Goal: Task Accomplishment & Management: Manage account settings

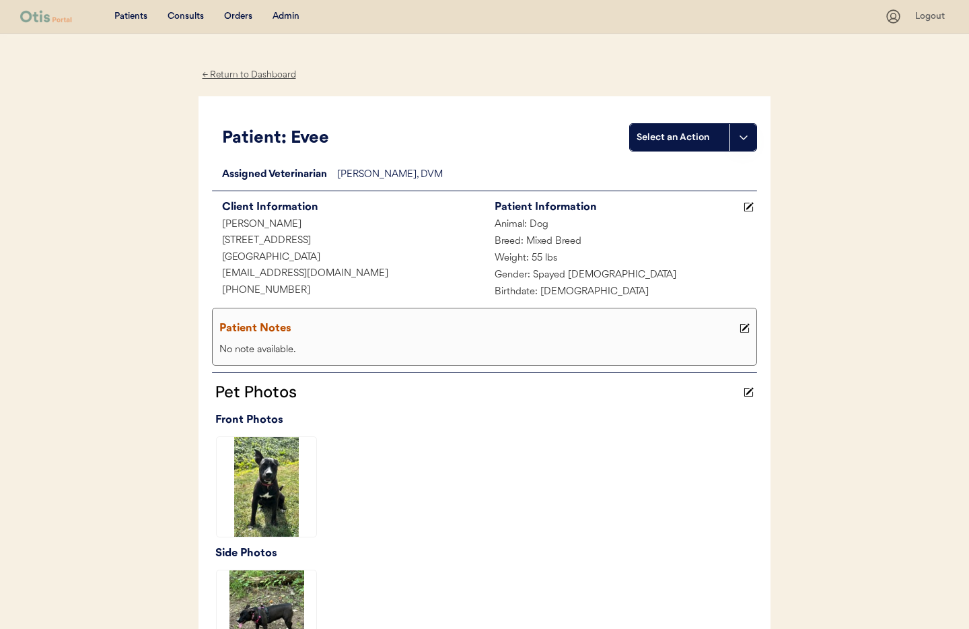
click at [239, 75] on div "← Return to Dashboard" at bounding box center [249, 74] width 101 height 15
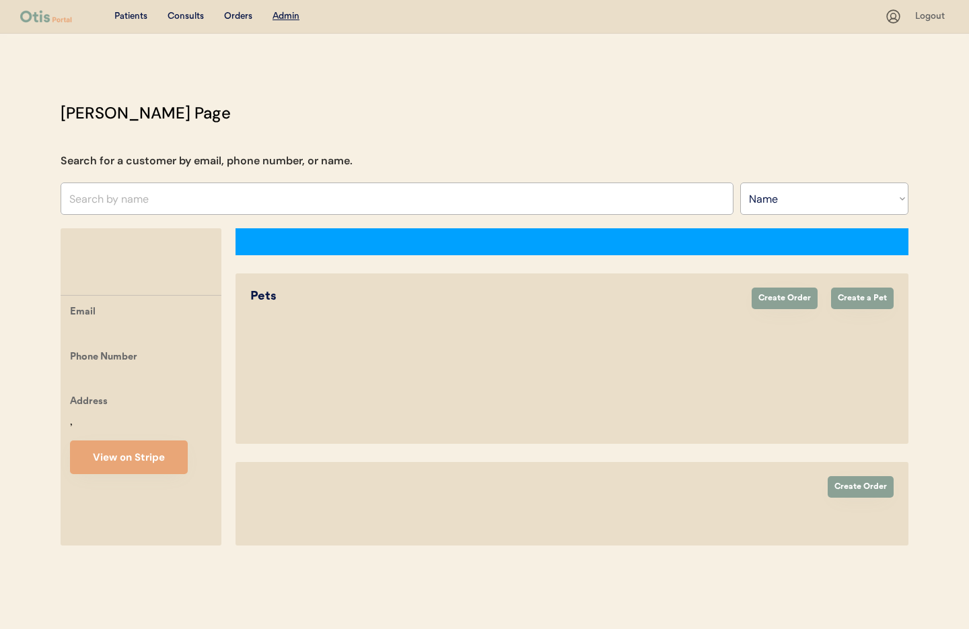
select select ""Name""
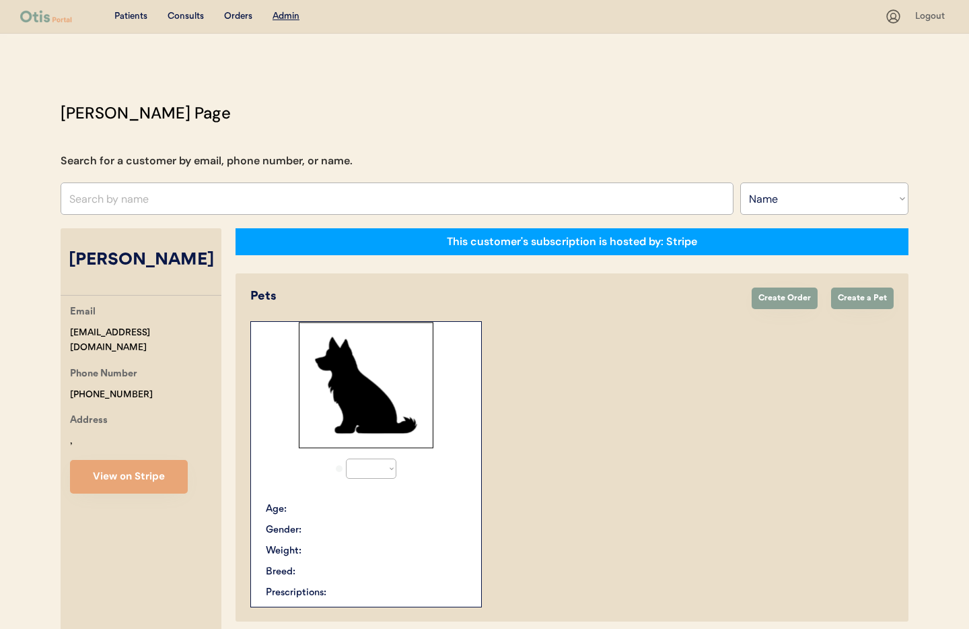
select select "true"
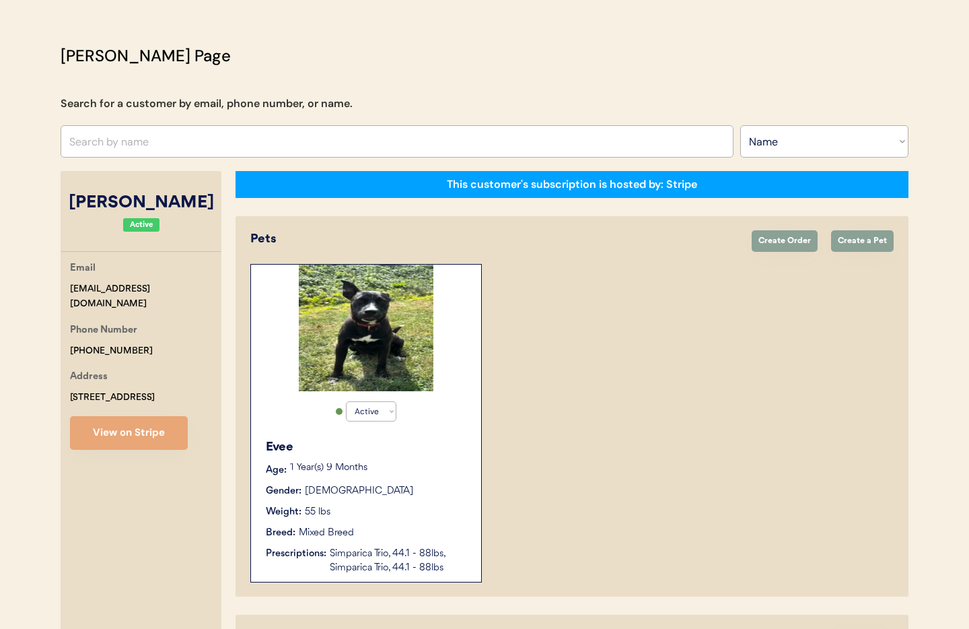
scroll to position [7, 0]
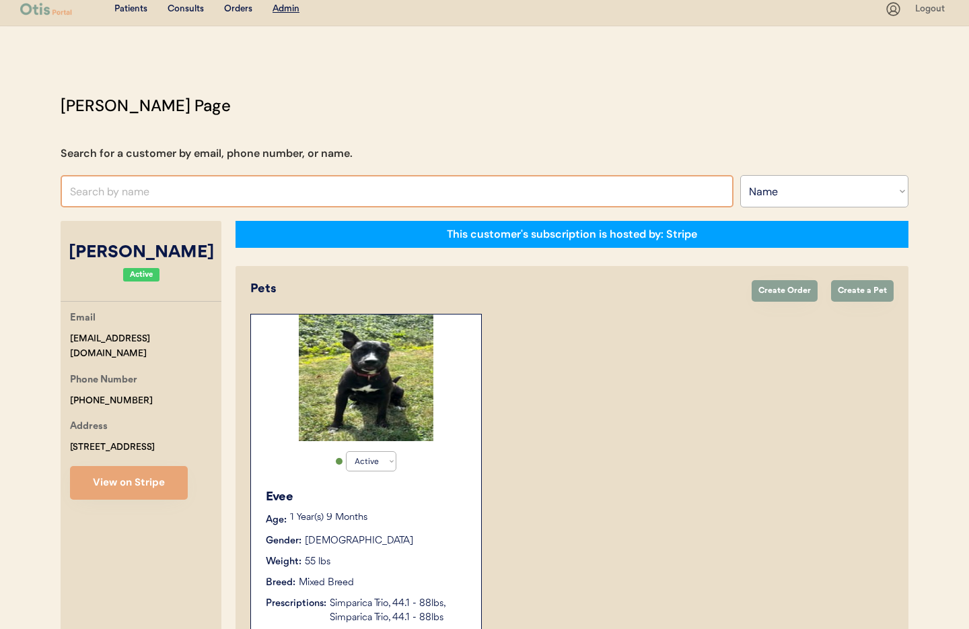
click at [157, 196] on input "text" at bounding box center [397, 191] width 673 height 32
click at [805, 186] on select "Search By Name Email Phone Number" at bounding box center [824, 191] width 168 height 32
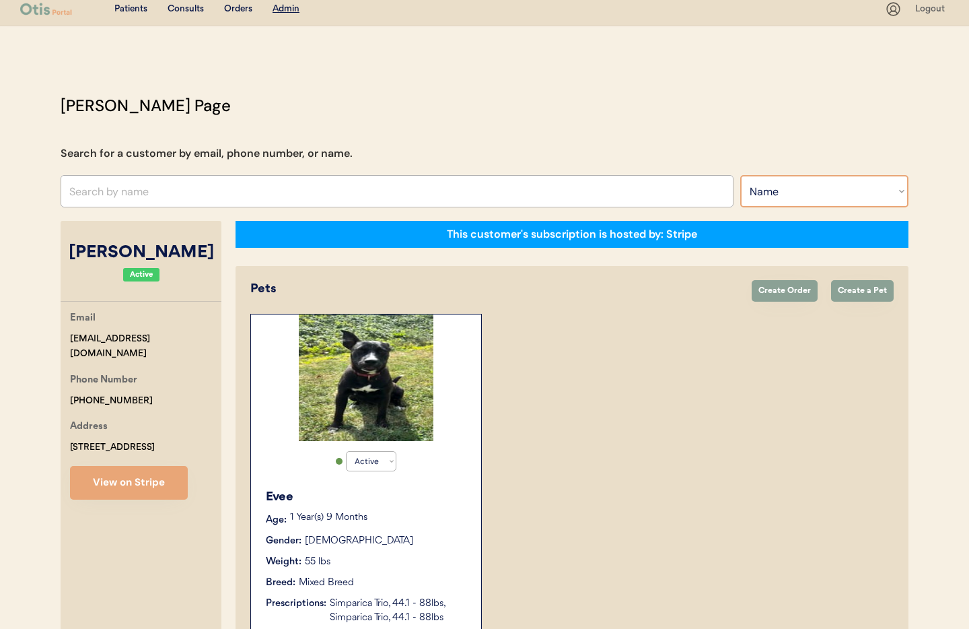
select select ""Phone Number""
click at [740, 175] on select "Search By Name Email Phone Number" at bounding box center [824, 191] width 168 height 32
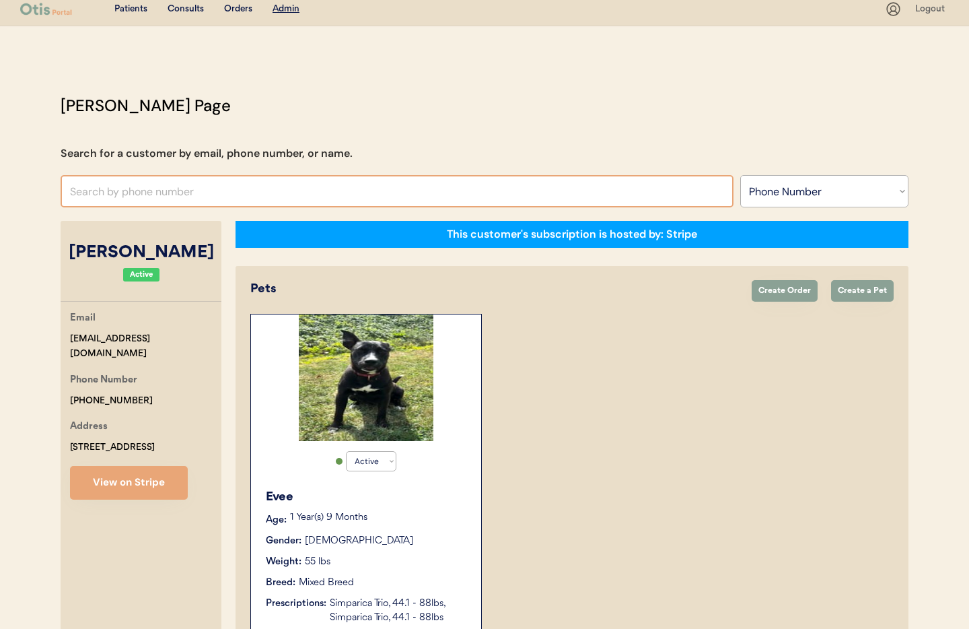
click at [143, 188] on input "text" at bounding box center [397, 191] width 673 height 32
paste input "+1 315 813 0588"
drag, startPoint x: 83, startPoint y: 192, endPoint x: 89, endPoint y: 209, distance: 18.5
click at [83, 192] on input "[PHONE_NUMBER]" at bounding box center [397, 191] width 673 height 32
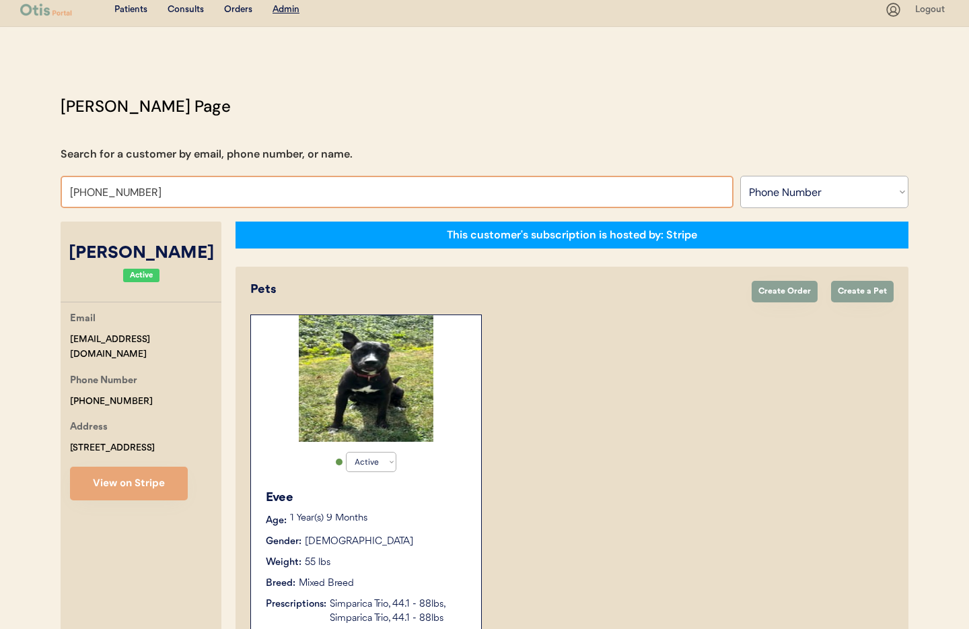
drag, startPoint x: 99, startPoint y: 194, endPoint x: 114, endPoint y: 210, distance: 21.9
click at [100, 196] on input "+1315 813 0588" at bounding box center [397, 192] width 673 height 32
click at [114, 193] on input "+1315813 0588" at bounding box center [397, 192] width 673 height 32
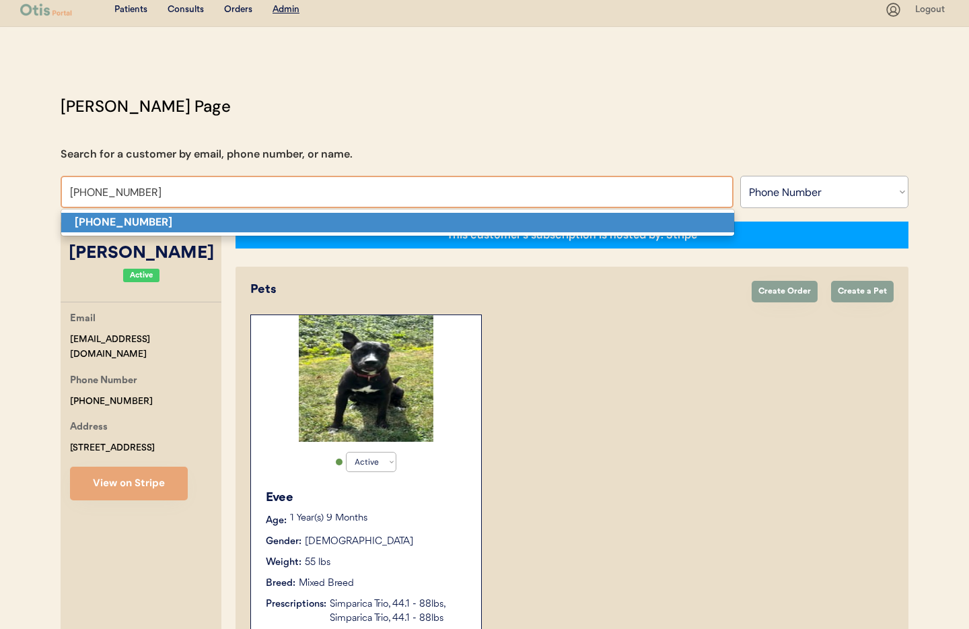
click at [135, 226] on strong "[PHONE_NUMBER]" at bounding box center [124, 222] width 98 height 14
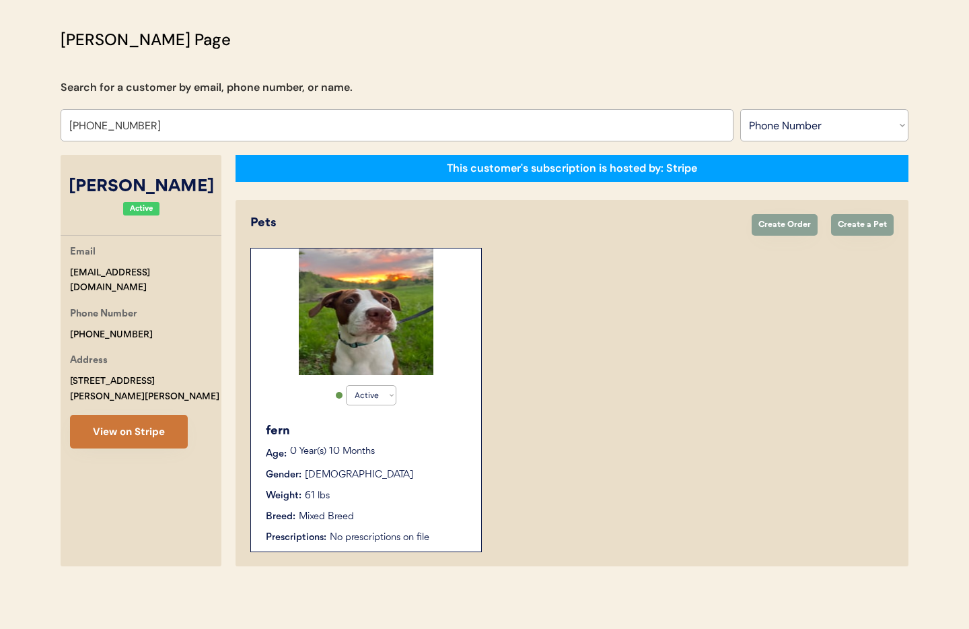
scroll to position [73, 0]
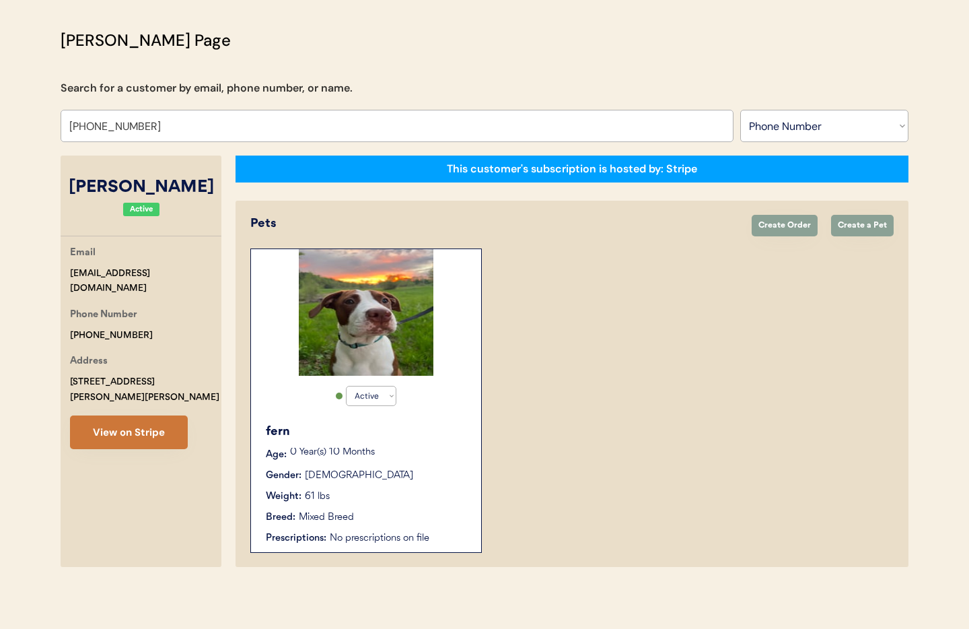
type input "[PHONE_NUMBER]"
click at [119, 415] on button "View on Stripe" at bounding box center [129, 432] width 118 height 34
click at [363, 495] on div "Weight: 61 lbs" at bounding box center [367, 496] width 202 height 14
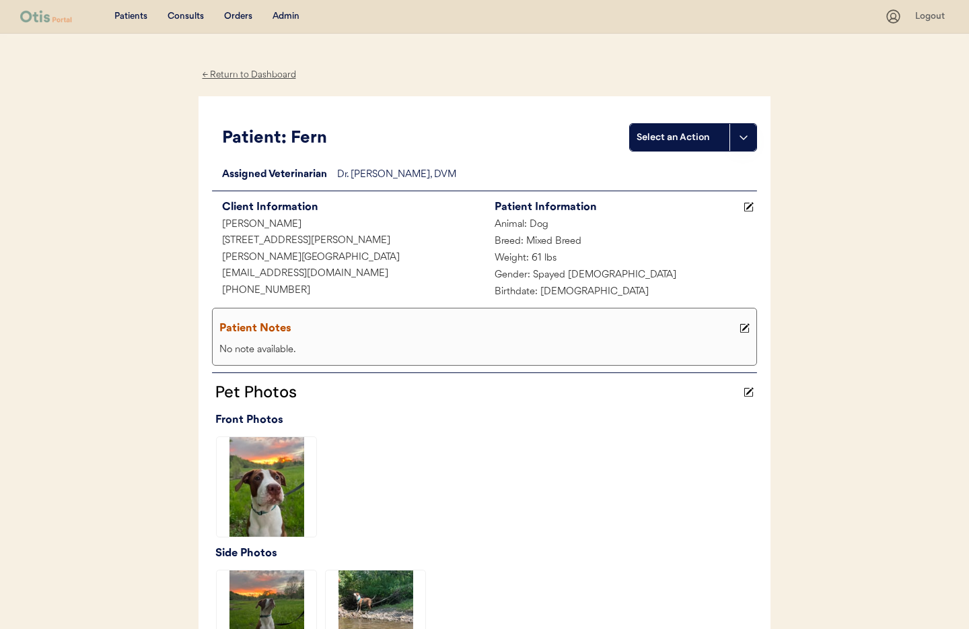
click at [247, 75] on div "← Return to Dashboard" at bounding box center [249, 74] width 101 height 15
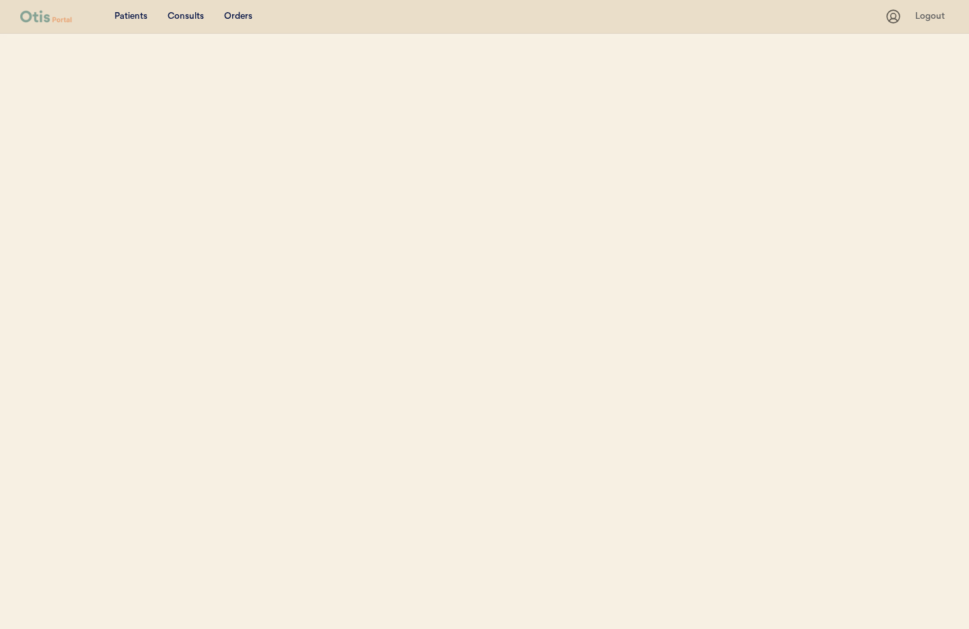
select select ""Phone Number""
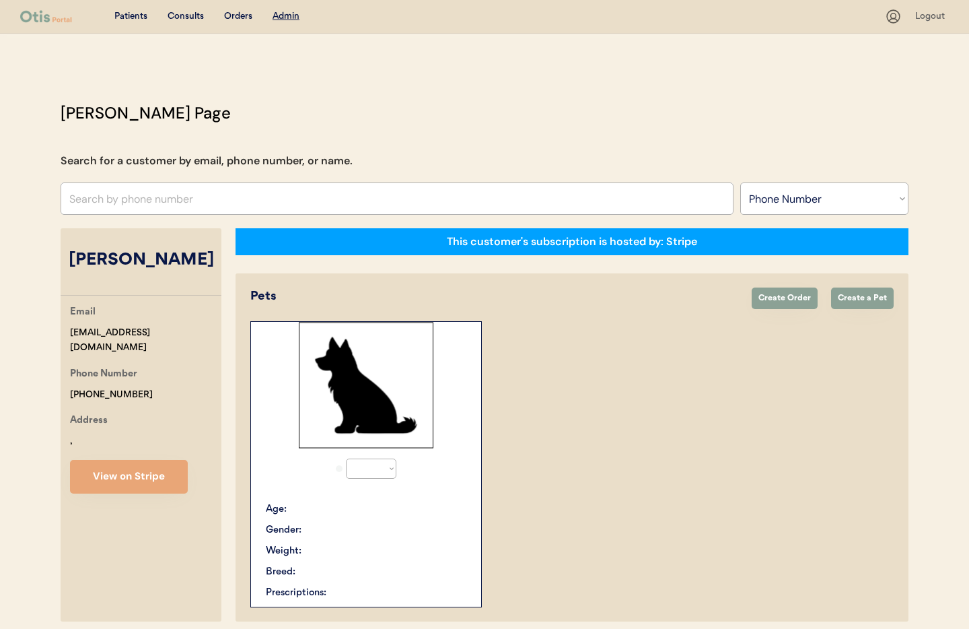
select select "true"
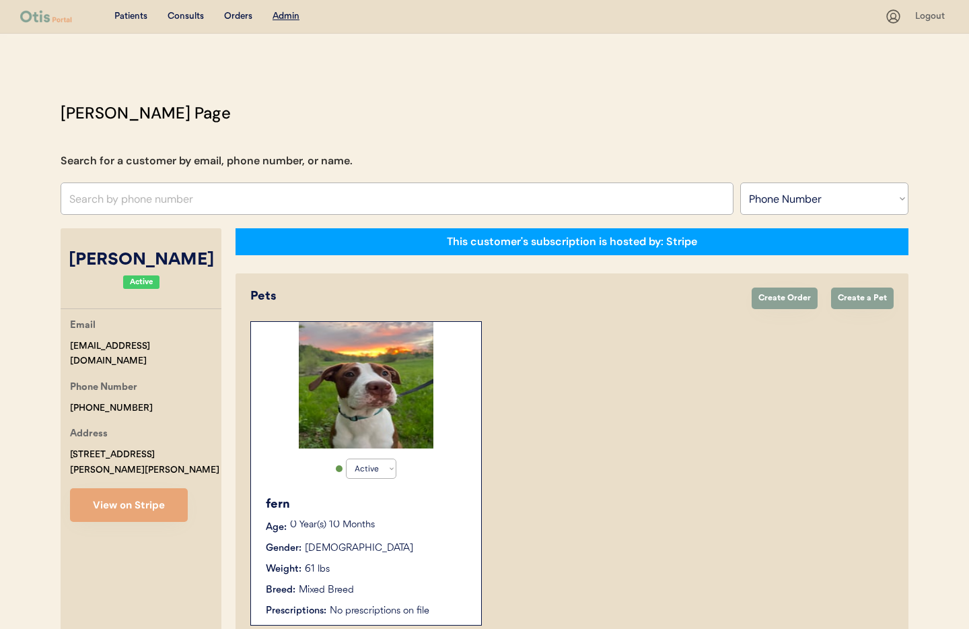
click at [634, 365] on div "Active Active Inactive fern Age: 0 Year(s) 10 Months Gender: Female Weight: 61 …" at bounding box center [571, 473] width 643 height 304
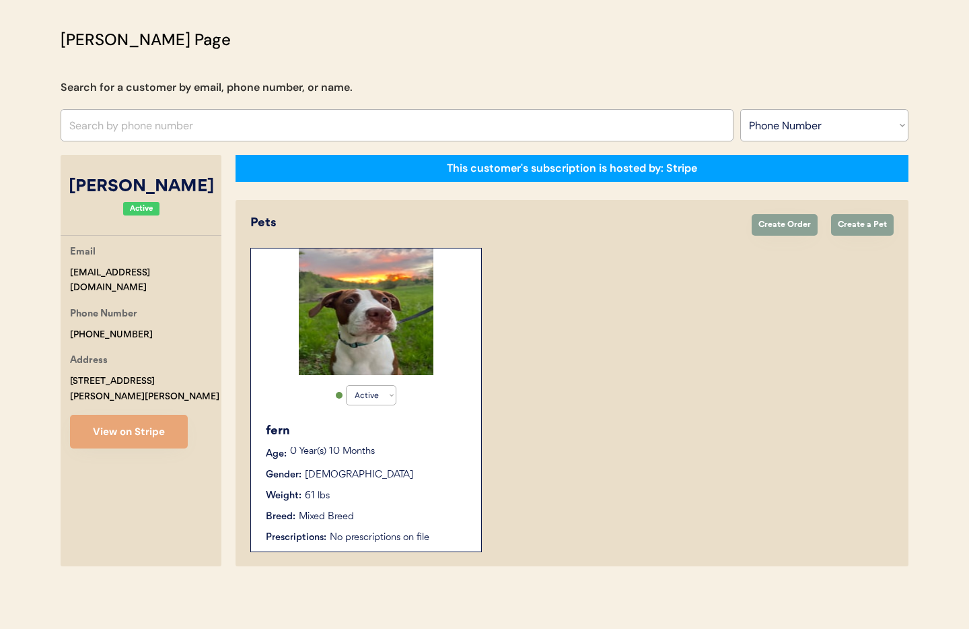
scroll to position [69, 0]
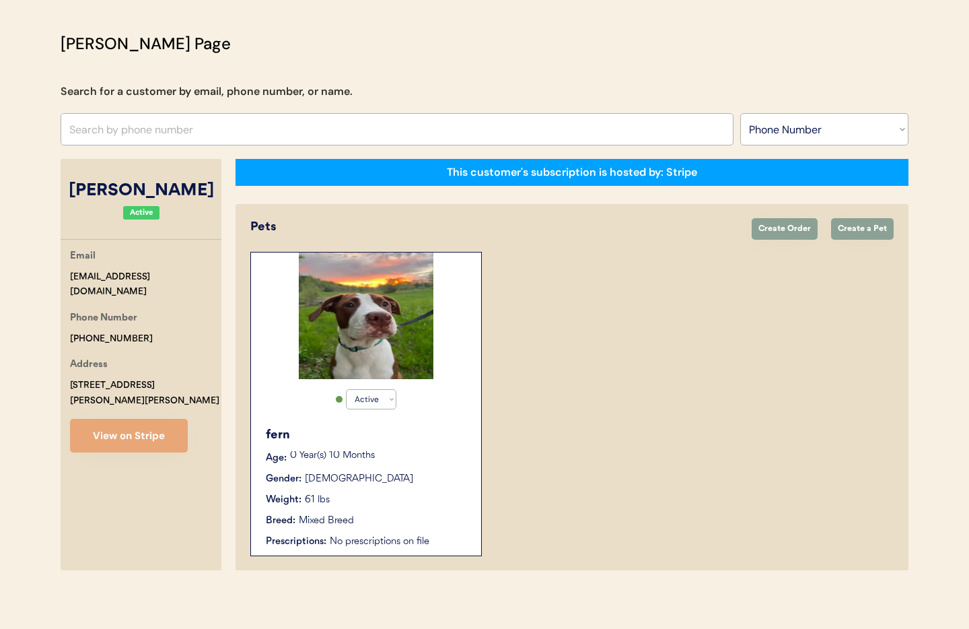
click at [396, 488] on div "fern Age: 0 Year(s) 10 Months Gender: Female Weight: 61 lbs Breed: Mixed Breed …" at bounding box center [366, 487] width 217 height 136
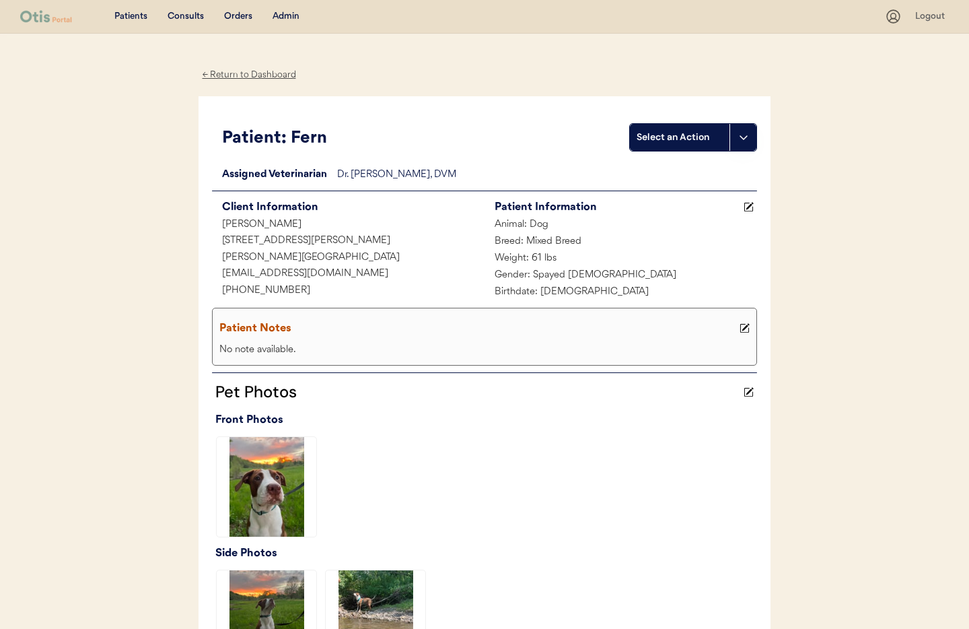
click at [225, 71] on div "← Return to Dashboard" at bounding box center [249, 74] width 101 height 15
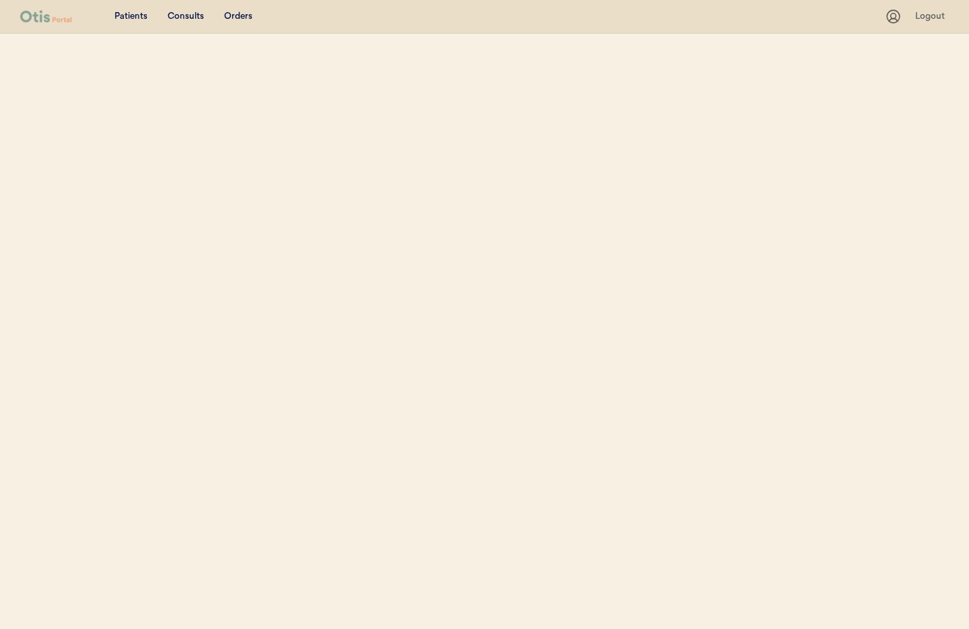
select select ""Phone Number""
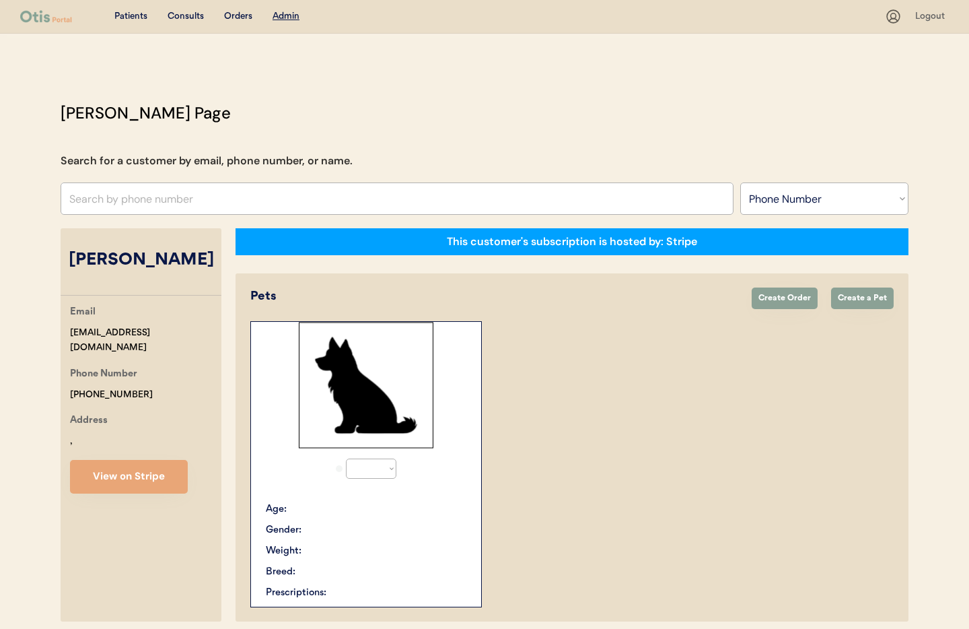
select select "true"
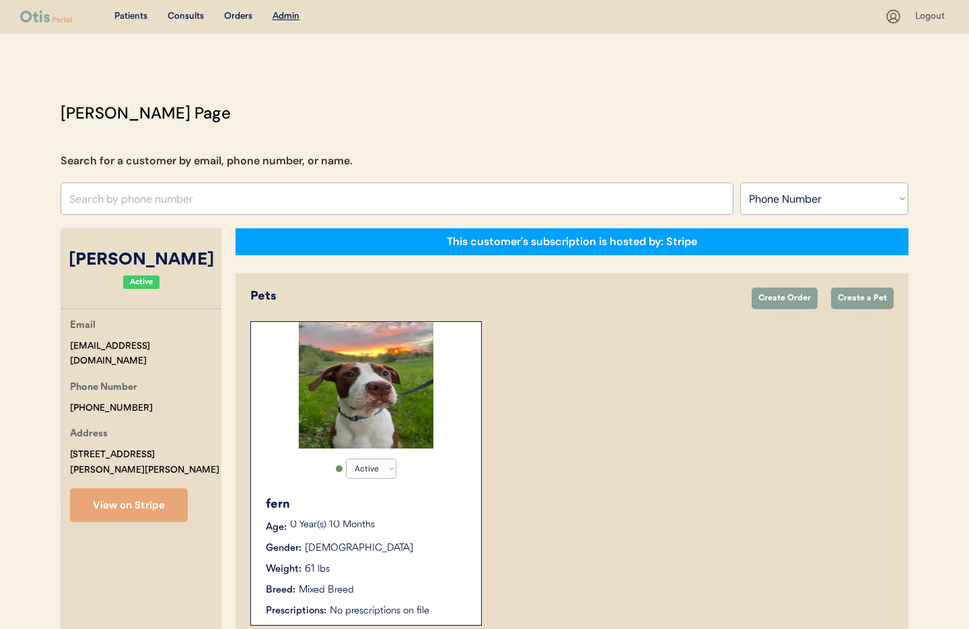
scroll to position [73, 0]
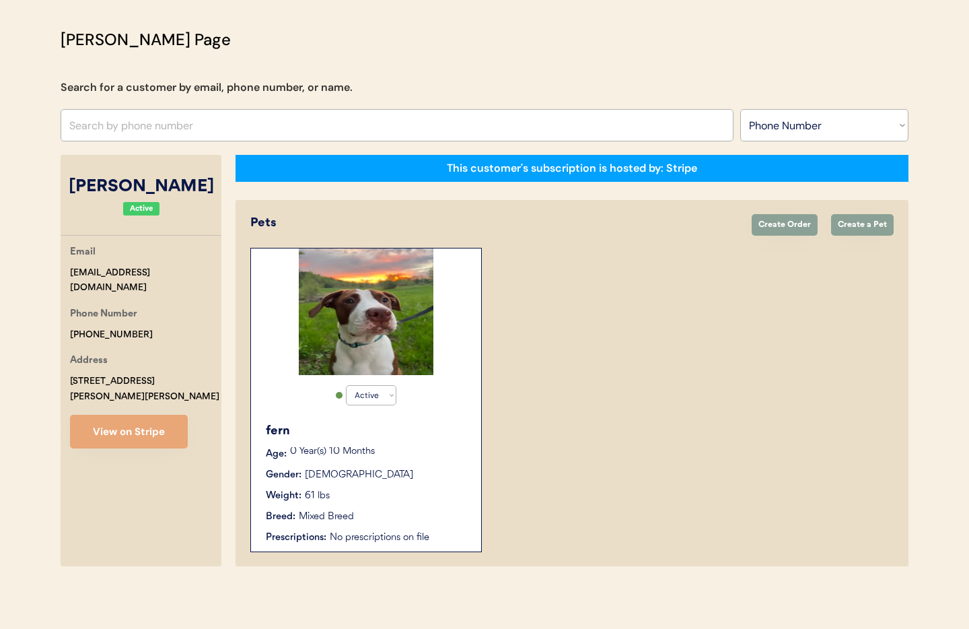
click at [397, 527] on div "fern Age: 0 Year(s) 10 Months Gender: Female Weight: 61 lbs Breed: Mixed Breed …" at bounding box center [366, 483] width 217 height 136
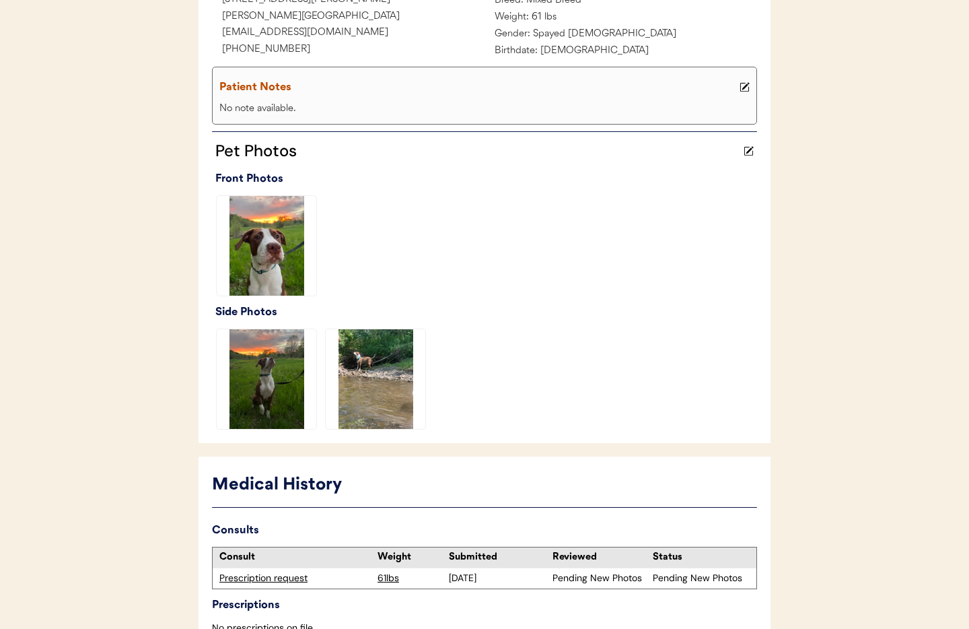
scroll to position [328, 0]
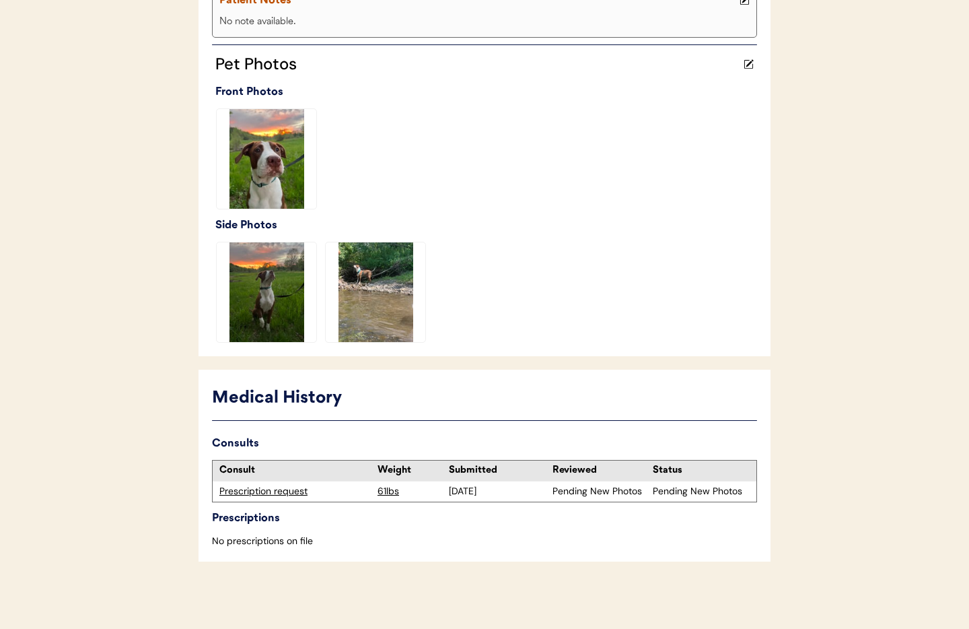
click at [284, 493] on div "Prescription request" at bounding box center [294, 491] width 151 height 13
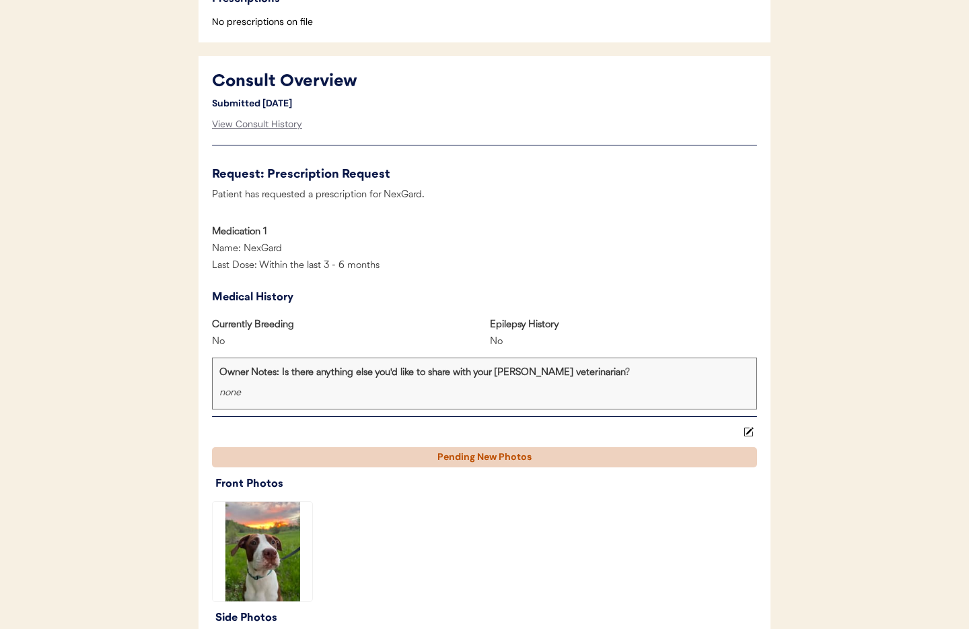
scroll to position [521, 0]
click at [248, 129] on div "View Consult History" at bounding box center [257, 125] width 90 height 27
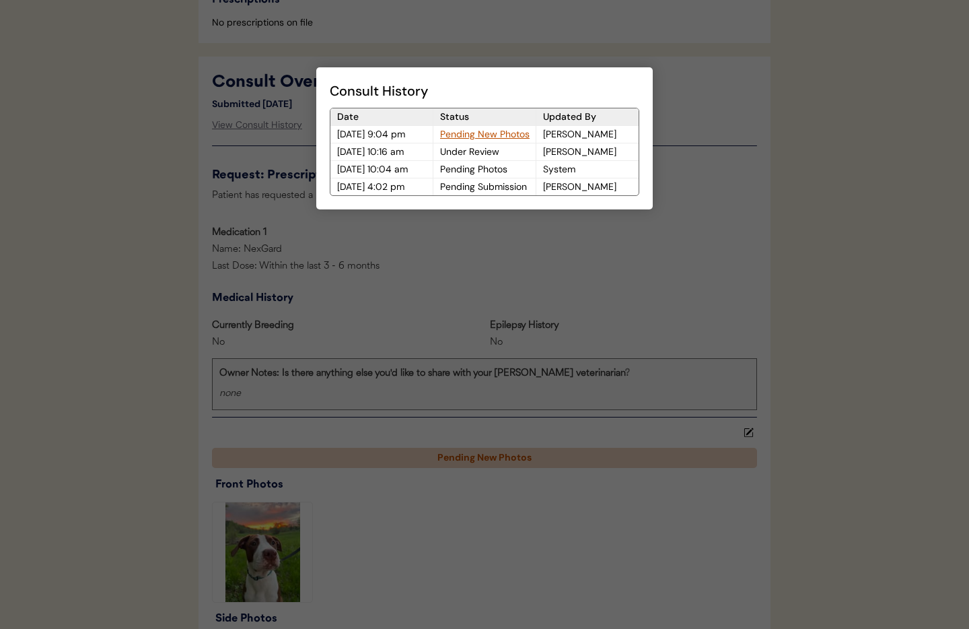
click at [484, 135] on div "Pending New Photos" at bounding box center [484, 134] width 102 height 17
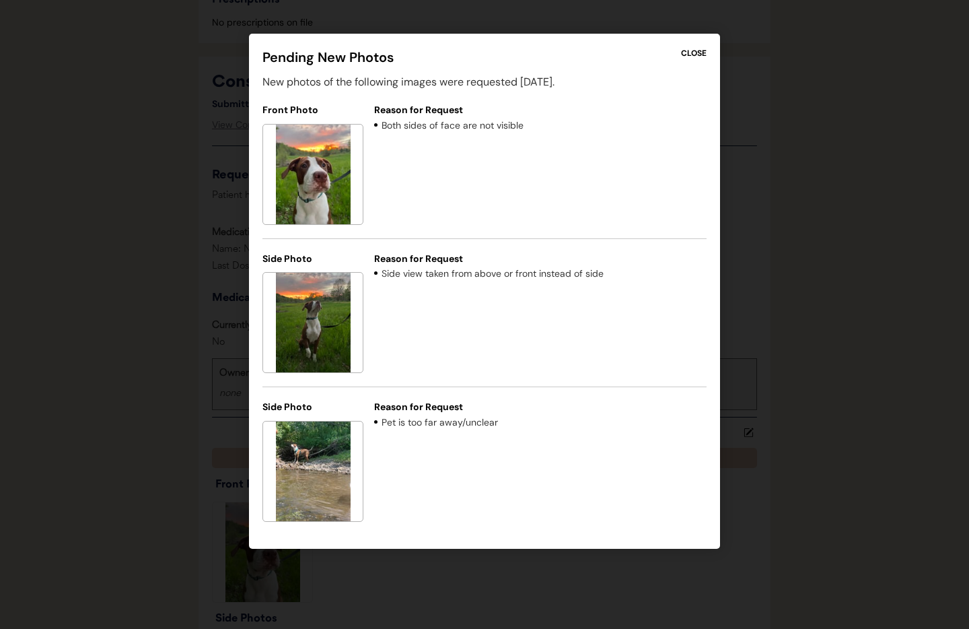
click at [694, 57] on div "CLOSE" at bounding box center [694, 53] width 26 height 12
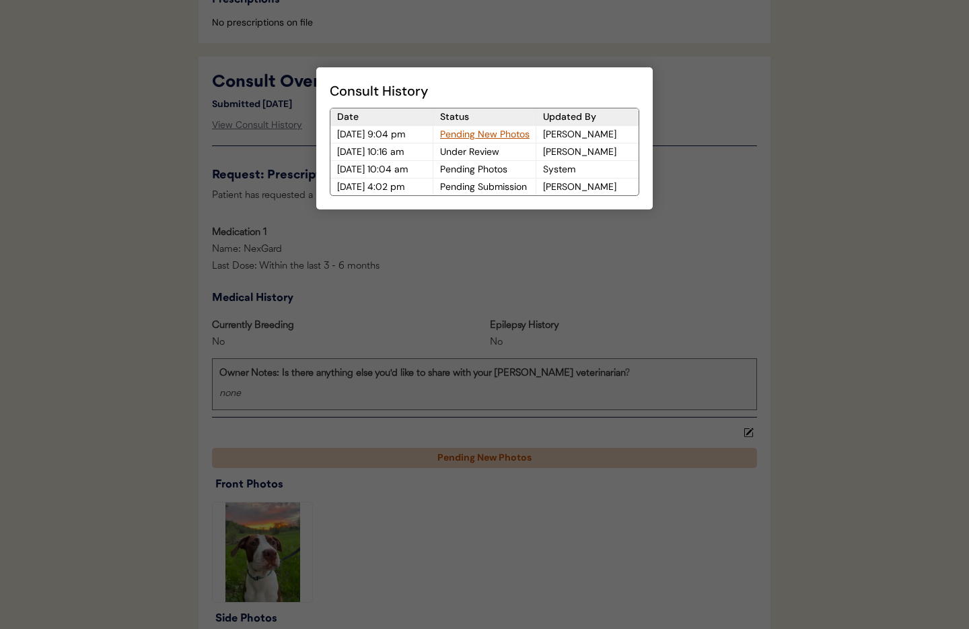
click at [689, 217] on div at bounding box center [484, 314] width 969 height 629
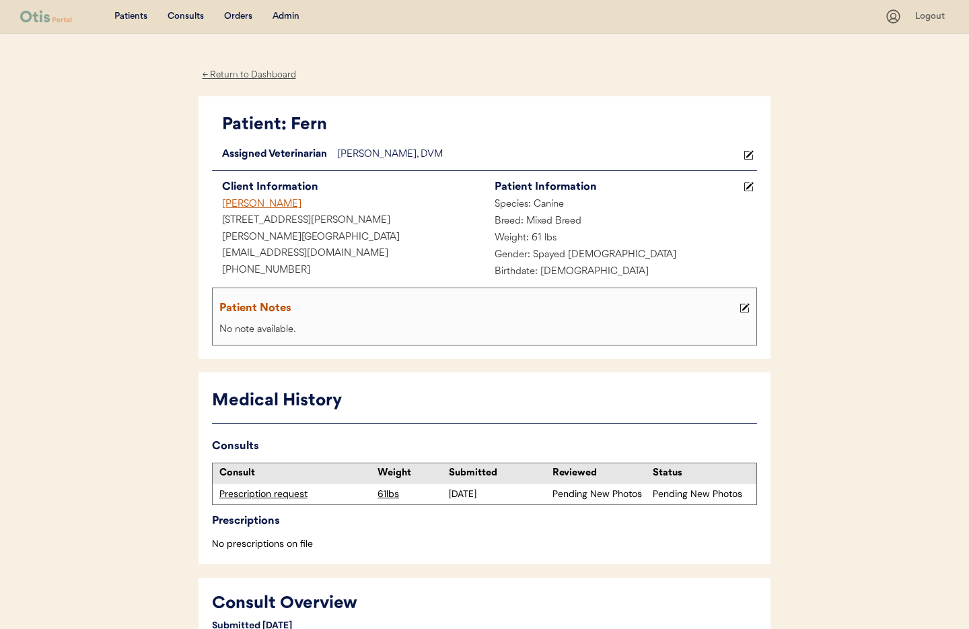
scroll to position [3, 0]
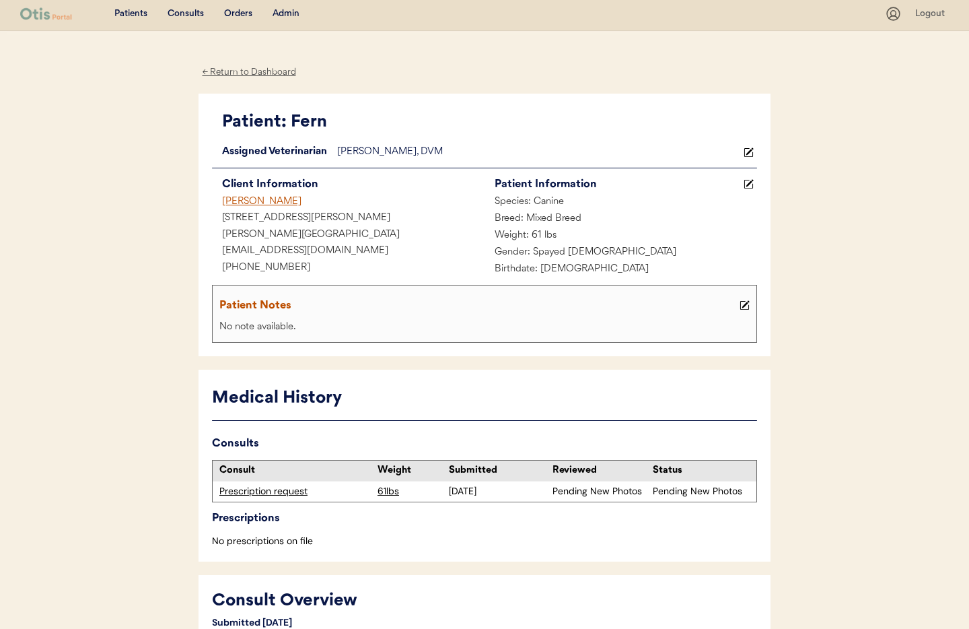
click at [281, 10] on div "Admin" at bounding box center [286, 13] width 27 height 13
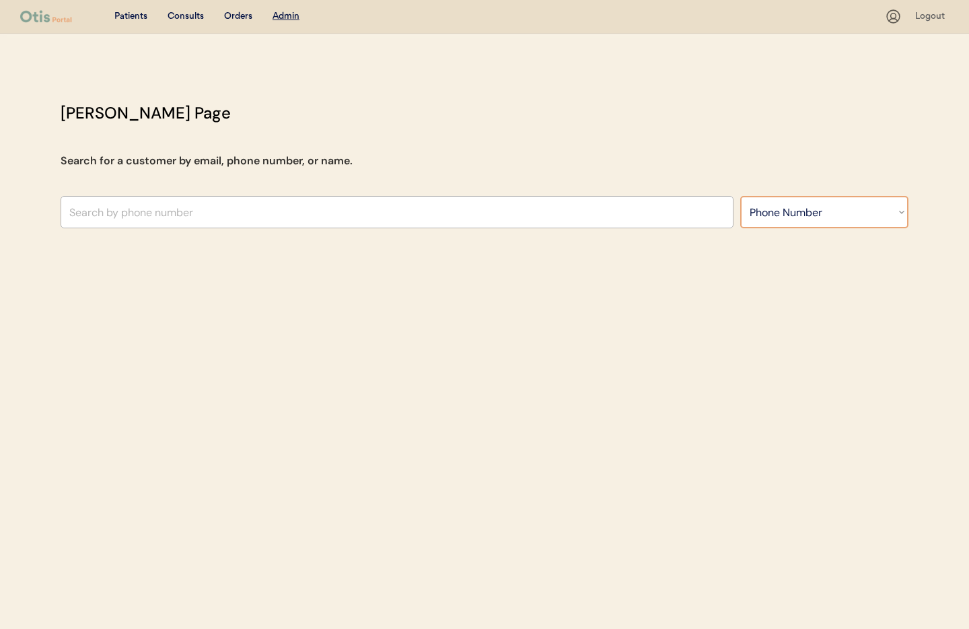
click at [815, 215] on select "Search By Name Email Phone Number" at bounding box center [824, 212] width 168 height 32
select select ""Email""
click at [740, 196] on select "Search By Name Email Phone Number" at bounding box center [824, 212] width 168 height 32
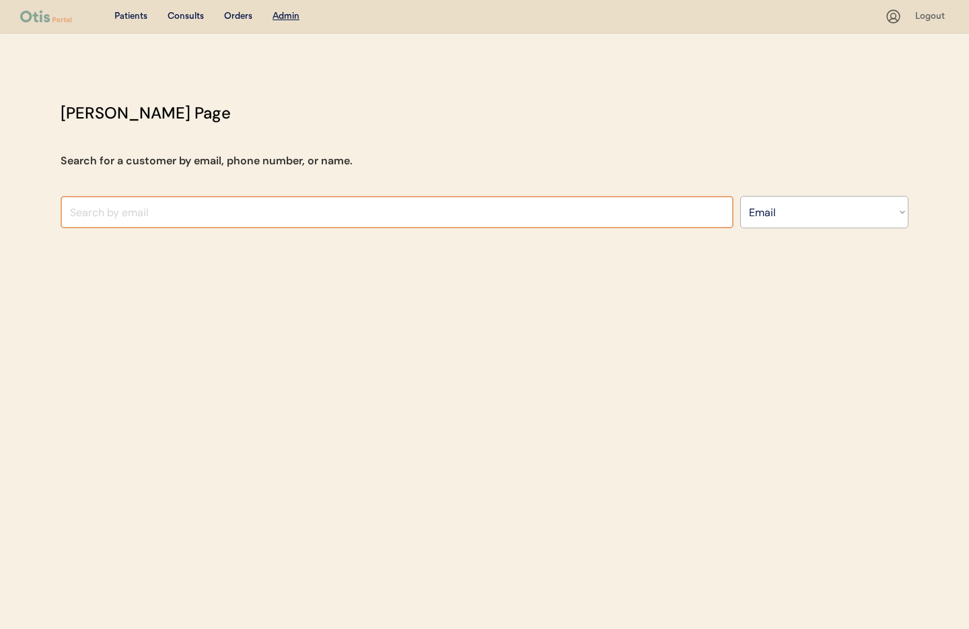
click at [102, 223] on input "input" at bounding box center [397, 212] width 673 height 32
paste input "[EMAIL_ADDRESS][DOMAIN_NAME]"
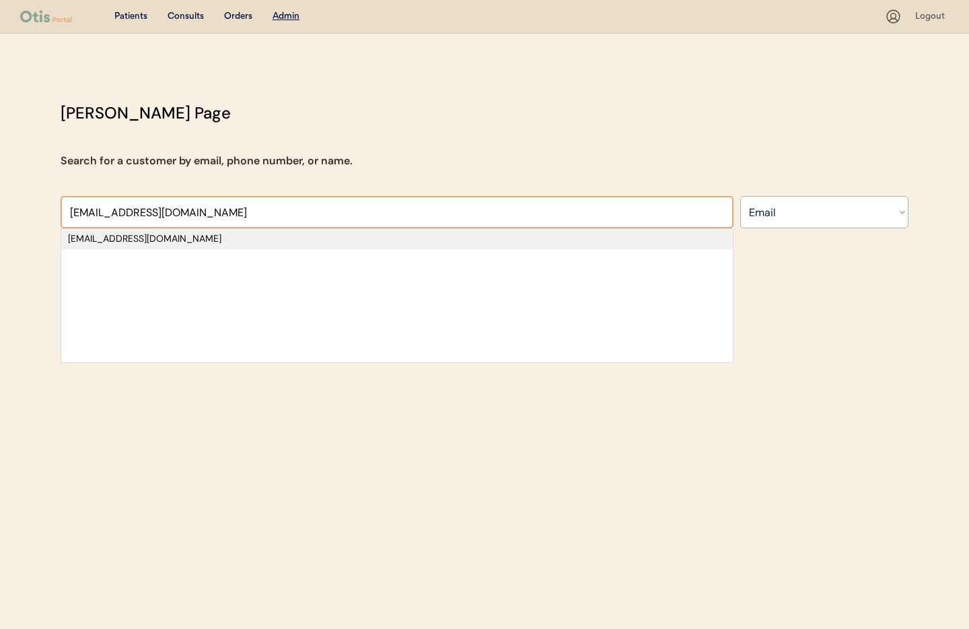
type input "[EMAIL_ADDRESS][DOMAIN_NAME]"
click at [148, 231] on div "[EMAIL_ADDRESS][DOMAIN_NAME]" at bounding box center [397, 239] width 672 height 20
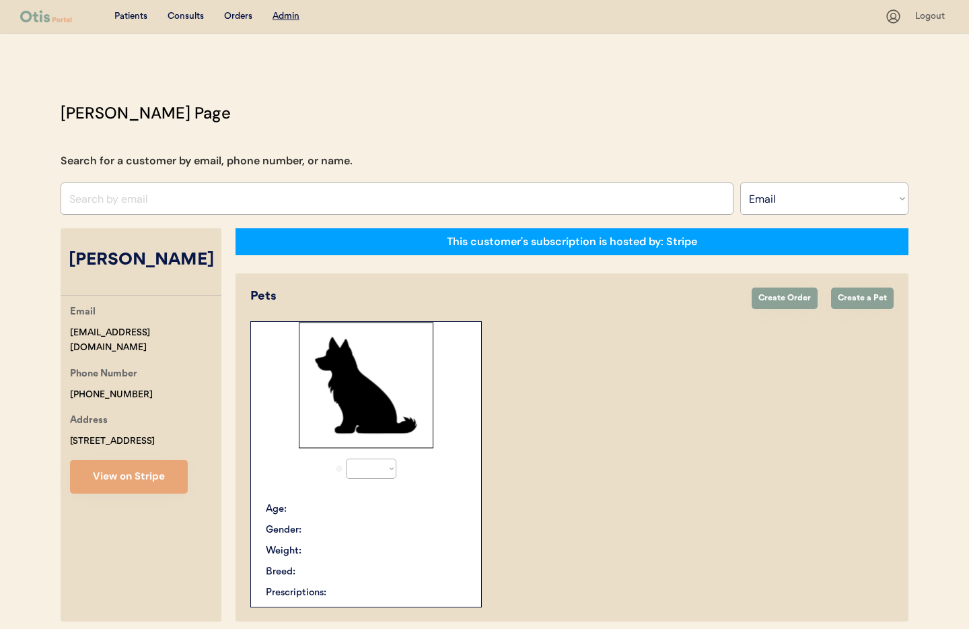
select select "true"
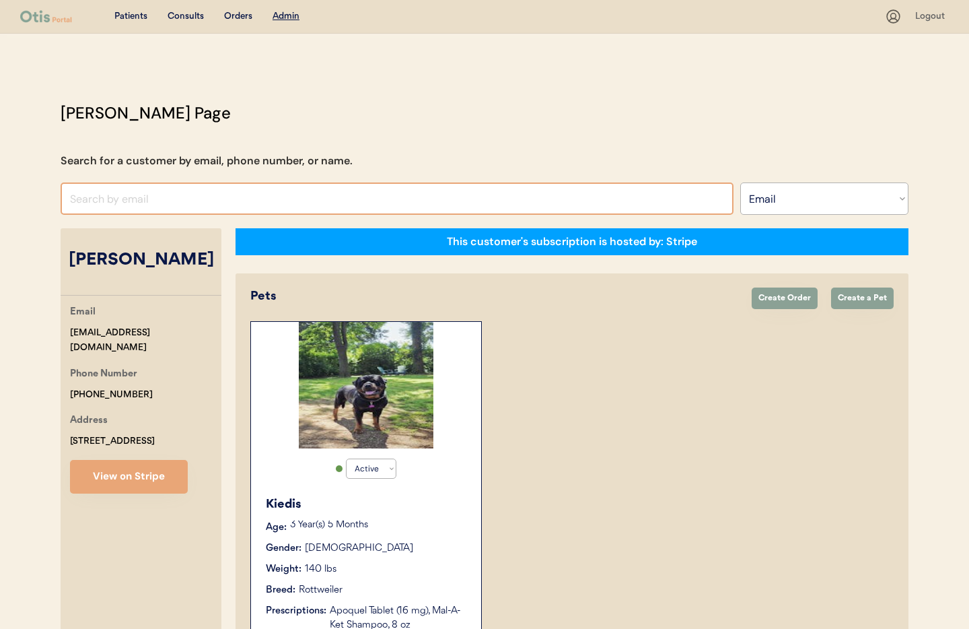
click at [125, 204] on input "input" at bounding box center [397, 198] width 673 height 32
paste input "[EMAIL_ADDRESS][DOMAIN_NAME]"
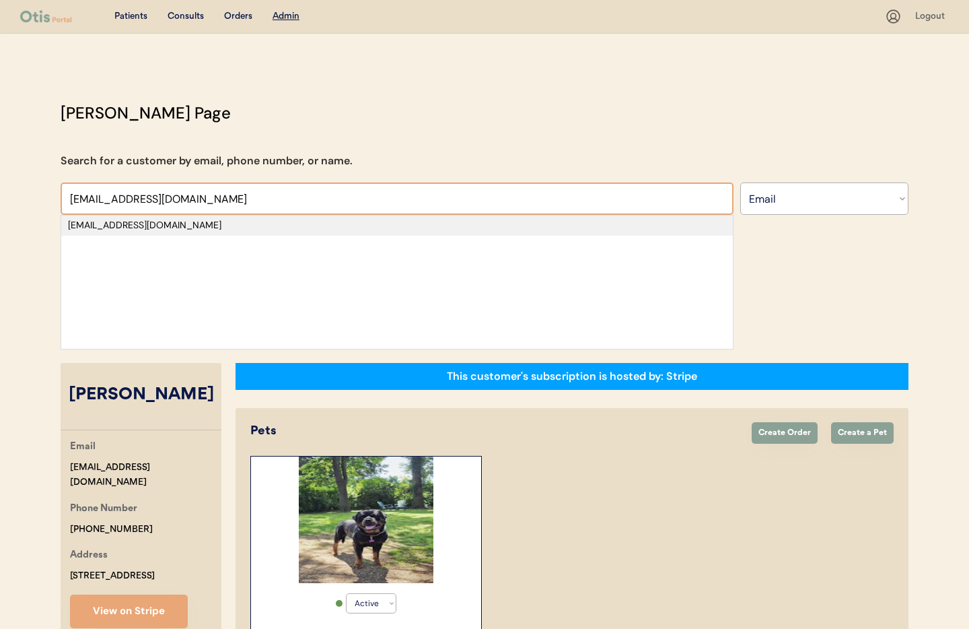
type input "[EMAIL_ADDRESS][DOMAIN_NAME]"
drag, startPoint x: 142, startPoint y: 223, endPoint x: 161, endPoint y: 233, distance: 21.4
click at [141, 223] on div "[EMAIL_ADDRESS][DOMAIN_NAME]" at bounding box center [397, 225] width 658 height 13
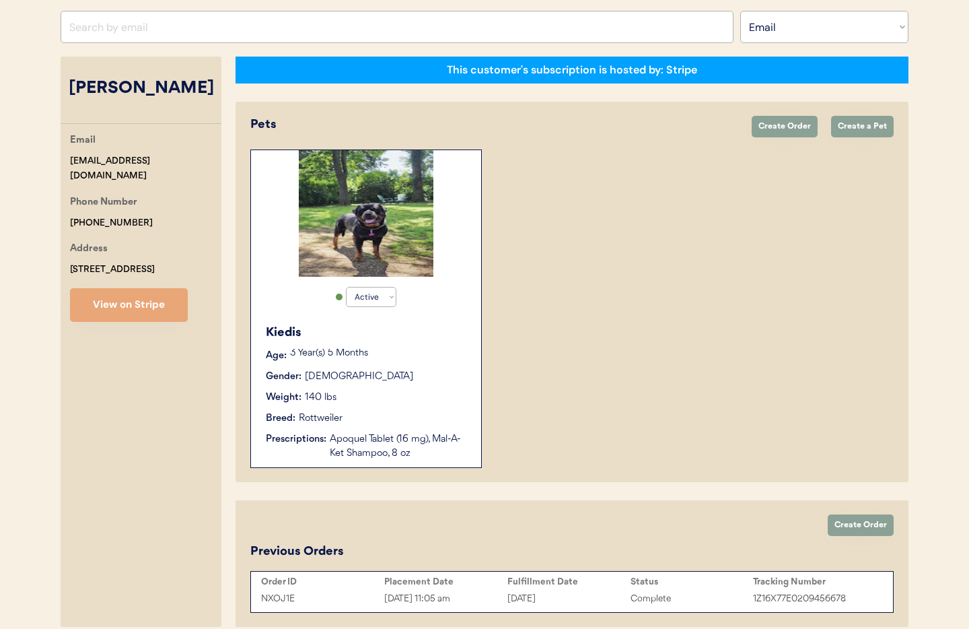
scroll to position [200, 0]
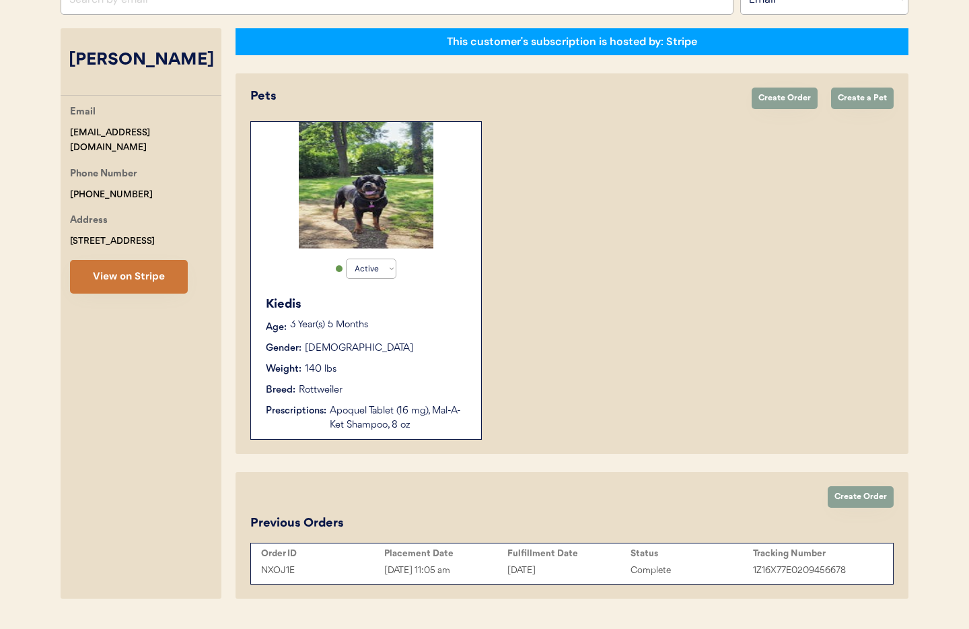
click at [124, 270] on button "View on Stripe" at bounding box center [129, 277] width 118 height 34
drag, startPoint x: 186, startPoint y: 134, endPoint x: 52, endPoint y: 124, distance: 134.3
click at [51, 124] on div "Otis Admin Page Search for a customer by email, phone number, or name. jmayberr…" at bounding box center [484, 253] width 875 height 704
copy div "[EMAIL_ADDRESS][DOMAIN_NAME]"
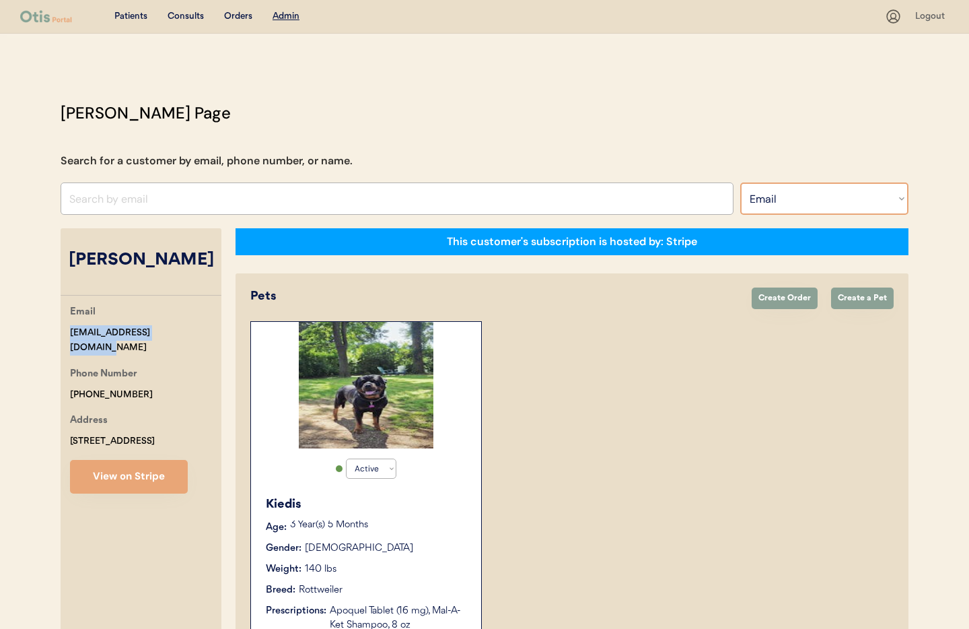
click at [813, 199] on select "Search By Name Email Phone Number" at bounding box center [824, 198] width 168 height 32
select select ""Phone Number""
click at [740, 182] on select "Search By Name Email Phone Number" at bounding box center [824, 198] width 168 height 32
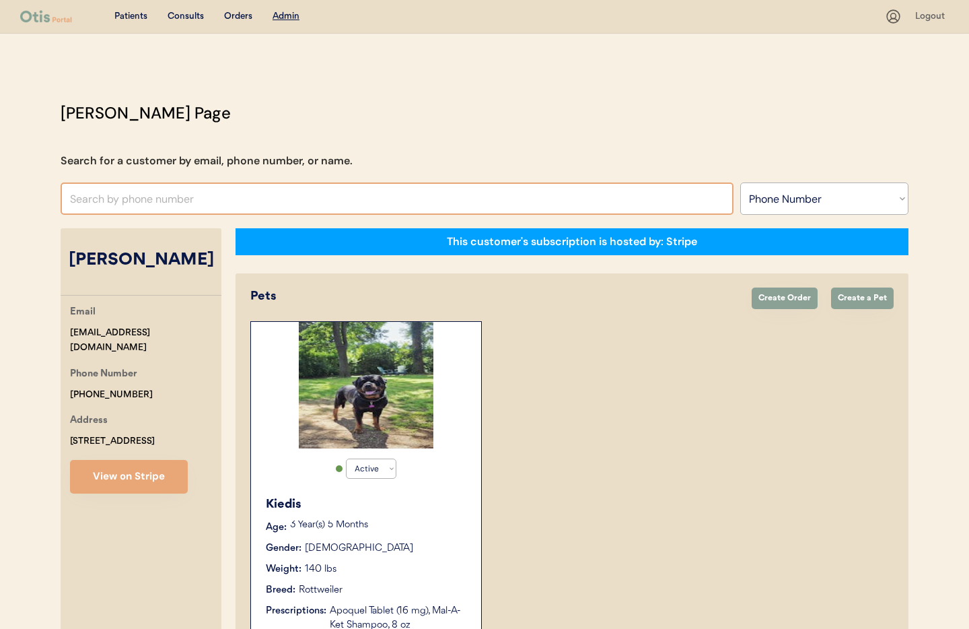
click at [113, 197] on input "text" at bounding box center [397, 198] width 673 height 32
paste input "+1 315 813 0588"
click at [103, 199] on input "+1 315 813 0588" at bounding box center [397, 198] width 673 height 32
click at [116, 199] on input "+1 315813 0588" at bounding box center [397, 198] width 673 height 32
click at [147, 203] on input "+1 3158130588" at bounding box center [397, 198] width 673 height 32
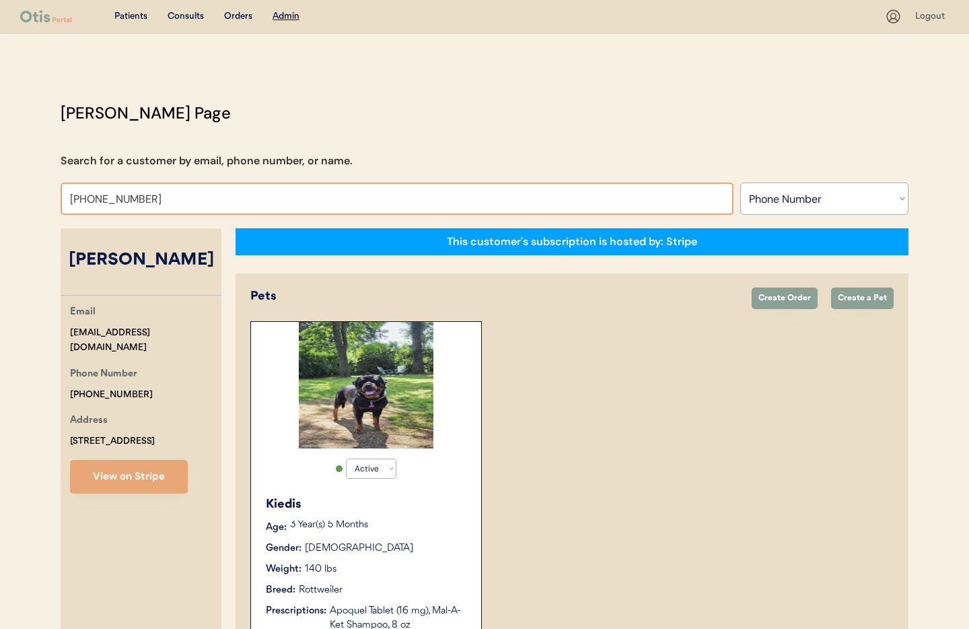
type input "+1 3158130588"
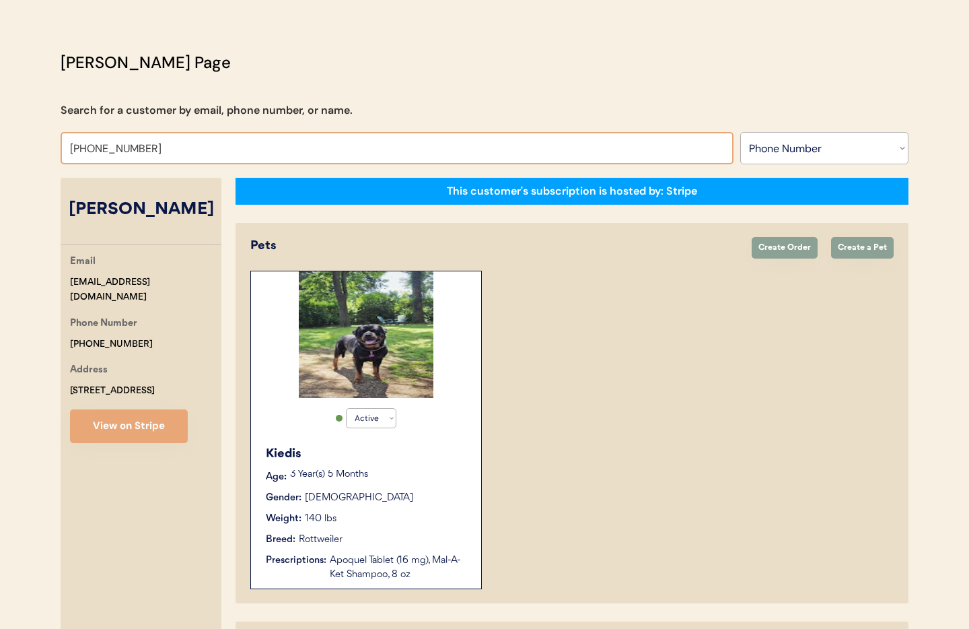
scroll to position [58, 0]
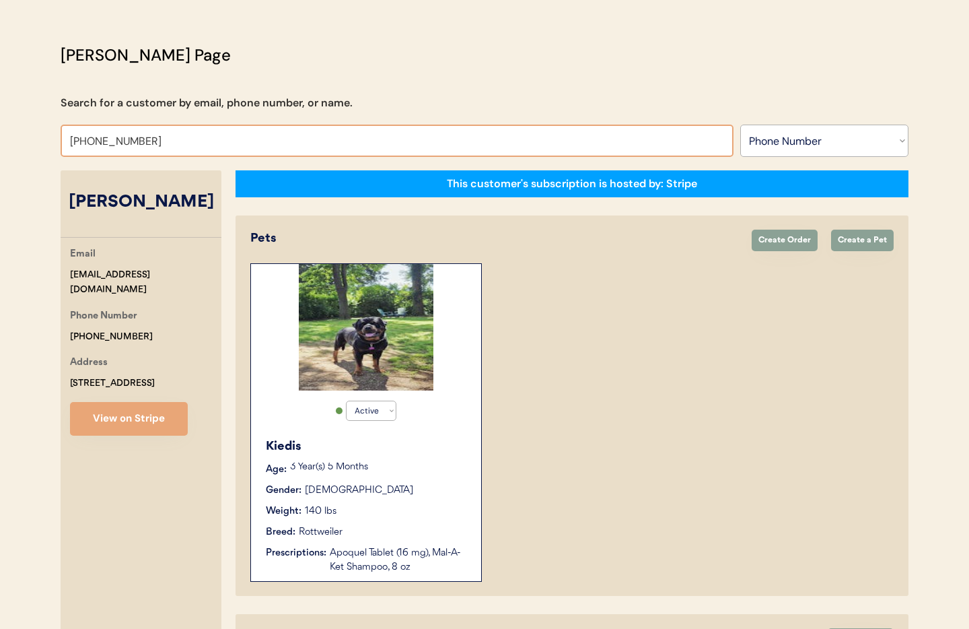
drag, startPoint x: 156, startPoint y: 139, endPoint x: 19, endPoint y: 132, distance: 137.4
click at [19, 132] on div "Patients Consults Orders Admin Logout Otis Admin Page Search for a customer by …" at bounding box center [484, 372] width 969 height 861
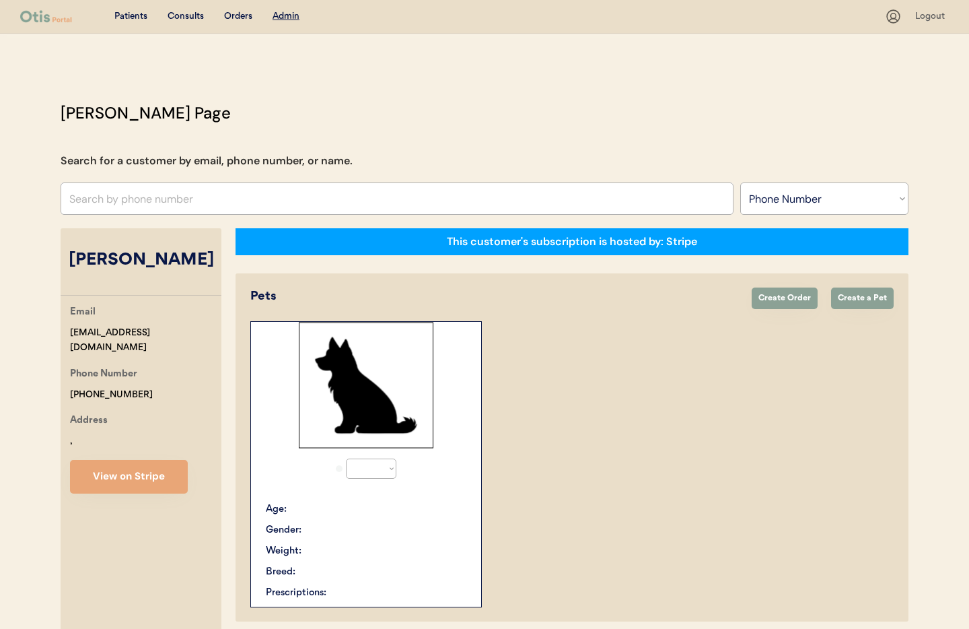
select select ""Phone Number""
click at [782, 199] on select "Search By Name Email Phone Number" at bounding box center [824, 198] width 168 height 32
select select "true"
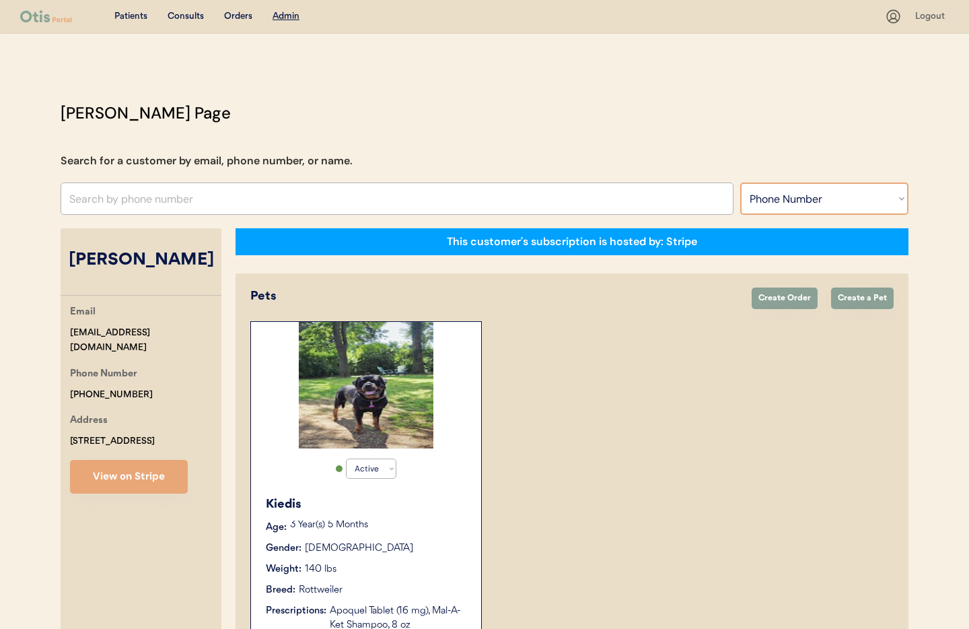
select select ""Name""
click at [740, 182] on select "Search By Name Email Phone Number" at bounding box center [824, 198] width 168 height 32
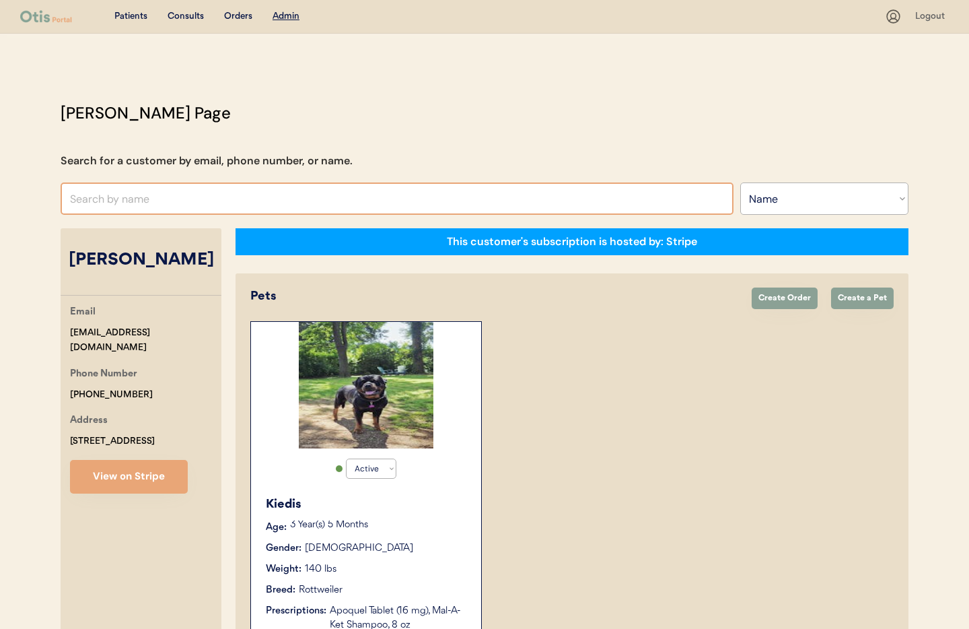
click at [233, 196] on input "text" at bounding box center [397, 198] width 673 height 32
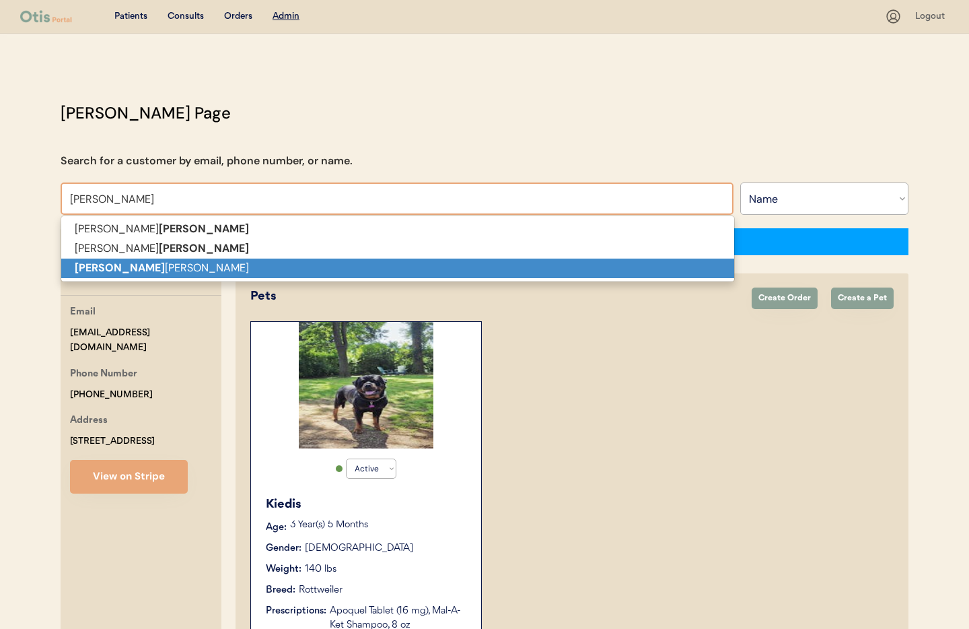
click at [185, 265] on p "[PERSON_NAME]" at bounding box center [397, 268] width 673 height 20
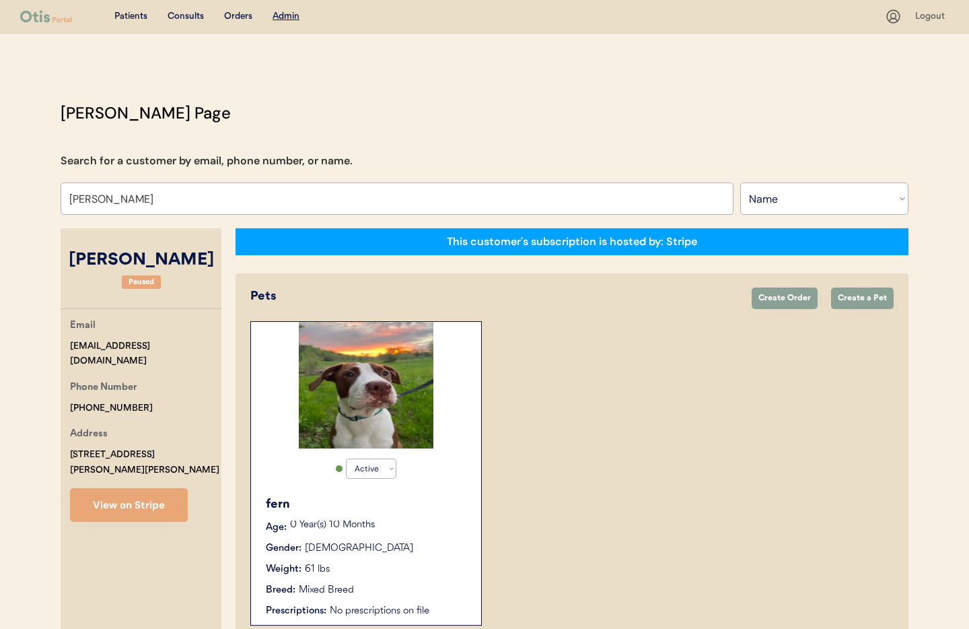
scroll to position [73, 0]
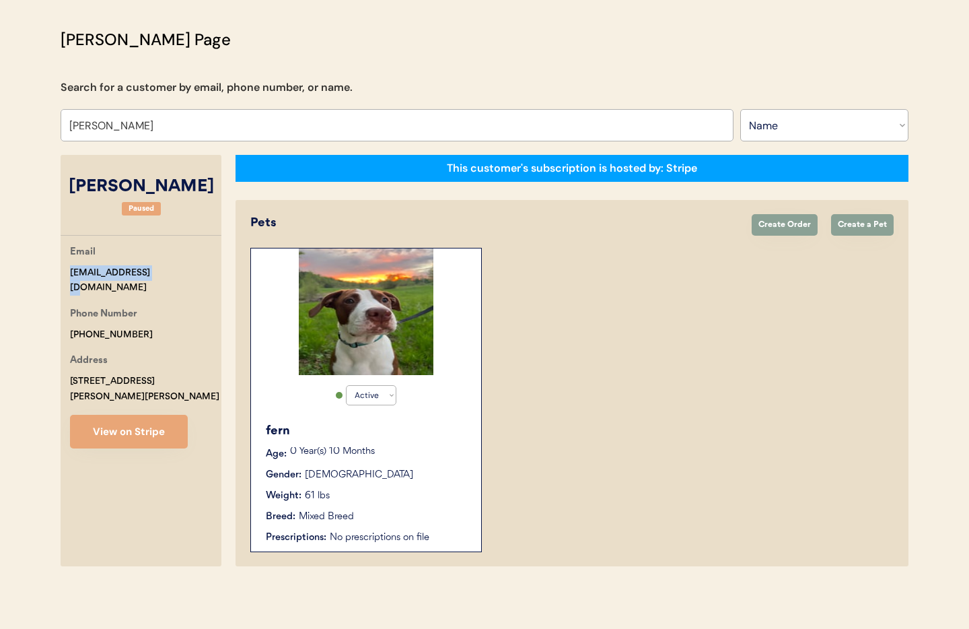
drag, startPoint x: 162, startPoint y: 272, endPoint x: 60, endPoint y: 273, distance: 102.3
click at [48, 272] on div "[PERSON_NAME] Page Search for a customer by email, phone number, or name. [PERS…" at bounding box center [484, 300] width 875 height 545
copy div "[EMAIL_ADDRESS][DOMAIN_NAME]"
drag, startPoint x: 147, startPoint y: 126, endPoint x: 42, endPoint y: 116, distance: 104.8
click at [42, 116] on div "Patients Consults Orders Admin Logout Otis Admin Page Search for a customer by …" at bounding box center [484, 278] width 969 height 702
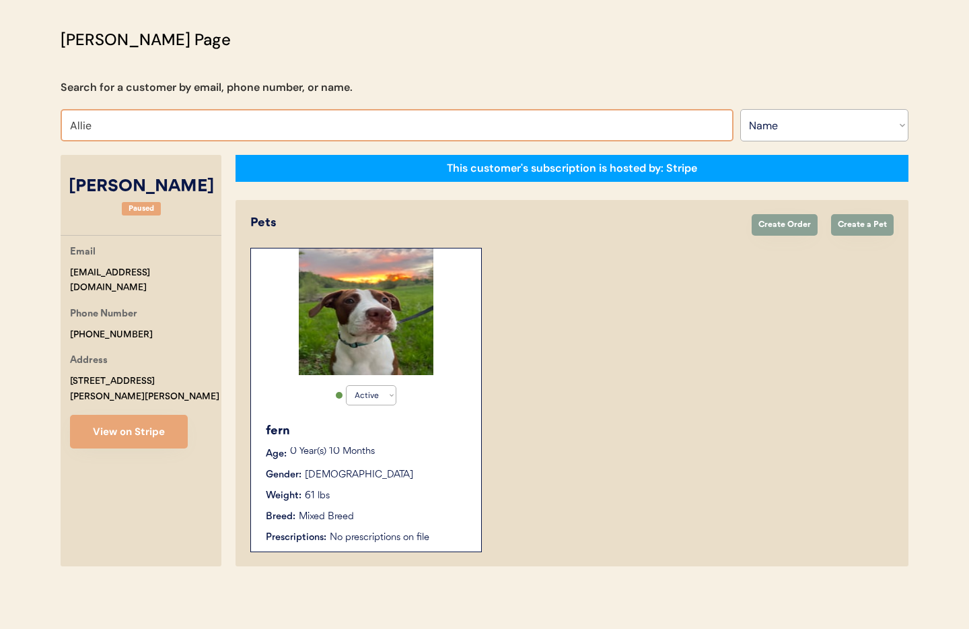
type input "Allie"
type input "Allie Schicker"
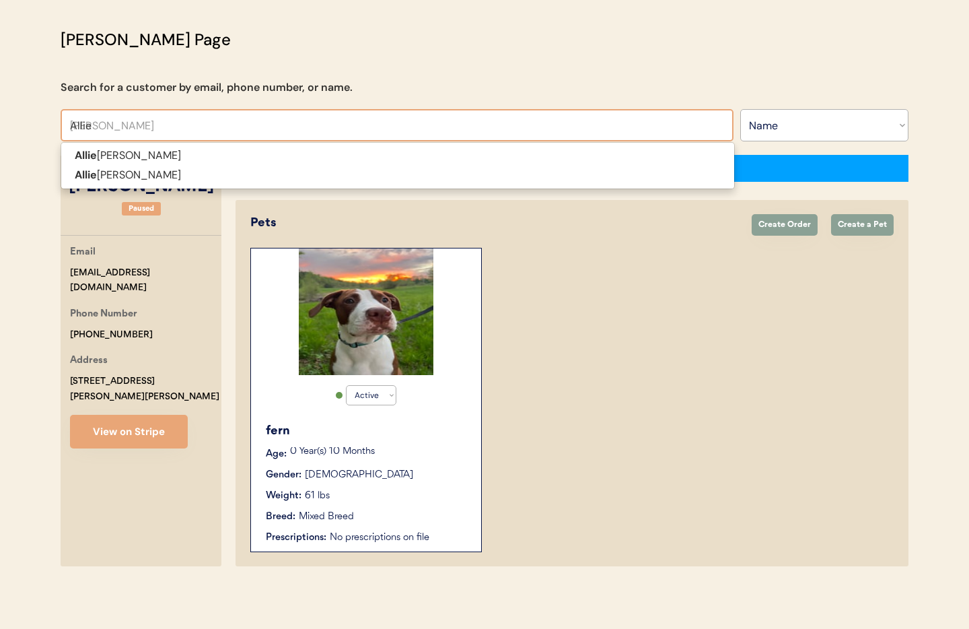
type input "Allie P"
type input "Allie Peters"
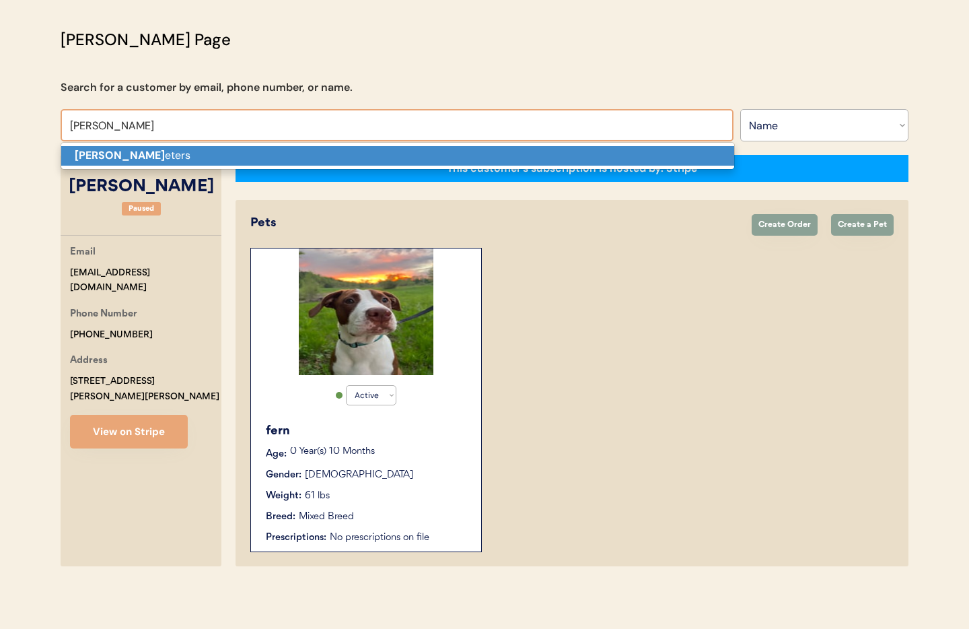
click at [96, 152] on strong "Allie P" at bounding box center [120, 155] width 90 height 14
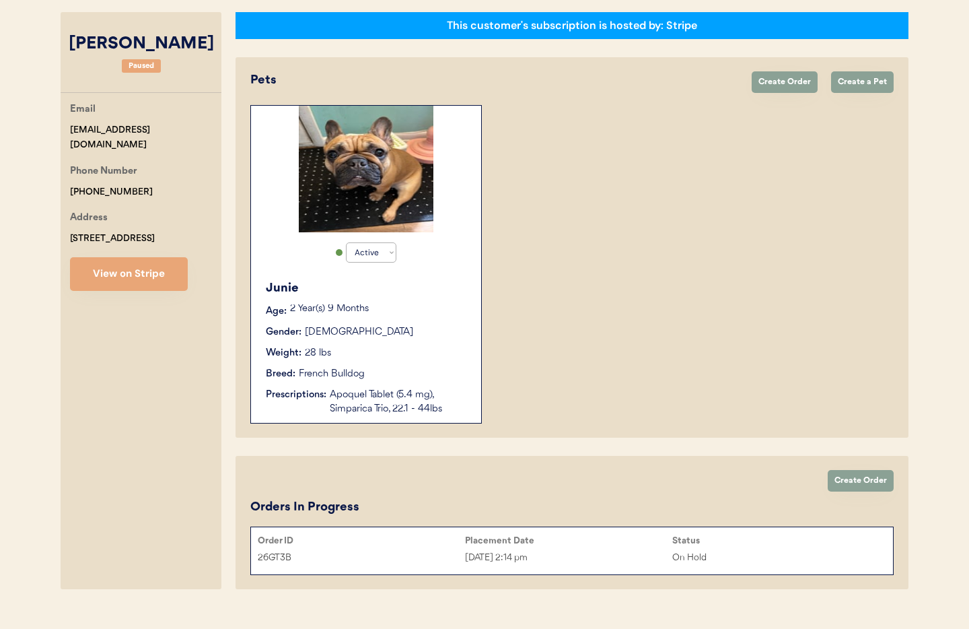
scroll to position [239, 0]
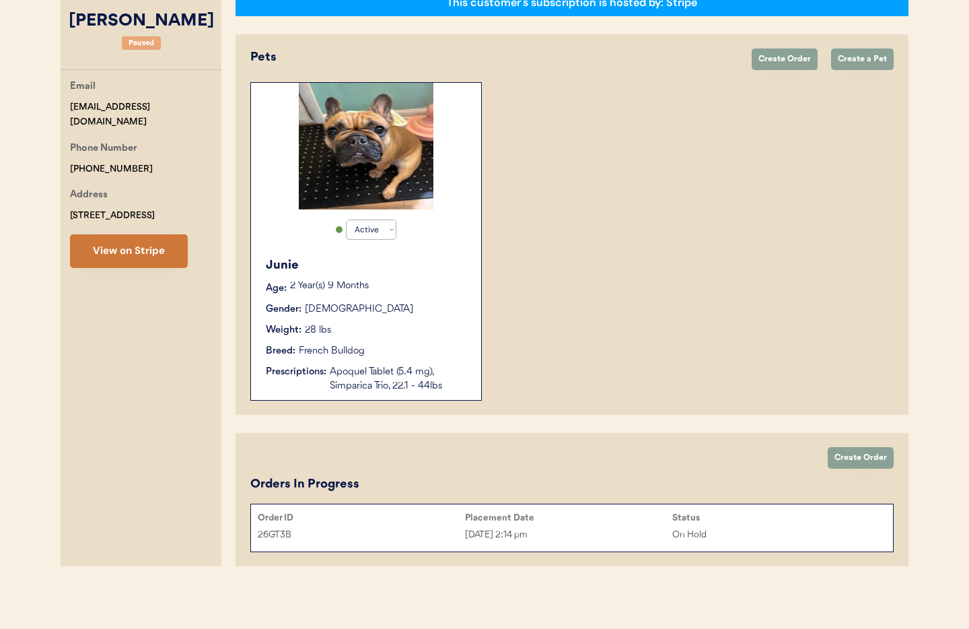
click at [150, 258] on button "View on Stripe" at bounding box center [129, 251] width 118 height 34
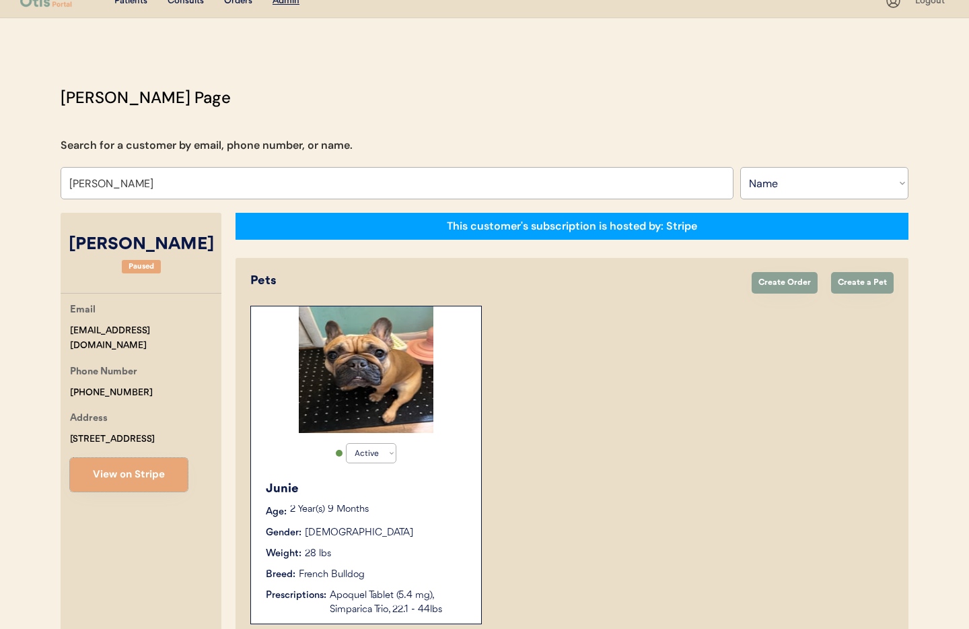
scroll to position [0, 0]
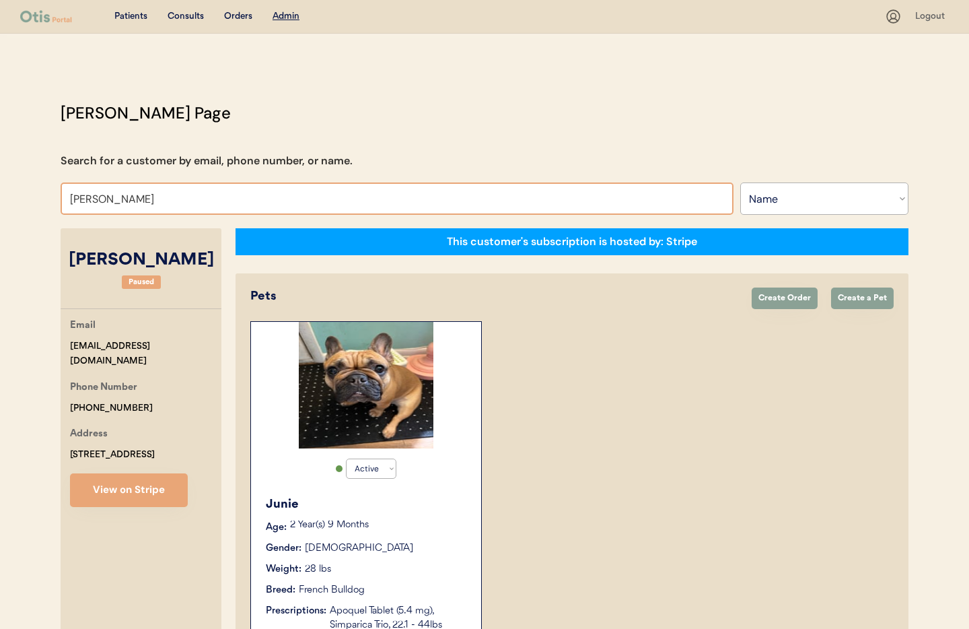
drag, startPoint x: 138, startPoint y: 208, endPoint x: 137, endPoint y: 200, distance: 8.2
click at [138, 207] on input "Allie Peters" at bounding box center [397, 198] width 673 height 32
click at [126, 198] on input "Allie Peters" at bounding box center [397, 198] width 673 height 32
drag, startPoint x: 129, startPoint y: 201, endPoint x: 38, endPoint y: 196, distance: 91.0
click at [38, 196] on div "Patients Consults Orders Admin Logout Otis Admin Page Search for a customer by …" at bounding box center [484, 433] width 969 height 867
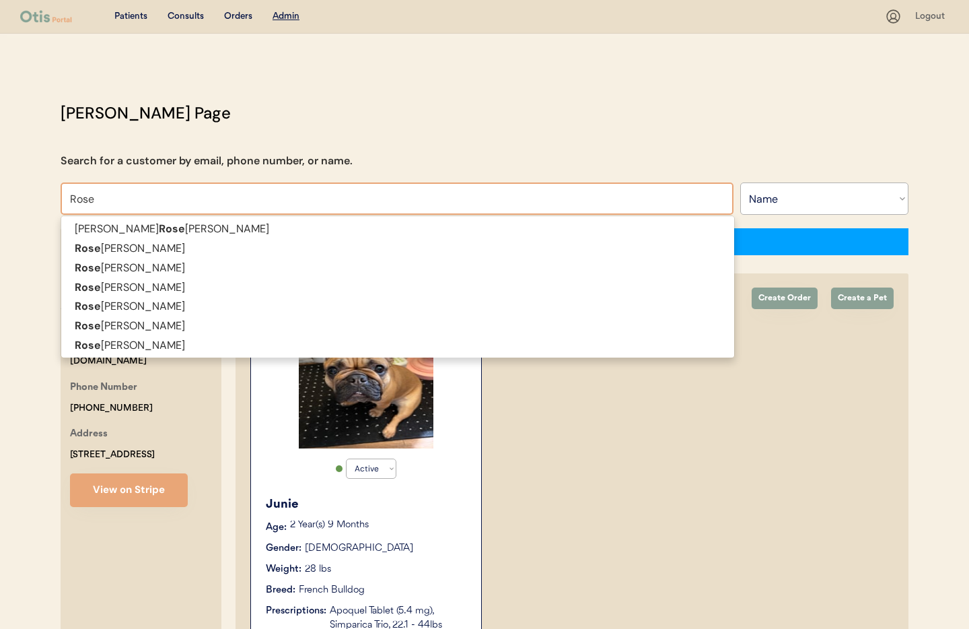
click at [71, 199] on input "Rose" at bounding box center [397, 198] width 673 height 32
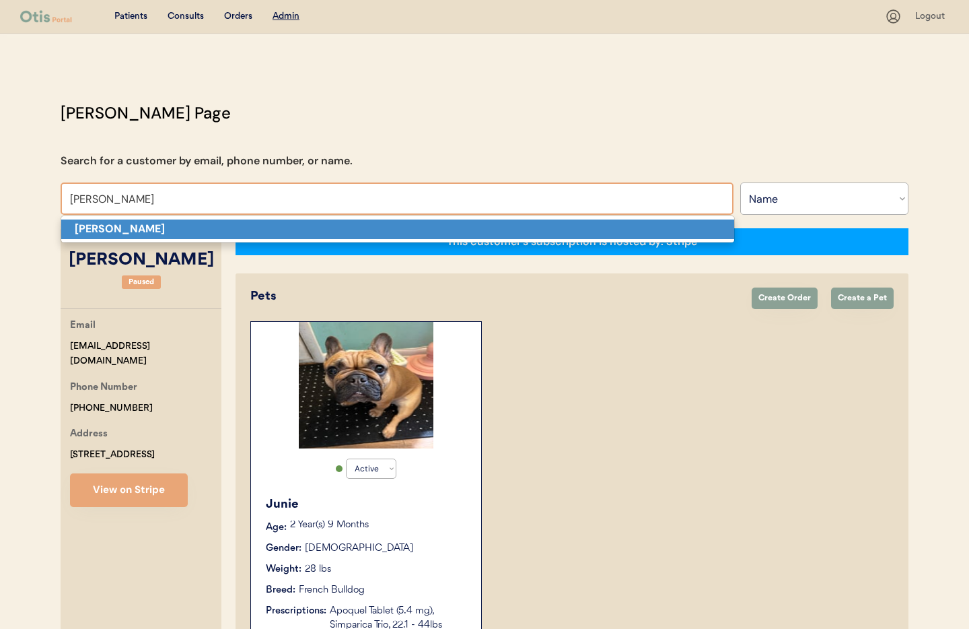
click at [102, 232] on strong "Ashley Rose" at bounding box center [120, 228] width 90 height 14
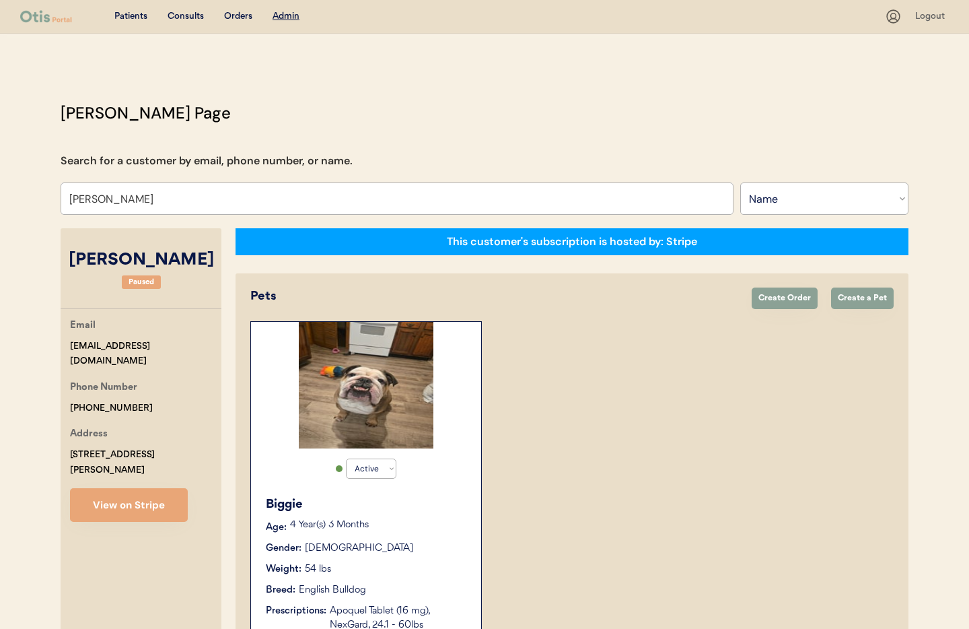
scroll to position [87, 0]
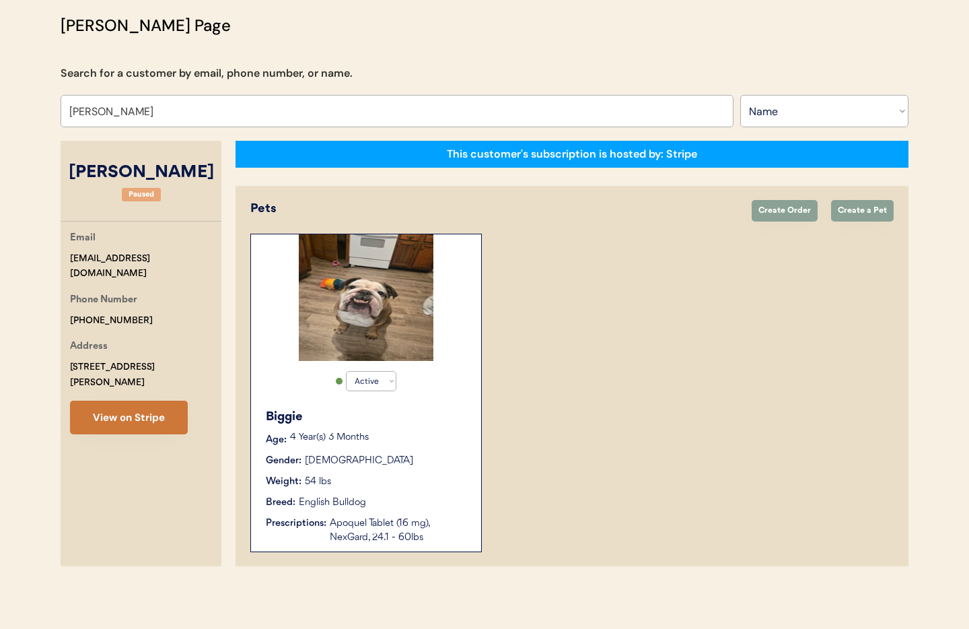
type input "Ashley Rose"
click at [109, 401] on button "View on Stripe" at bounding box center [129, 417] width 118 height 34
click at [122, 400] on button "View on Stripe" at bounding box center [129, 417] width 118 height 34
click at [407, 491] on div "Biggie Age: 4 Year(s) 3 Months Gender: Male Weight: 54 lbs Breed: English Bulld…" at bounding box center [366, 476] width 217 height 150
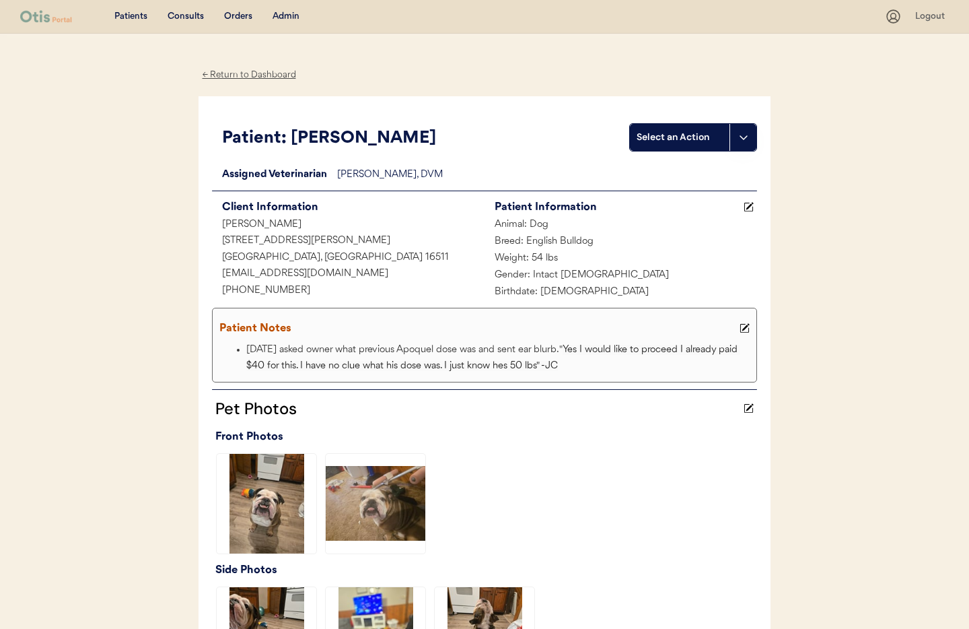
click at [247, 71] on div "← Return to Dashboard" at bounding box center [249, 74] width 101 height 15
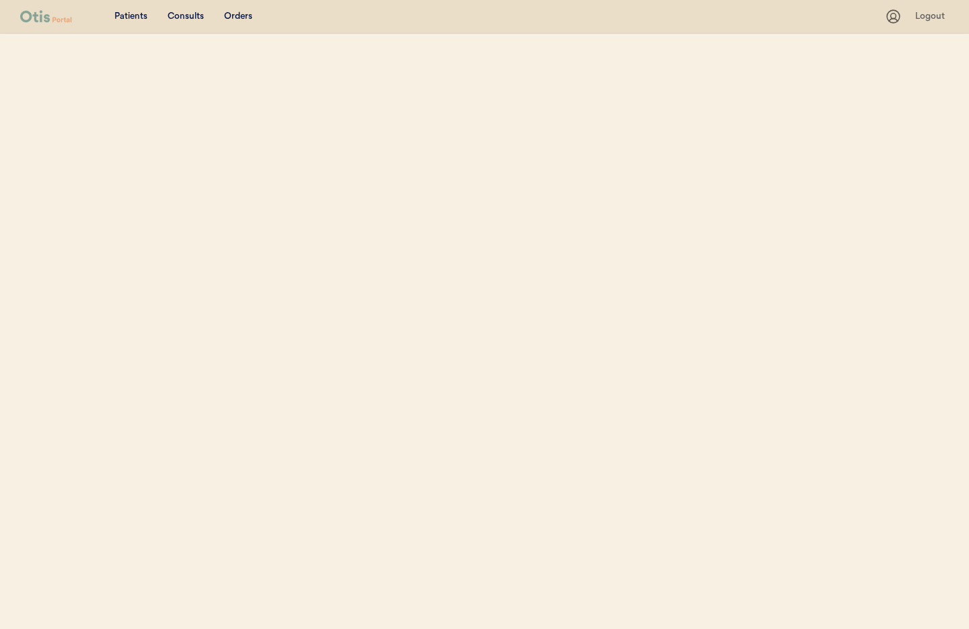
select select ""Name""
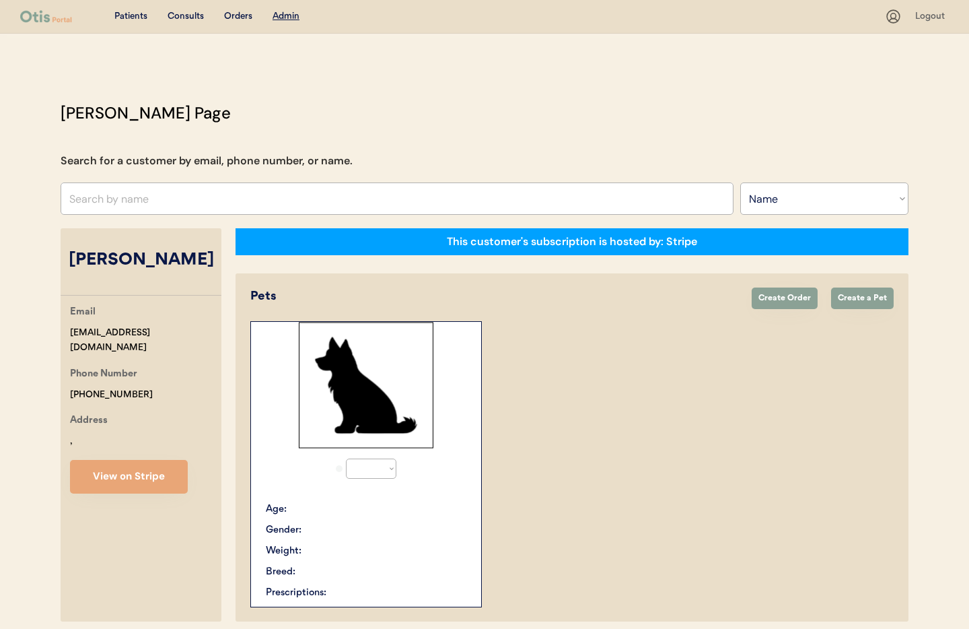
scroll to position [55, 0]
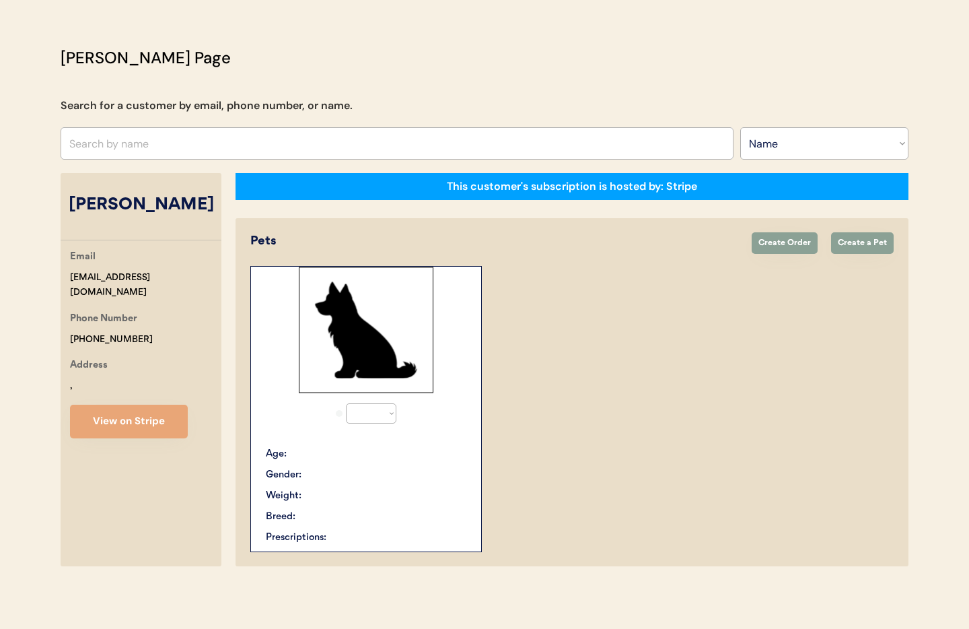
select select "true"
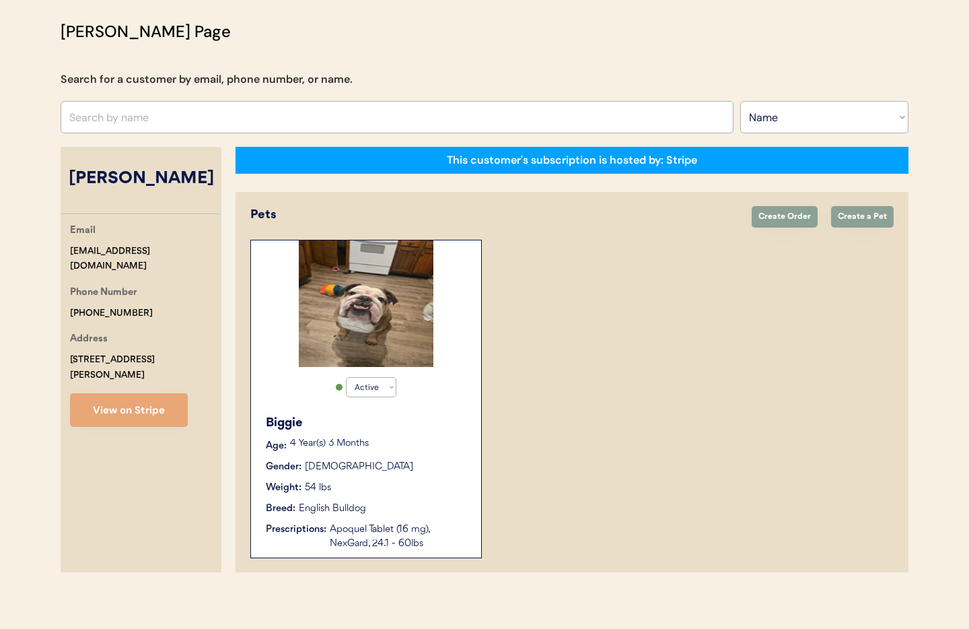
scroll to position [82, 0]
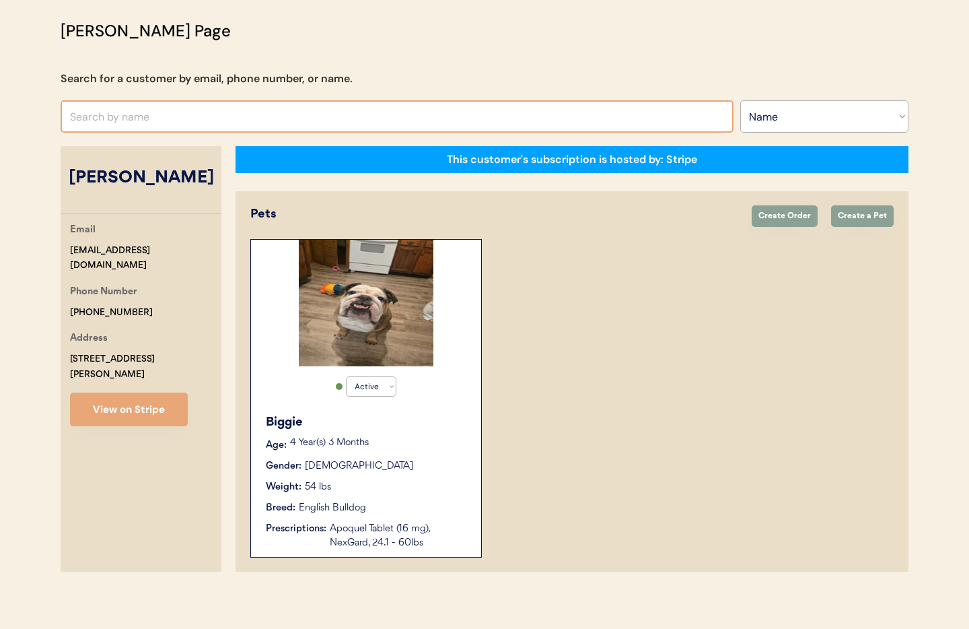
click at [188, 120] on input "text" at bounding box center [397, 116] width 673 height 32
type input "Je"
type input "[PERSON_NAME]"
type input "Je"
type input "[PERSON_NAME]"
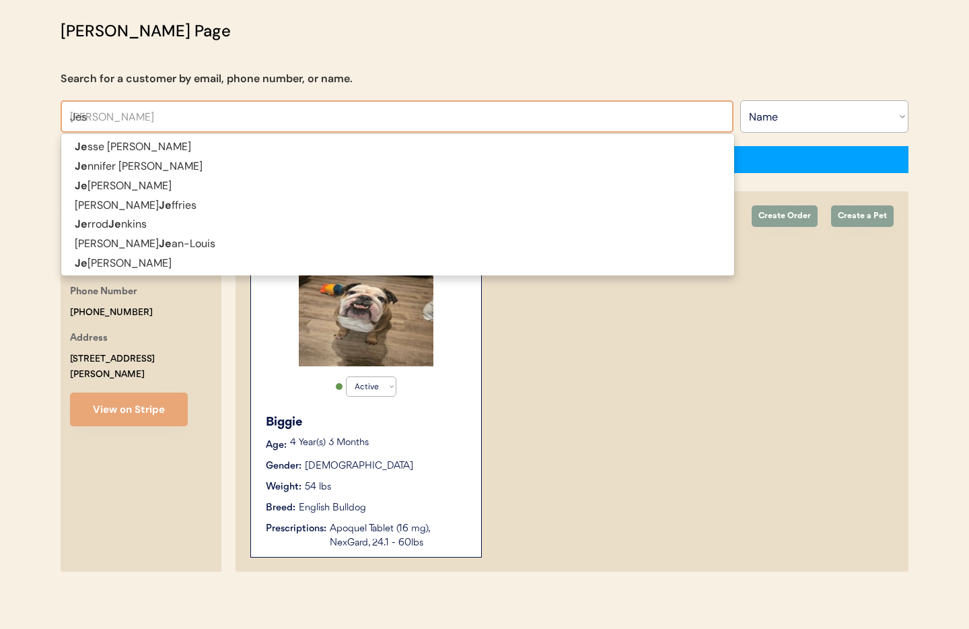
type input "[PERSON_NAME]"
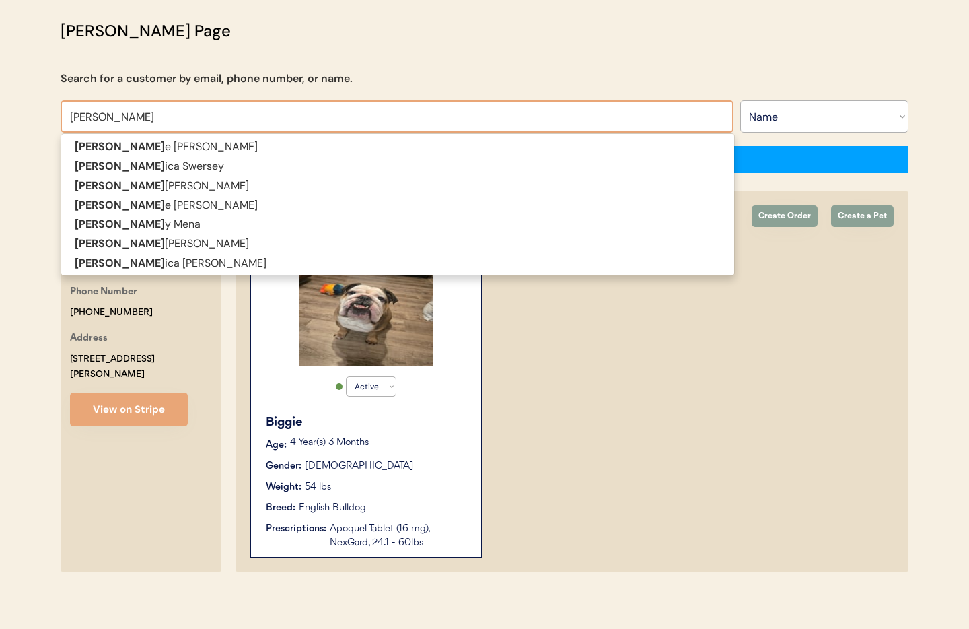
type input "[PERSON_NAME]"
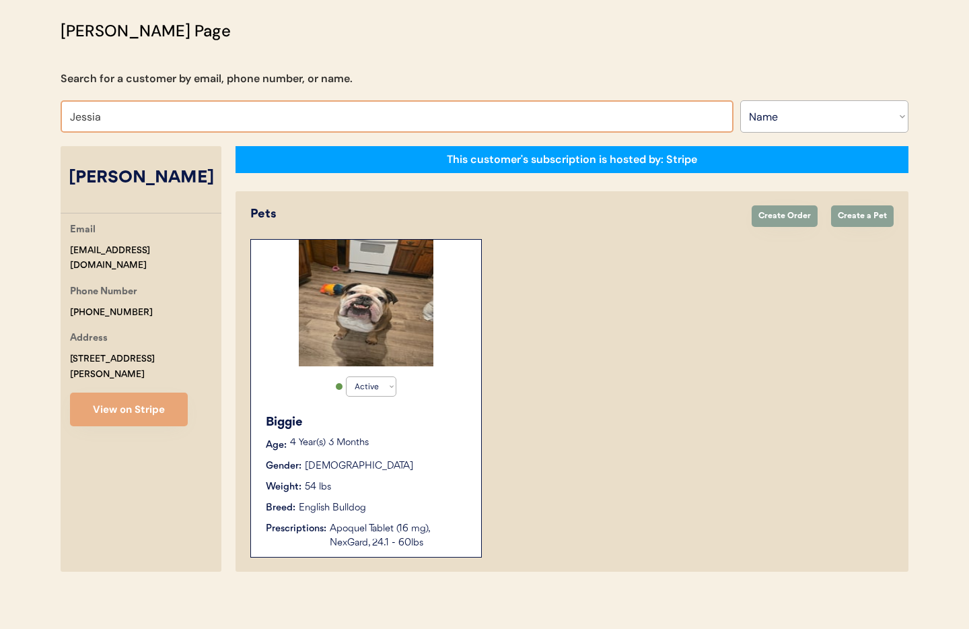
type input "Jessi"
type input "Jessica Swersey"
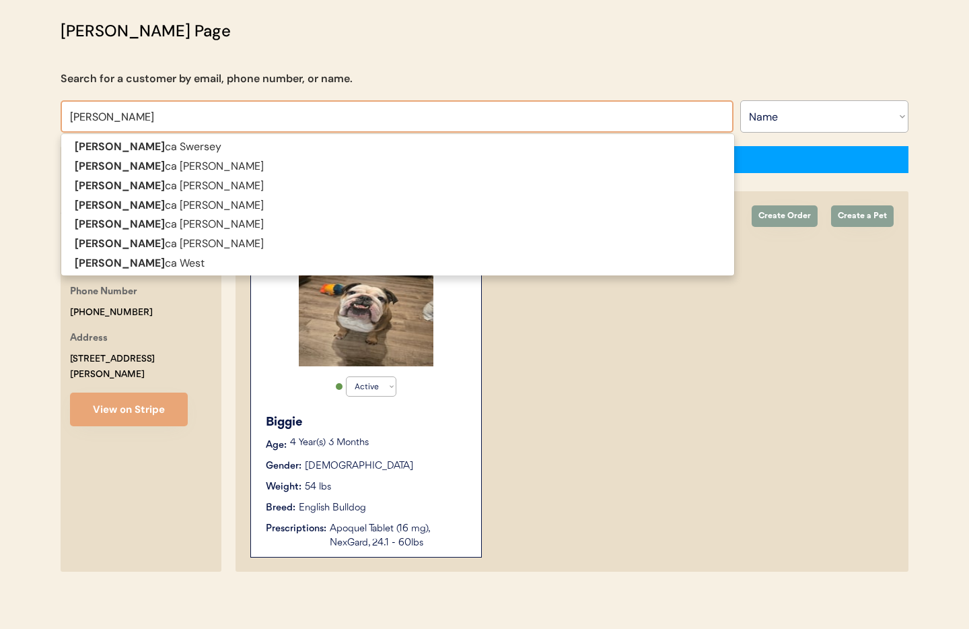
type input "Jessica"
type input "Jessica Connel"
type input "[PERSON_NAME]"
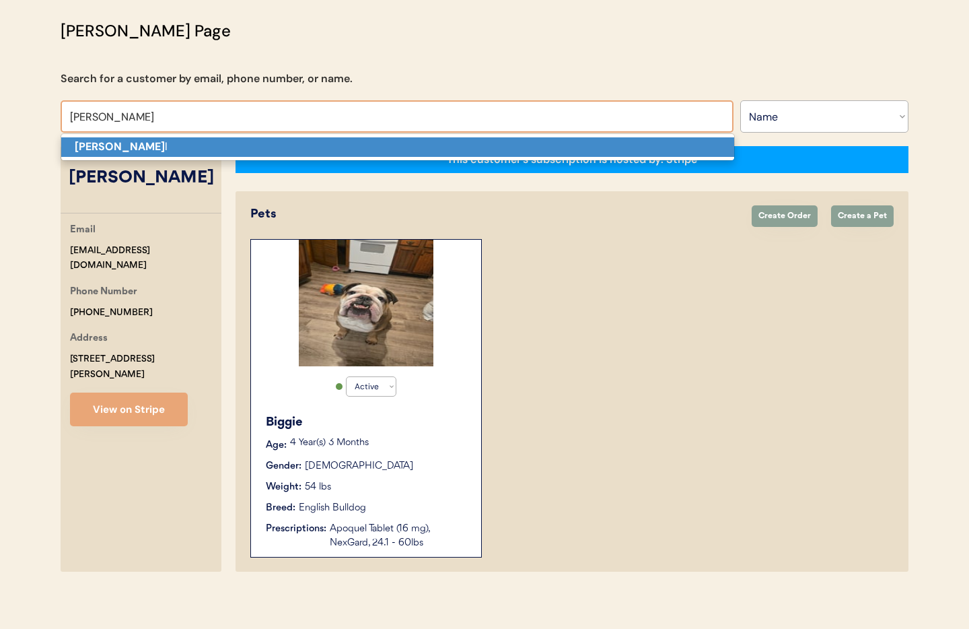
drag, startPoint x: 194, startPoint y: 159, endPoint x: 189, endPoint y: 153, distance: 8.1
click at [194, 159] on span "Jessica Connel l" at bounding box center [398, 147] width 674 height 28
click at [183, 147] on p "Jessica Connel l" at bounding box center [397, 147] width 673 height 20
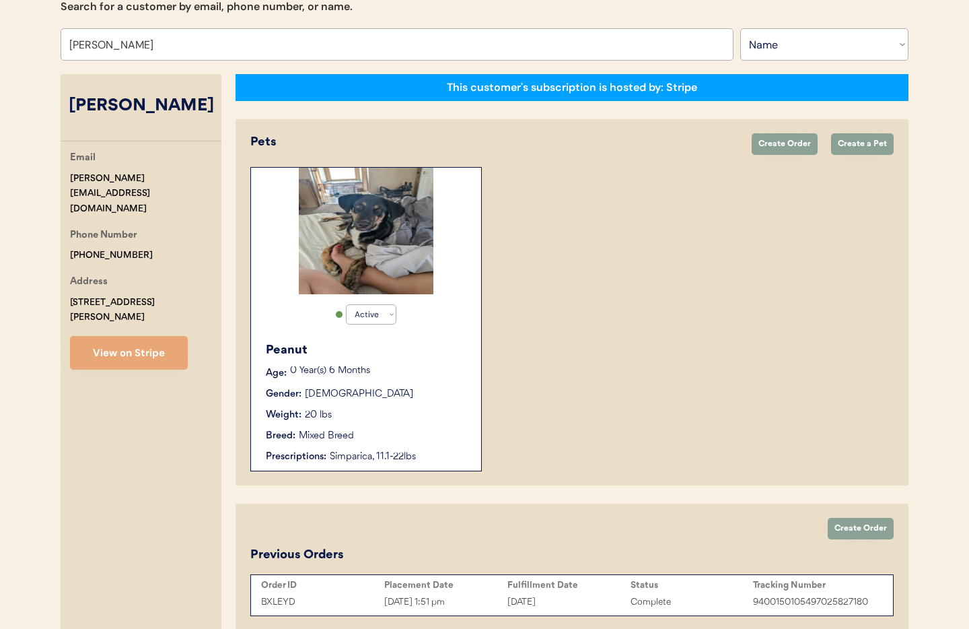
scroll to position [218, 0]
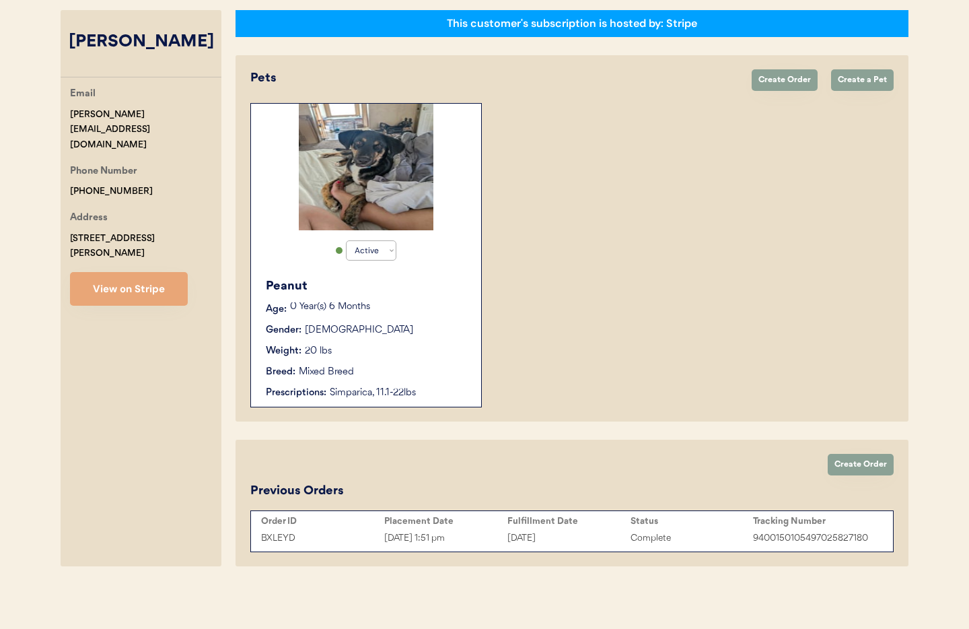
type input "[PERSON_NAME]"
click at [423, 365] on div "Breed: Mixed Breed" at bounding box center [367, 372] width 202 height 14
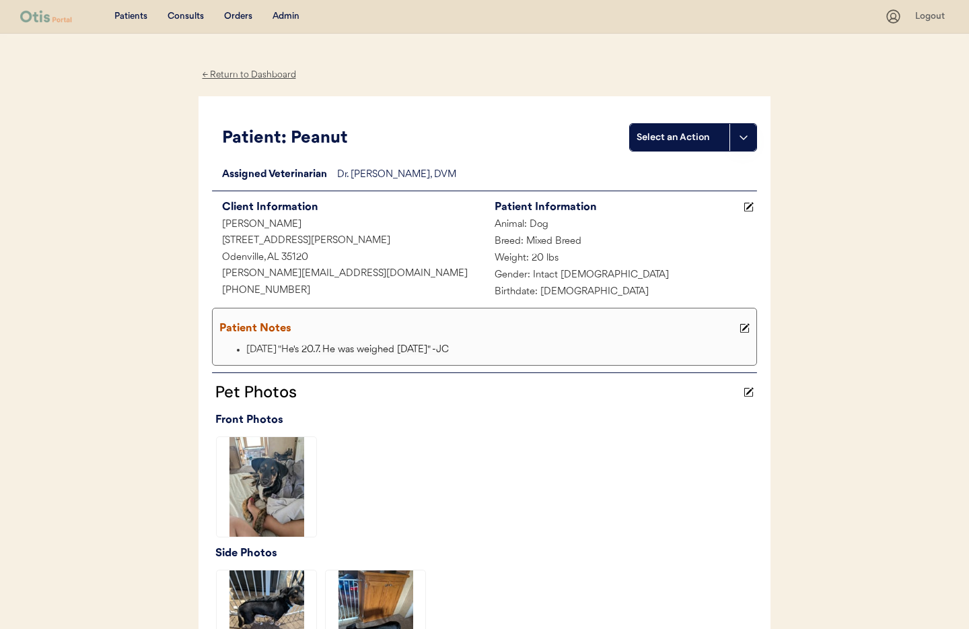
click at [258, 75] on div "← Return to Dashboard" at bounding box center [249, 74] width 101 height 15
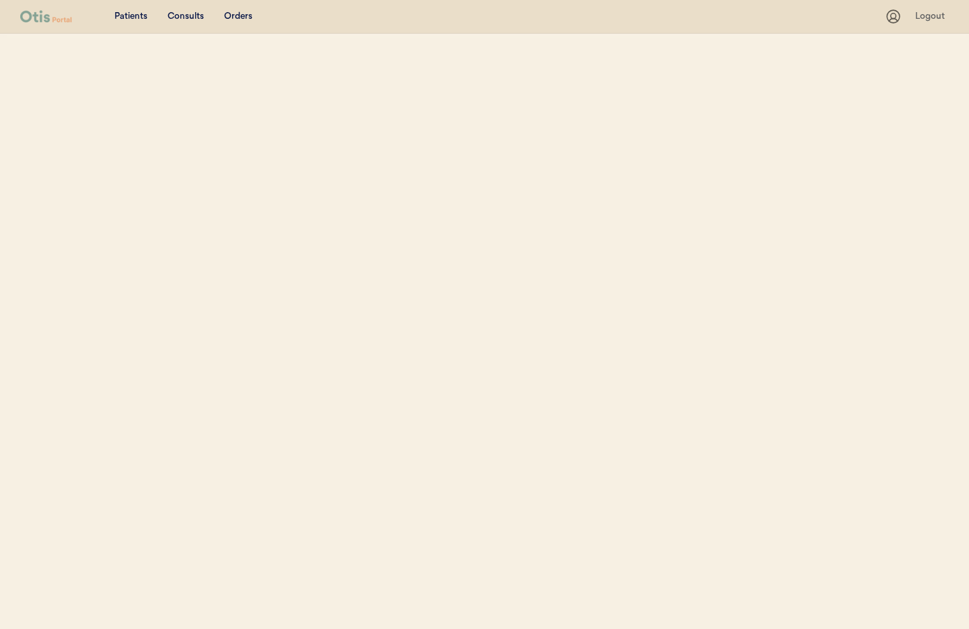
select select ""Name""
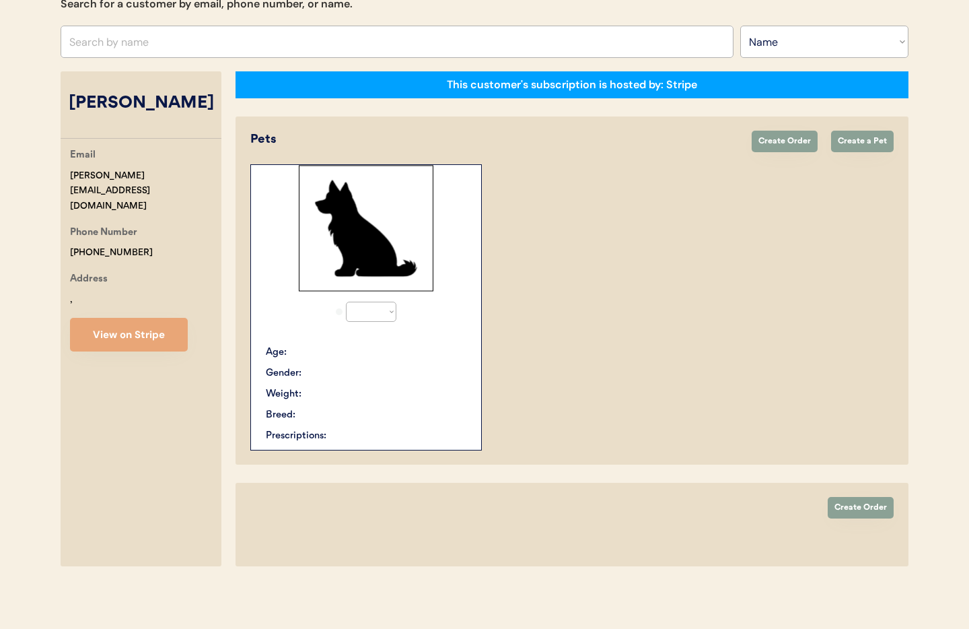
select select "true"
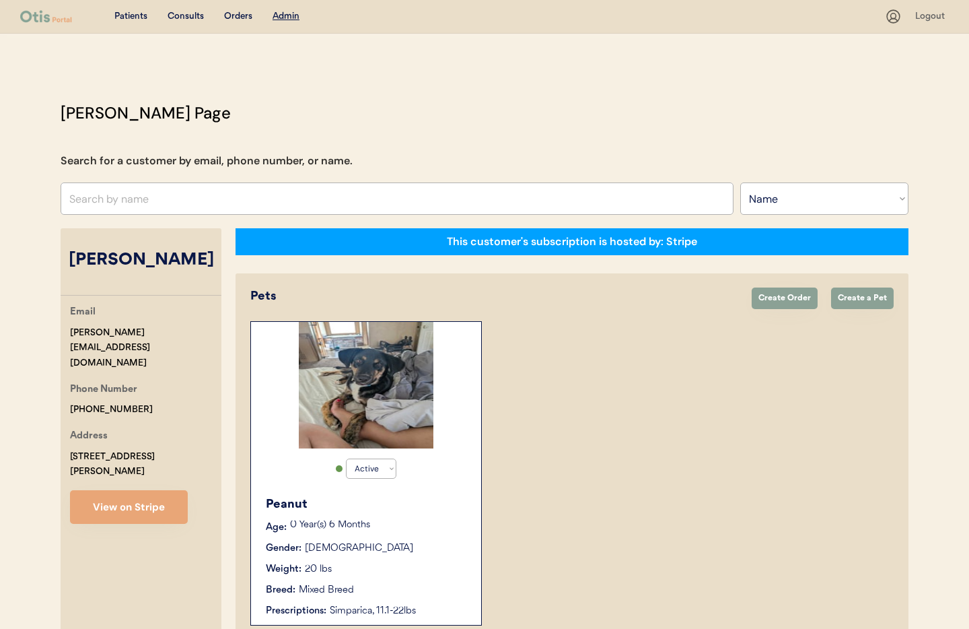
click at [145, 201] on input "text" at bounding box center [397, 198] width 673 height 32
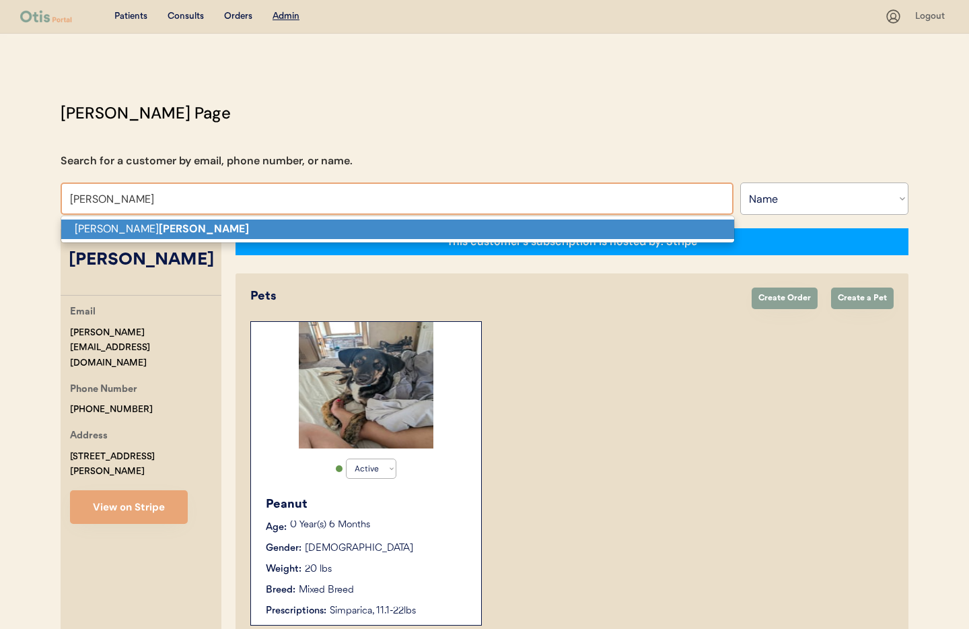
click at [175, 235] on p "Elizabeth Volpe" at bounding box center [397, 229] width 673 height 20
type input "[PERSON_NAME]"
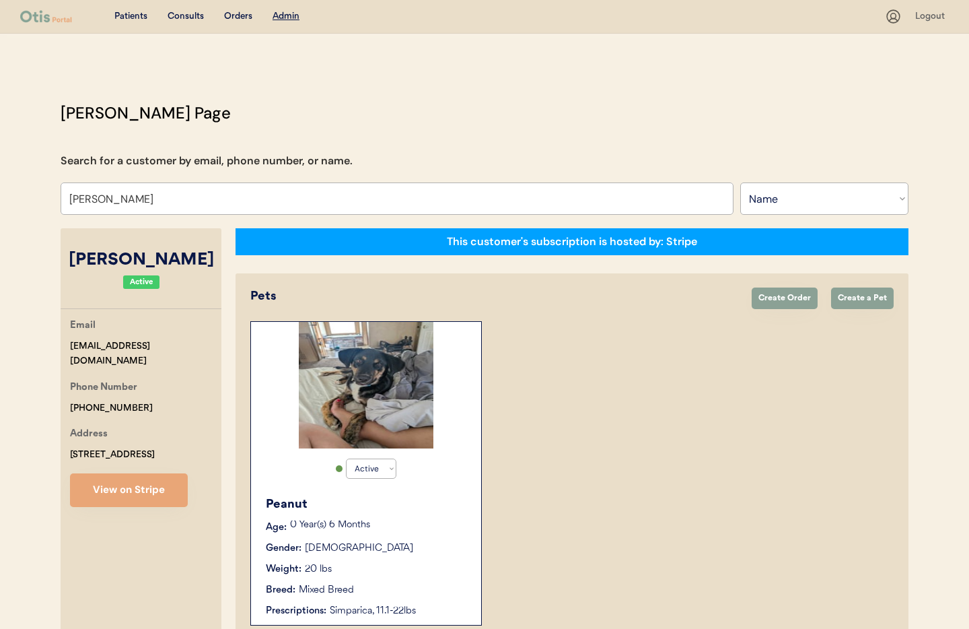
select select "true"
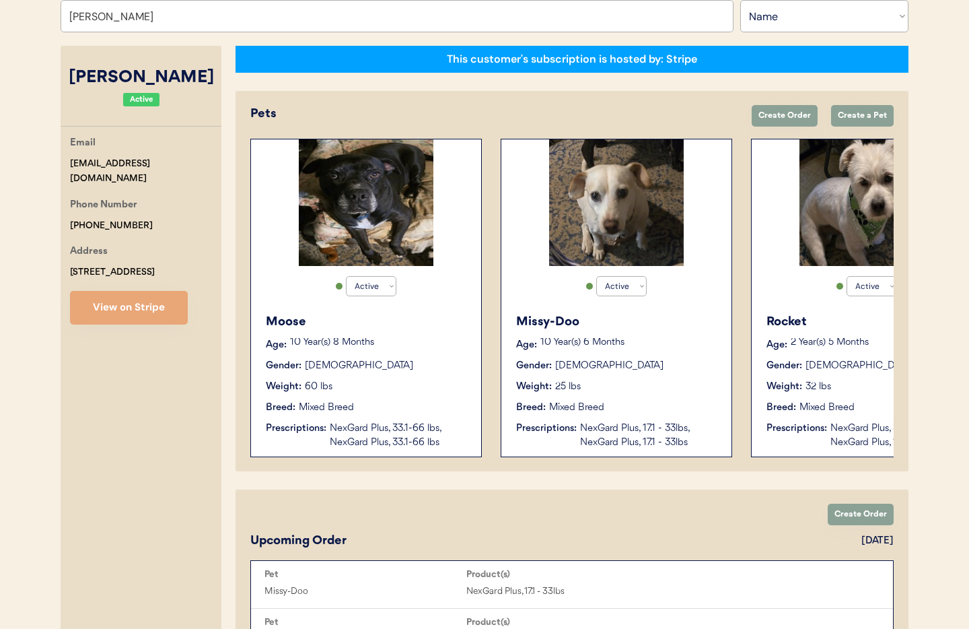
type input "[PERSON_NAME]"
click at [404, 370] on div "Gender: Male" at bounding box center [367, 366] width 202 height 14
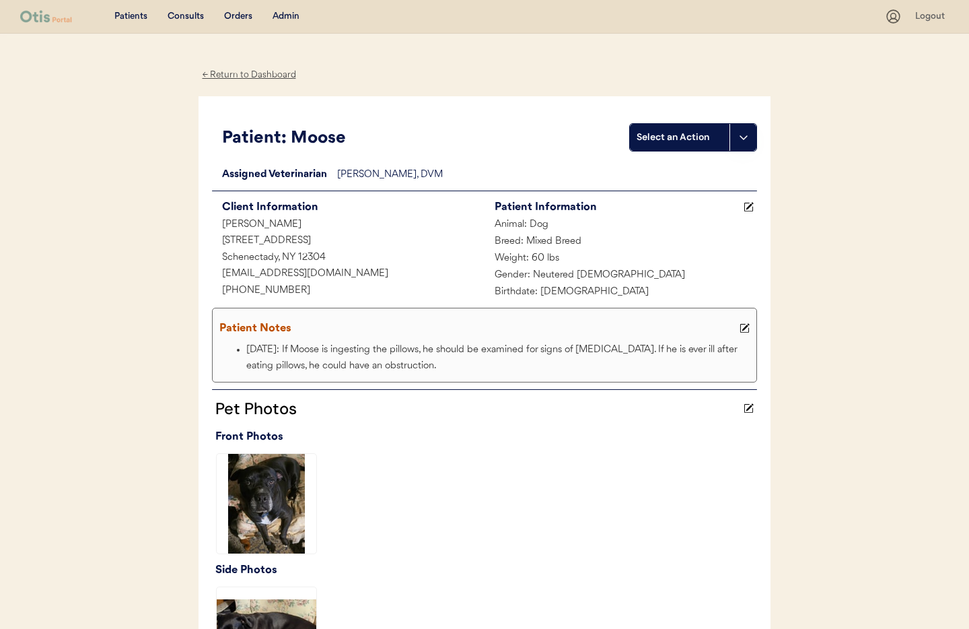
click at [240, 74] on div "← Return to Dashboard" at bounding box center [249, 74] width 101 height 15
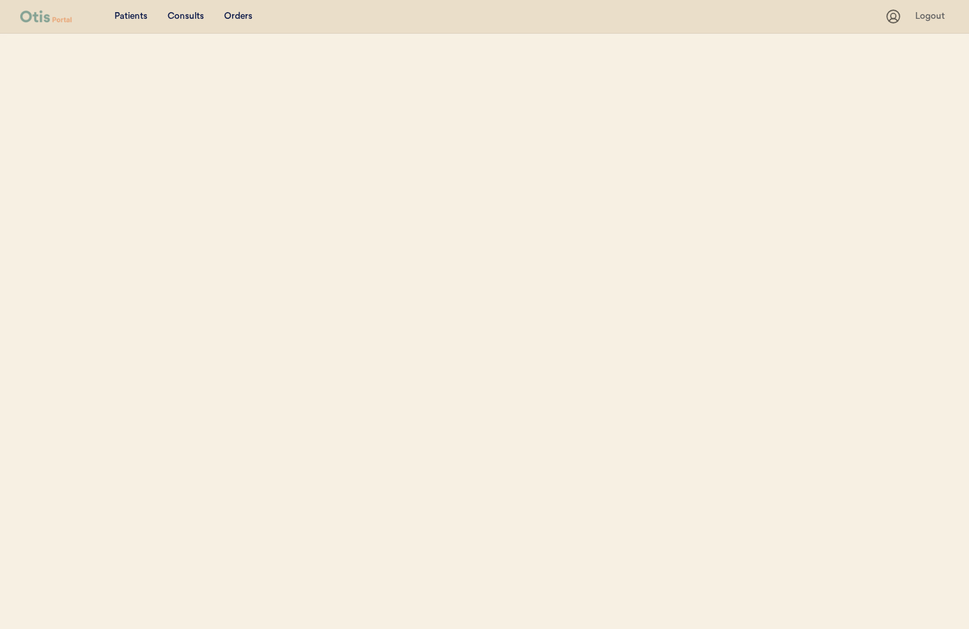
select select ""Name""
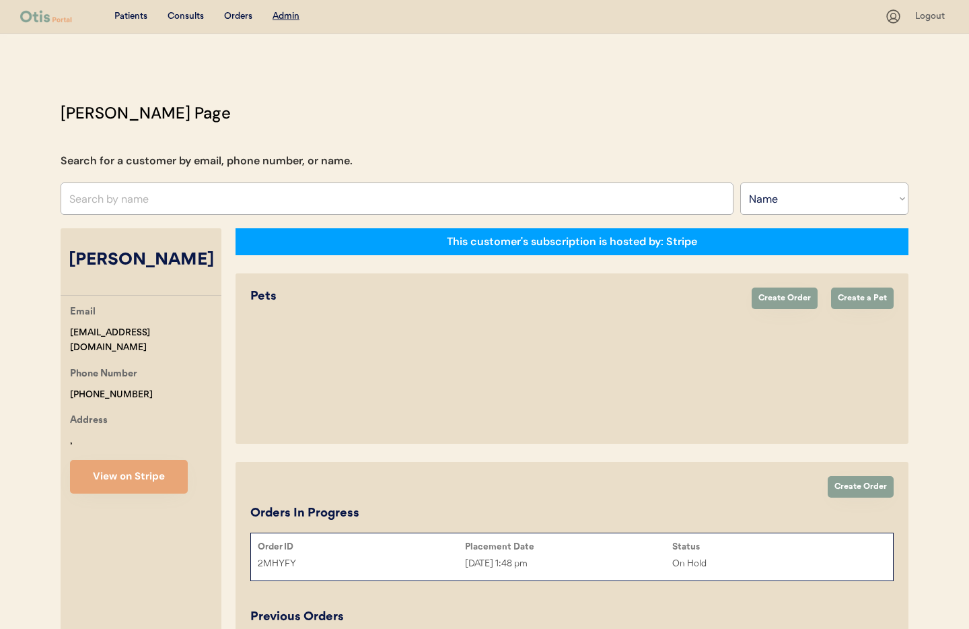
select select "true"
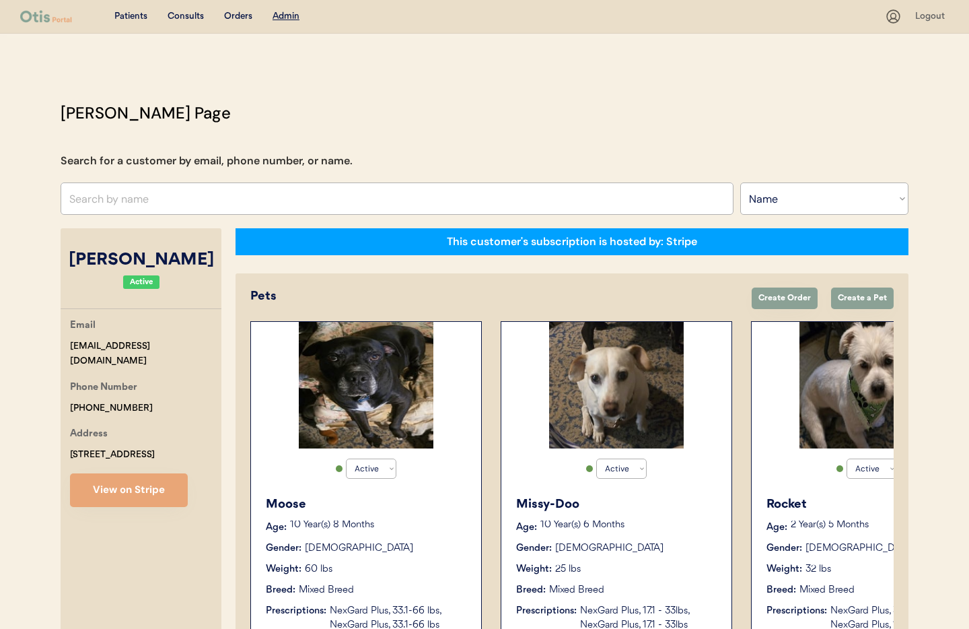
click at [624, 527] on p "10 Year(s) 6 Months" at bounding box center [629, 524] width 178 height 9
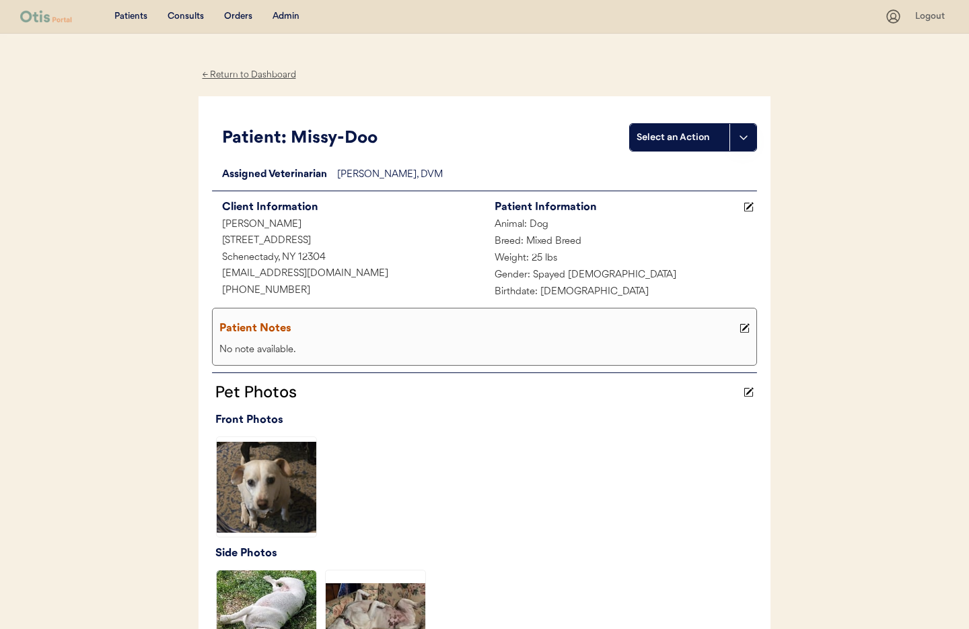
click at [224, 71] on div "← Return to Dashboard" at bounding box center [249, 74] width 101 height 15
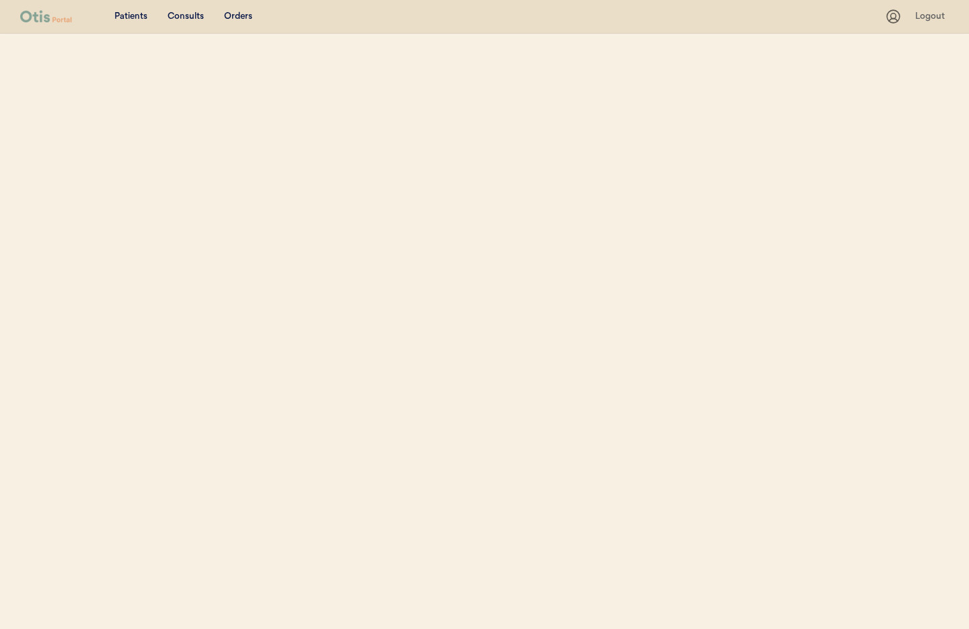
select select ""Name""
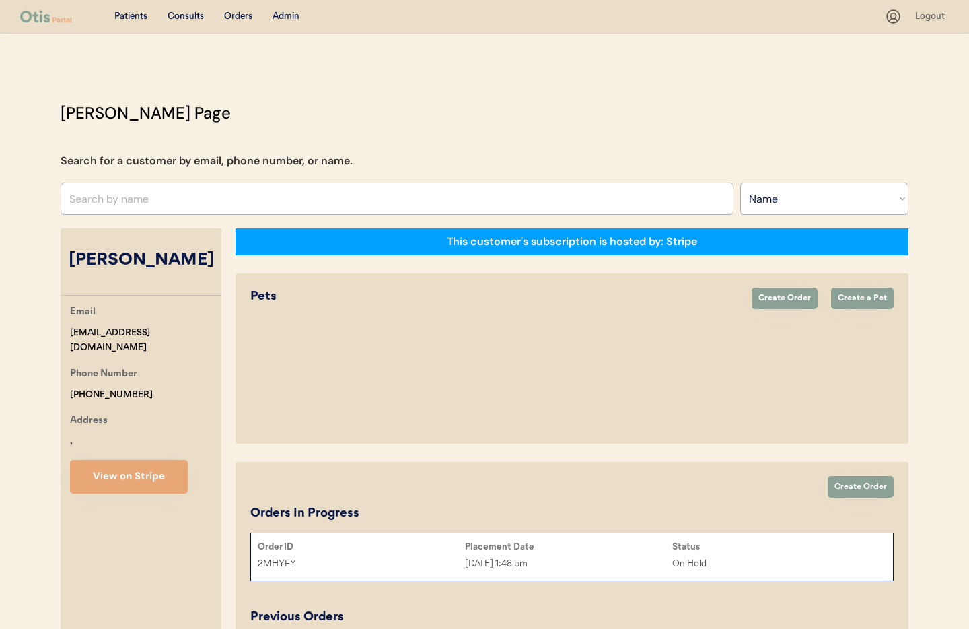
select select "true"
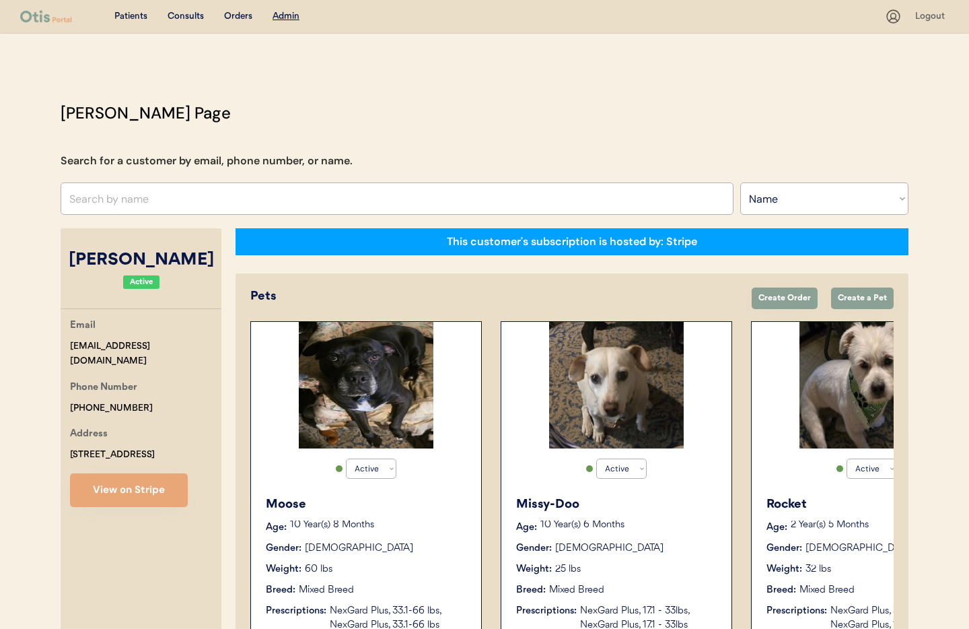
click at [826, 520] on p "2 Year(s) 5 Months" at bounding box center [880, 524] width 178 height 9
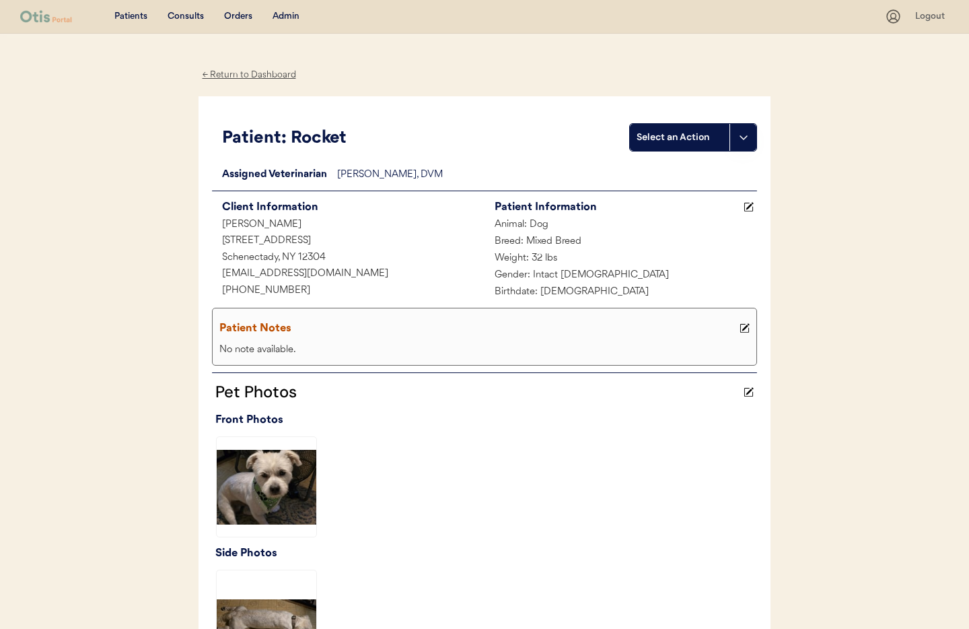
click at [228, 78] on div "← Return to Dashboard" at bounding box center [249, 74] width 101 height 15
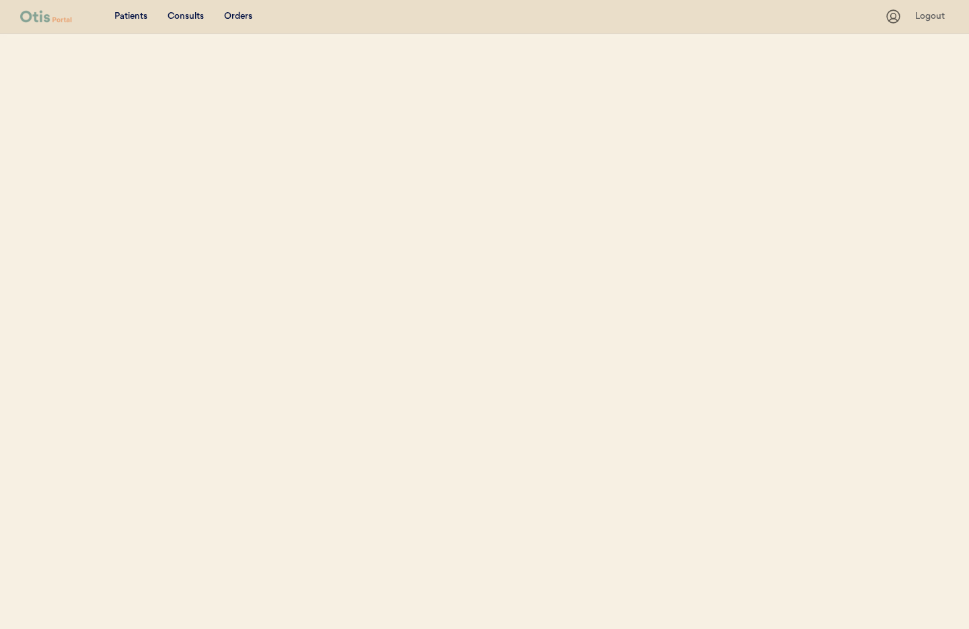
select select ""Name""
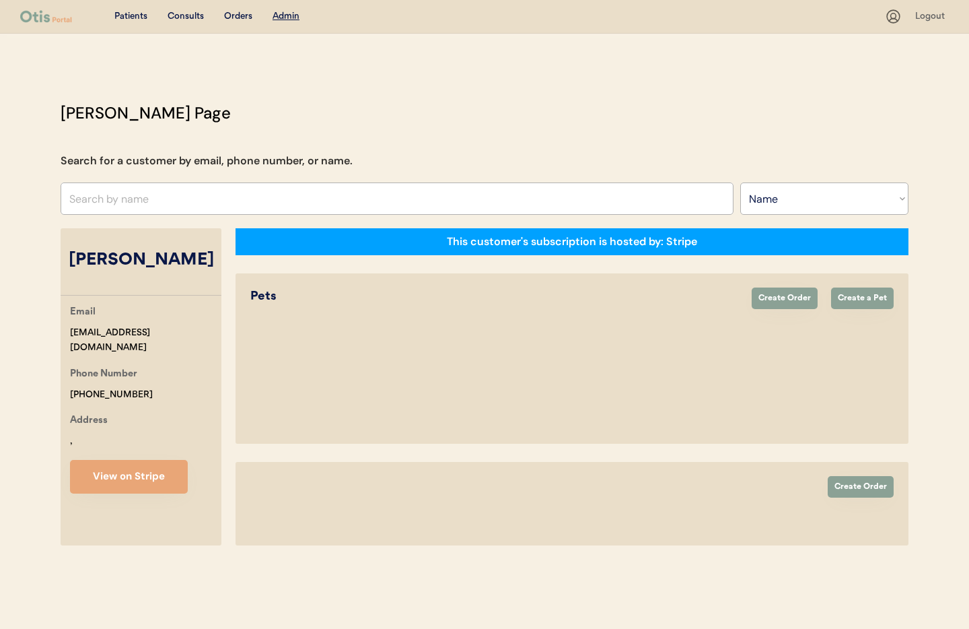
select select "true"
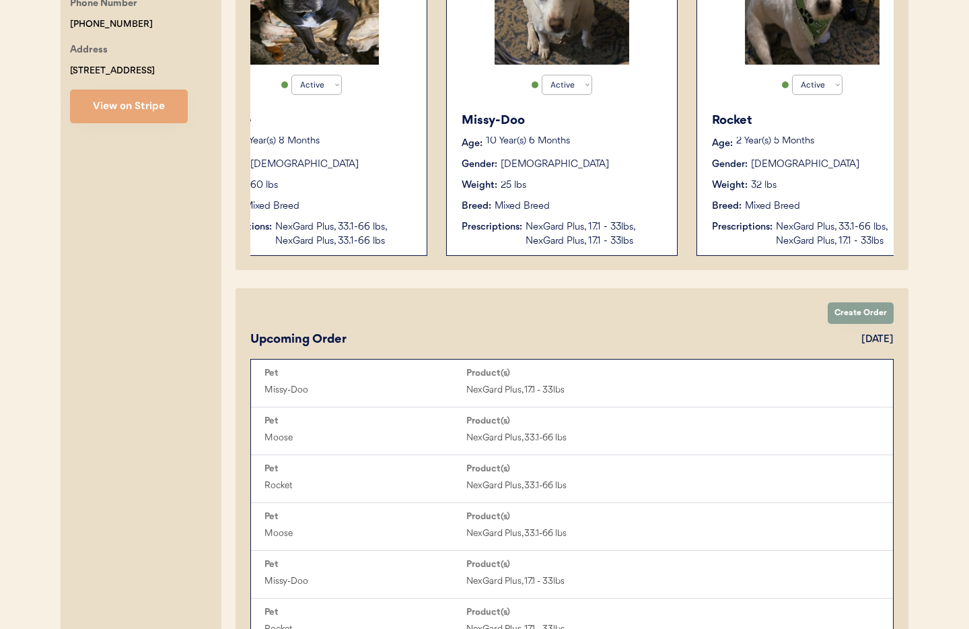
scroll to position [0, 108]
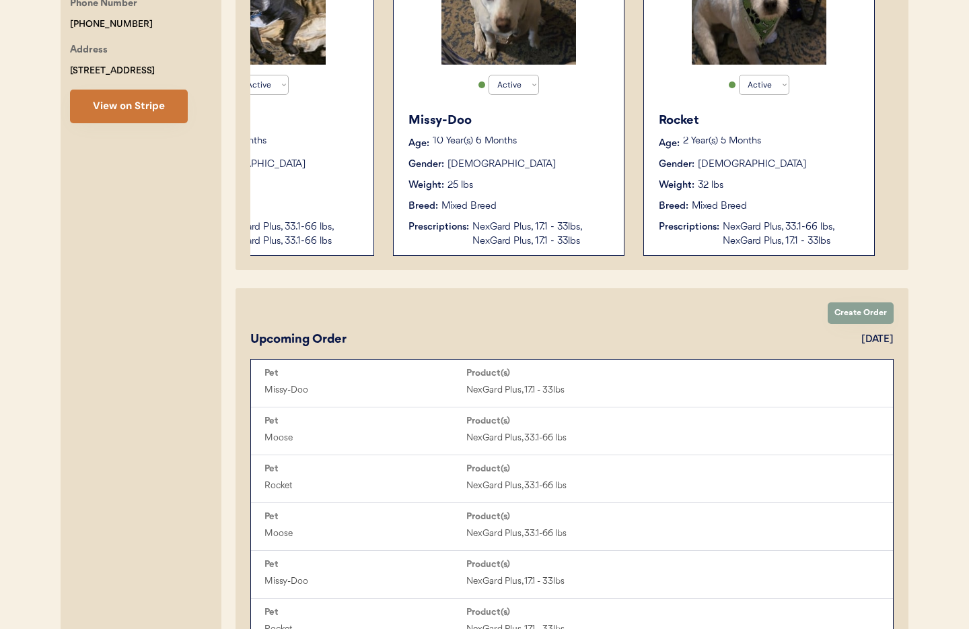
click at [137, 113] on button "View on Stripe" at bounding box center [129, 106] width 118 height 34
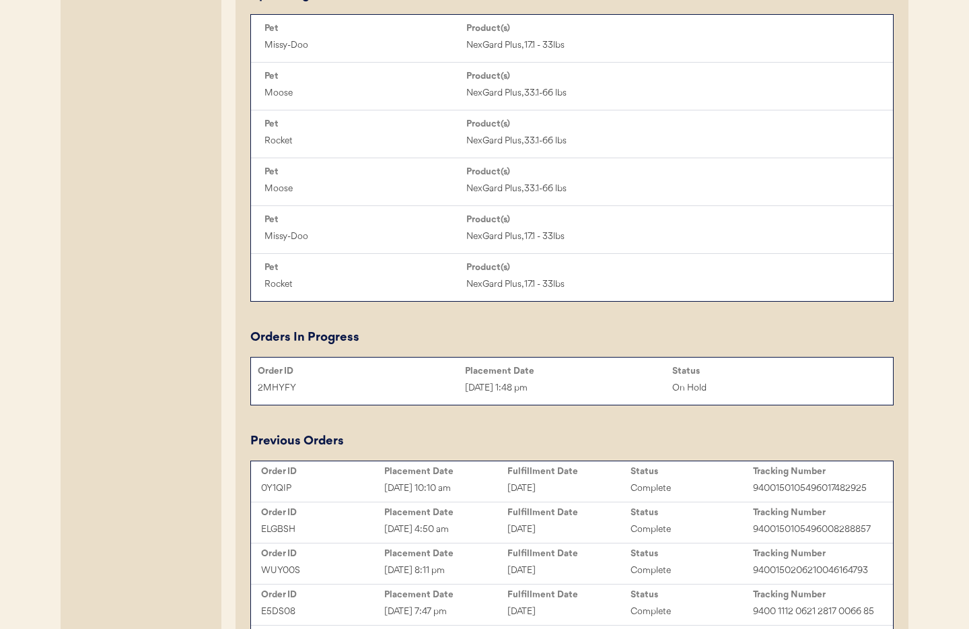
scroll to position [664, 0]
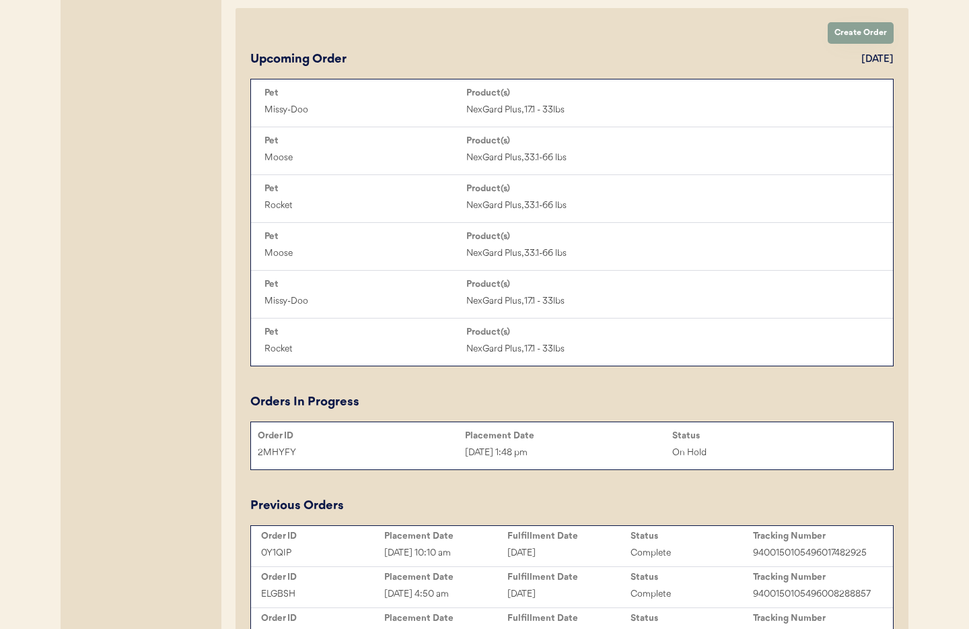
click at [732, 448] on div "On Hold" at bounding box center [775, 452] width 207 height 15
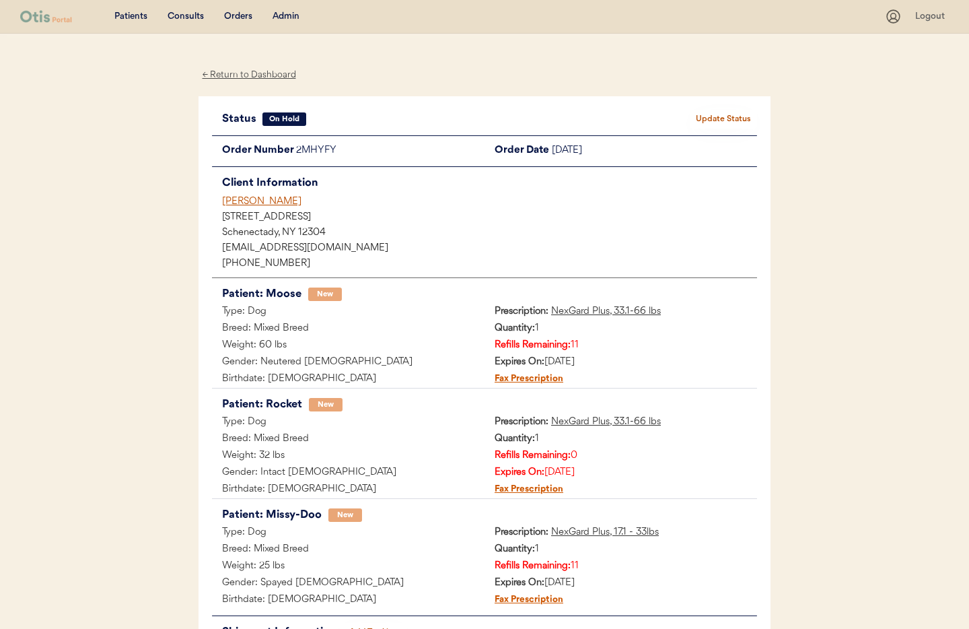
scroll to position [120, 0]
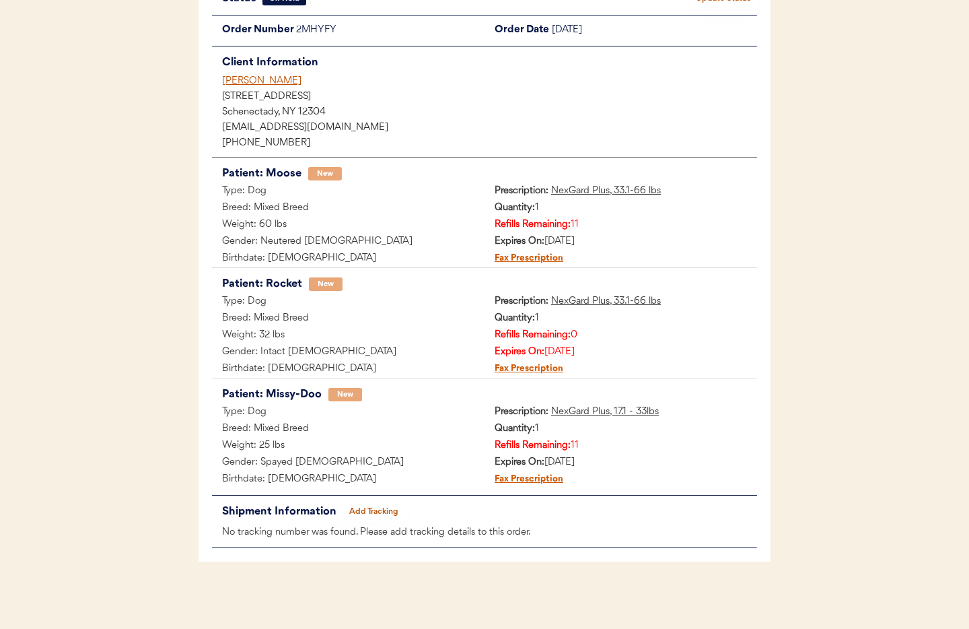
click at [598, 303] on u "NexGard Plus, 33.1-66 lbs" at bounding box center [606, 301] width 110 height 10
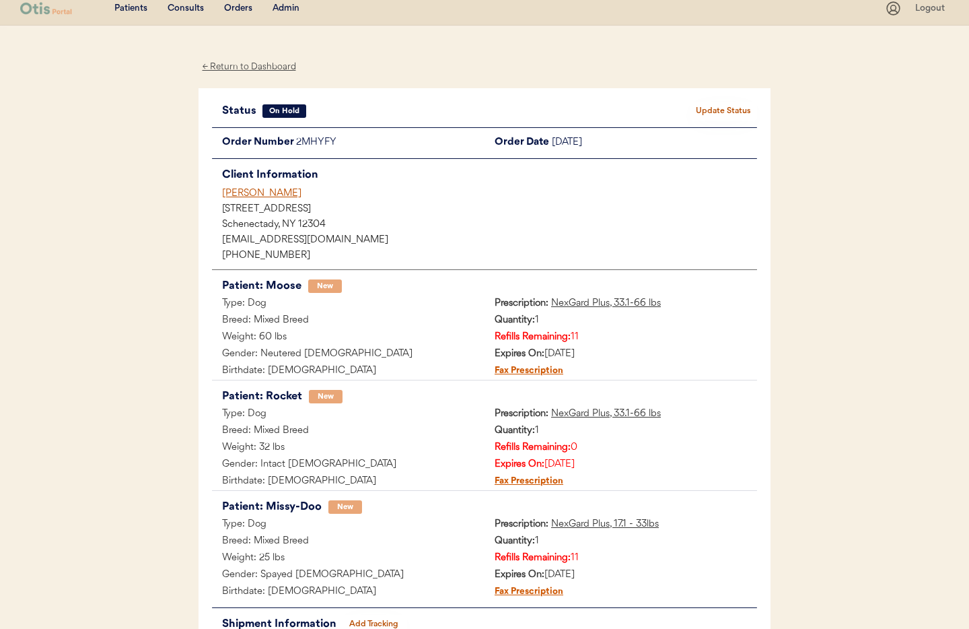
scroll to position [0, 0]
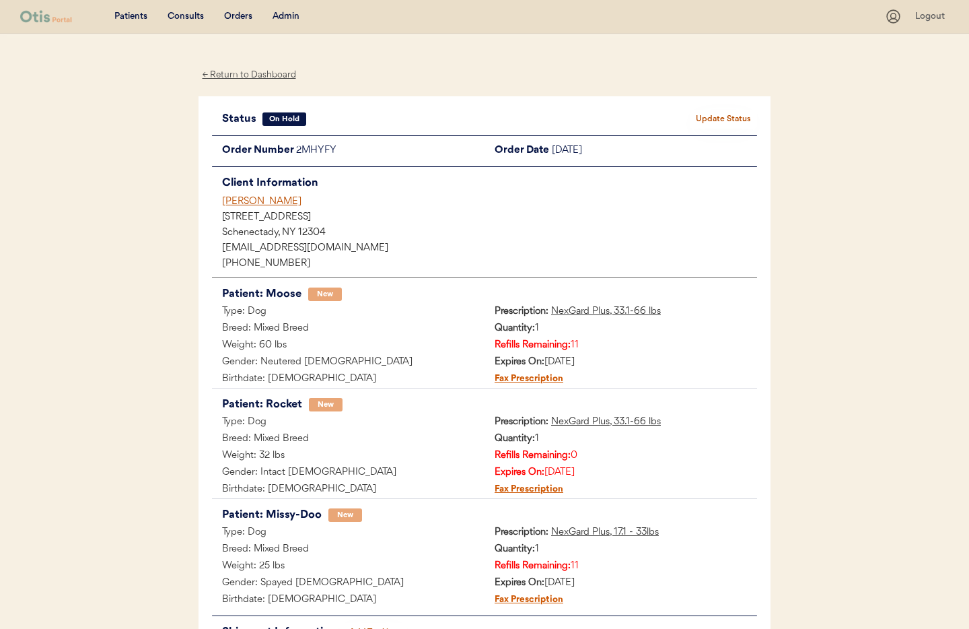
click at [249, 73] on div "← Return to Dashboard" at bounding box center [249, 74] width 101 height 15
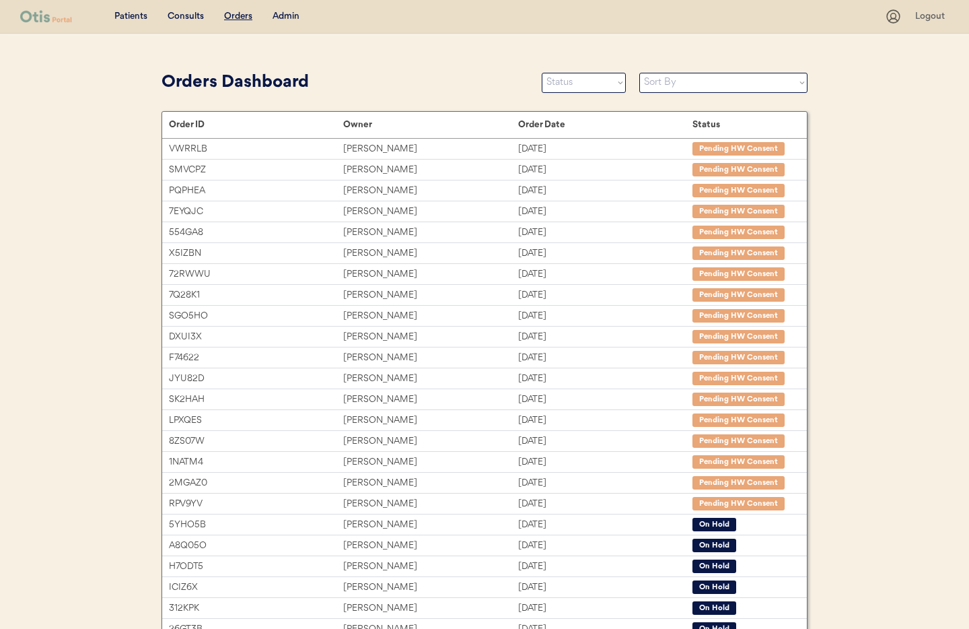
click at [291, 13] on div "Admin" at bounding box center [286, 16] width 27 height 13
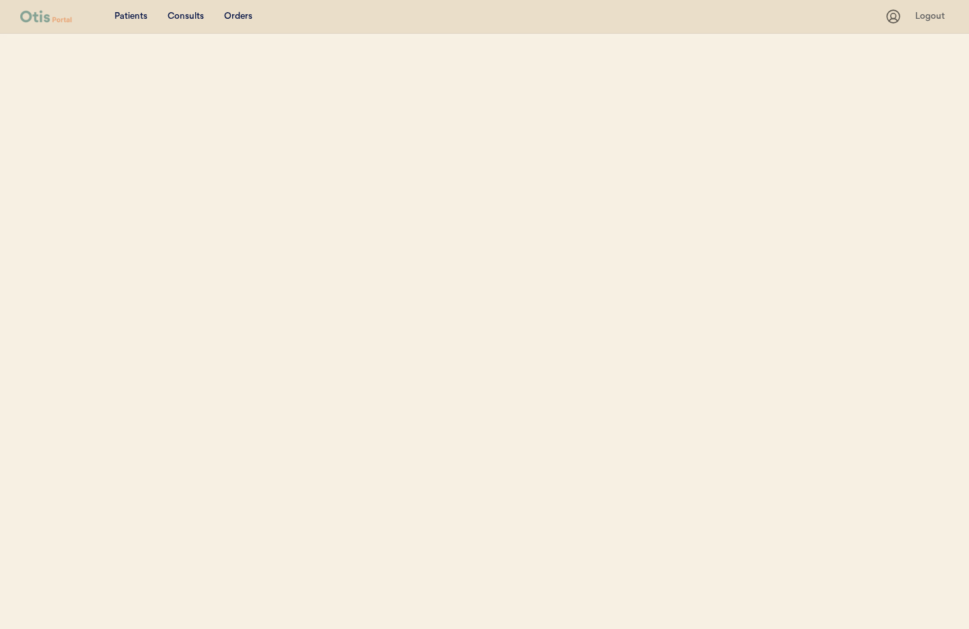
select select ""Name""
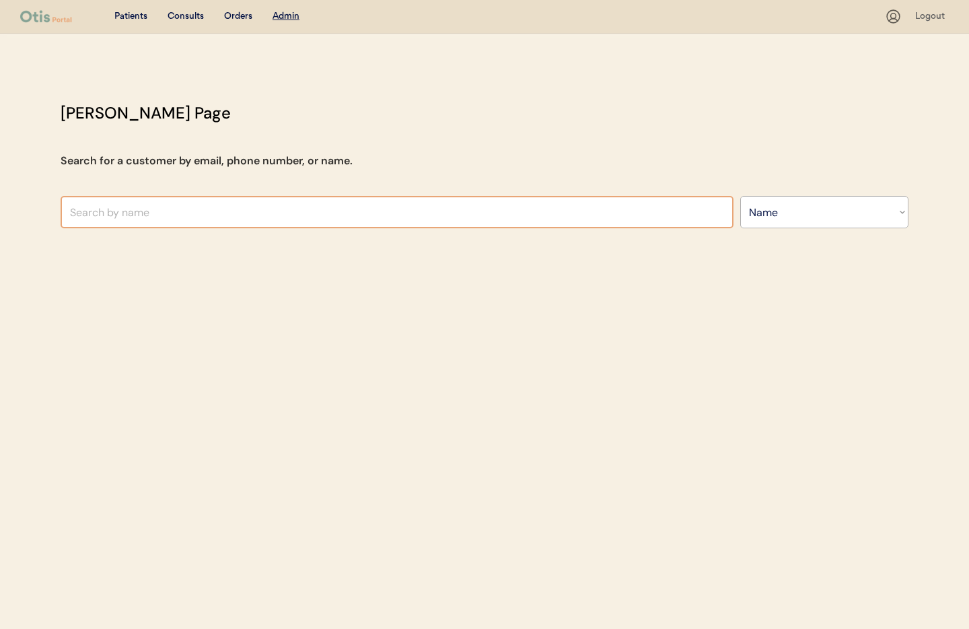
click at [178, 211] on input "text" at bounding box center [397, 212] width 673 height 32
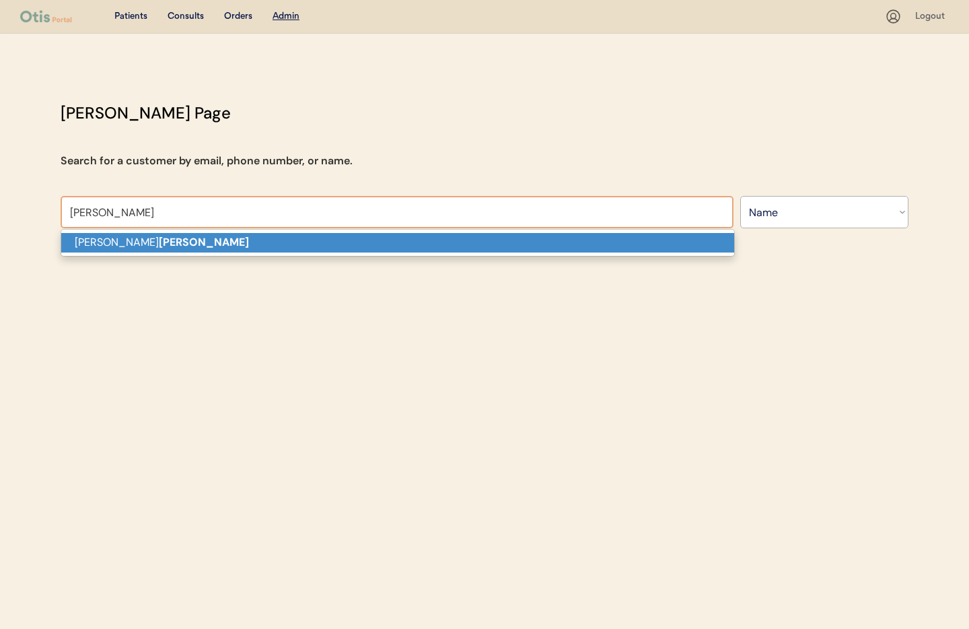
click at [192, 240] on p "[PERSON_NAME]" at bounding box center [397, 243] width 673 height 20
type input "[PERSON_NAME]"
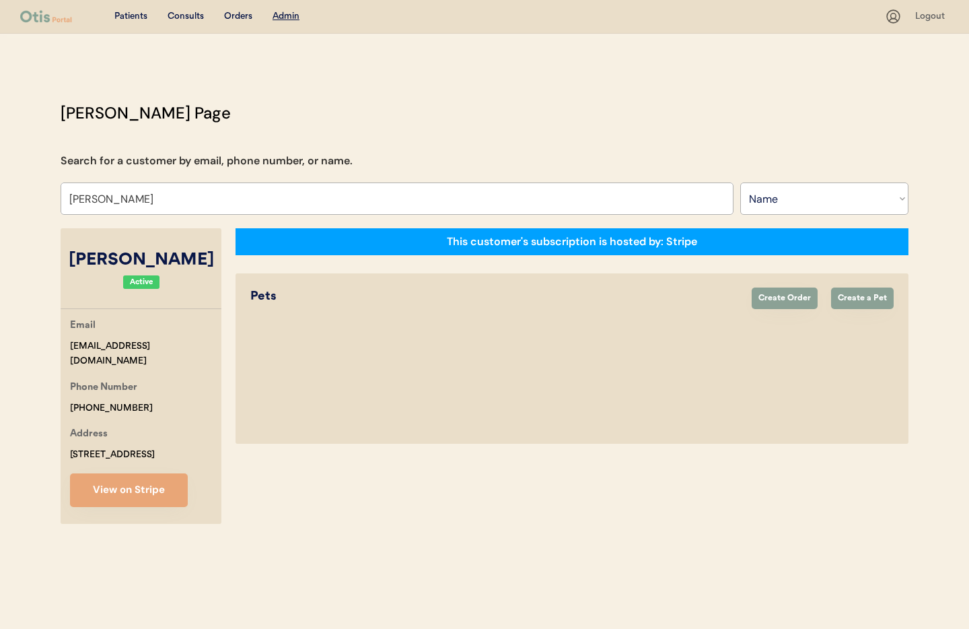
select select "true"
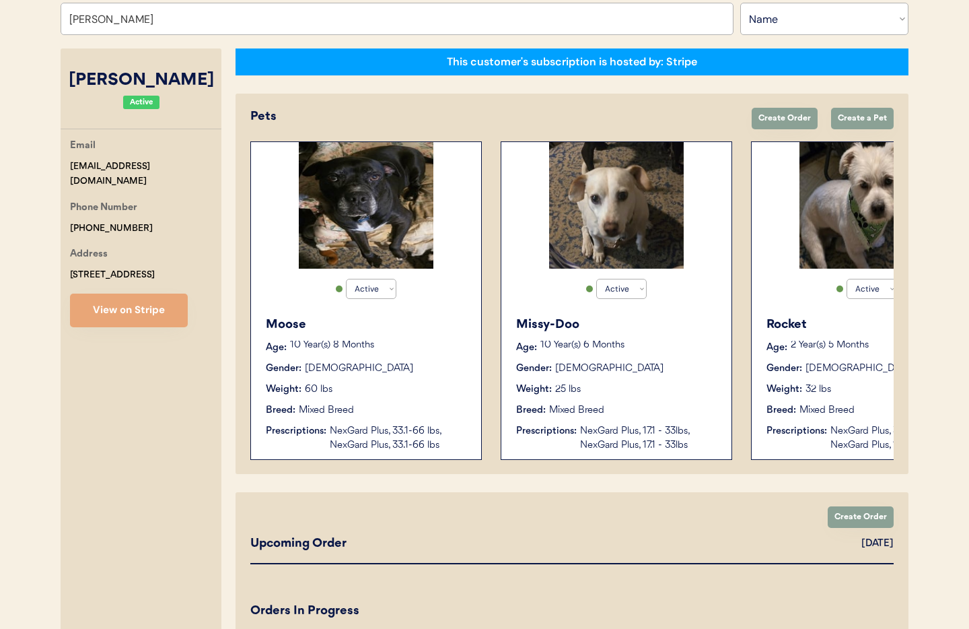
type input "[PERSON_NAME]"
click at [801, 408] on div "Mixed Breed" at bounding box center [826, 410] width 55 height 14
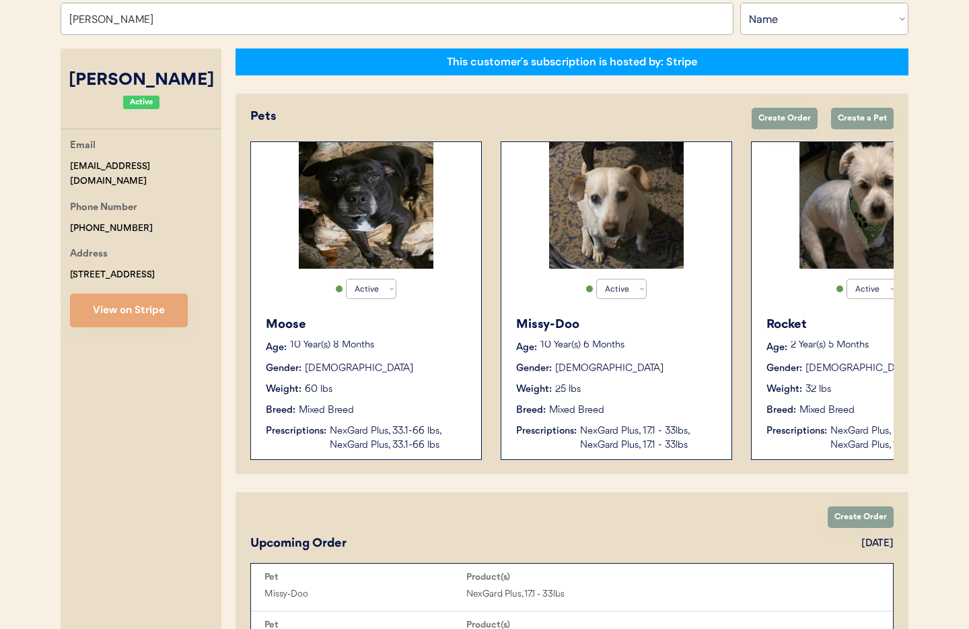
scroll to position [178, 0]
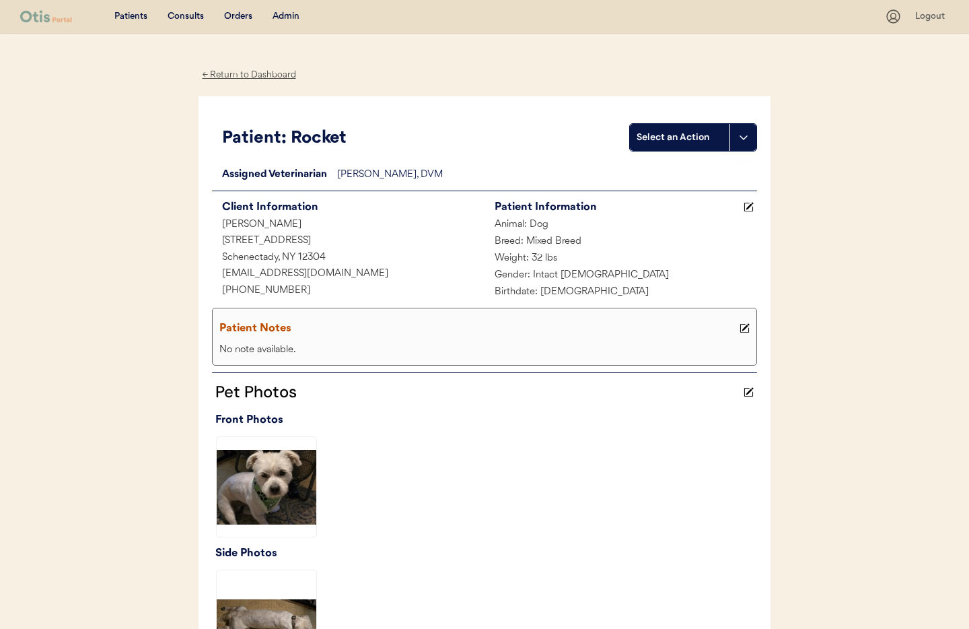
click at [252, 75] on div "← Return to Dashboard" at bounding box center [249, 74] width 101 height 15
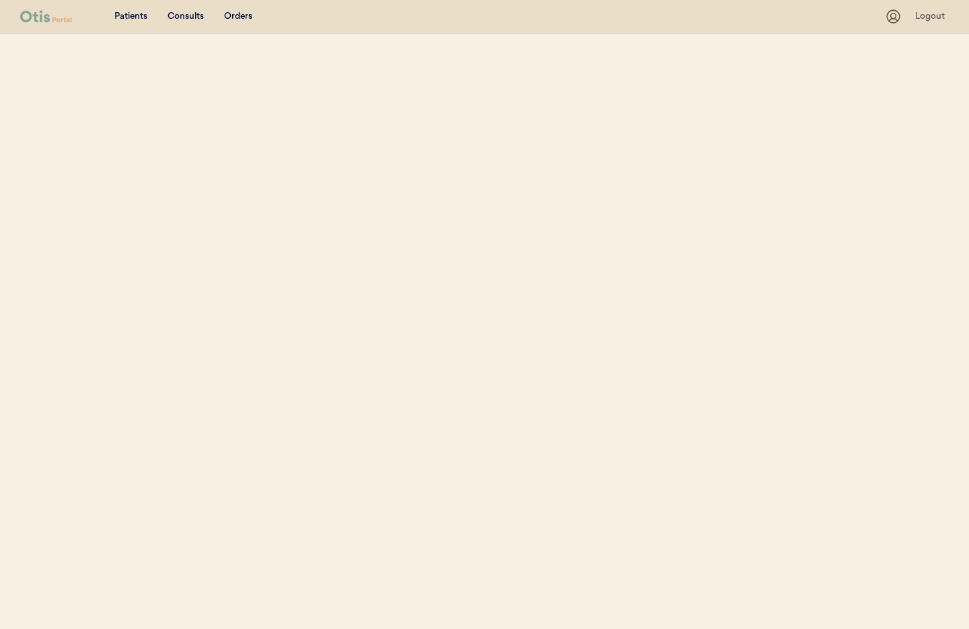
select select ""Name""
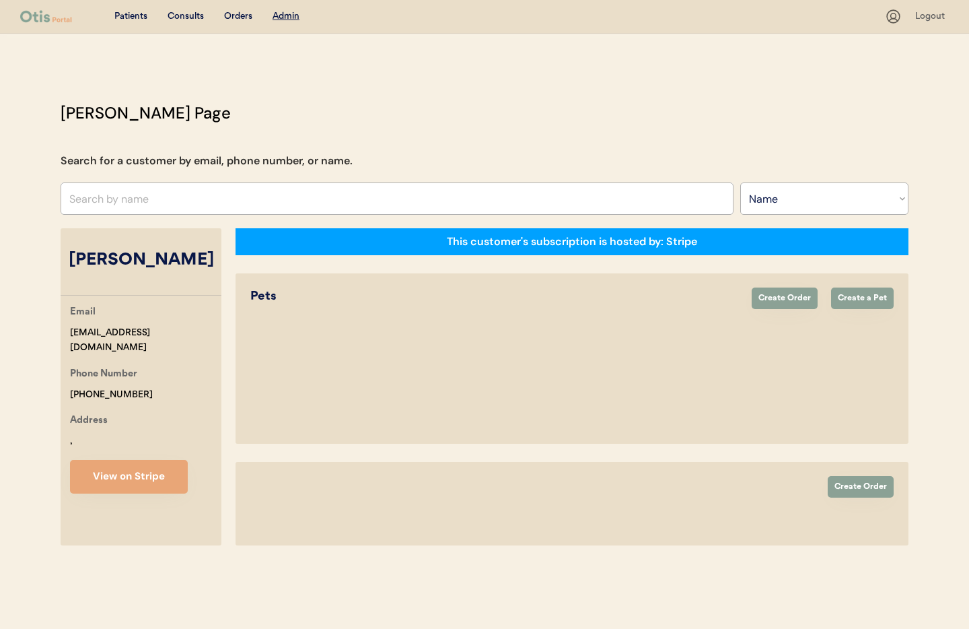
select select "true"
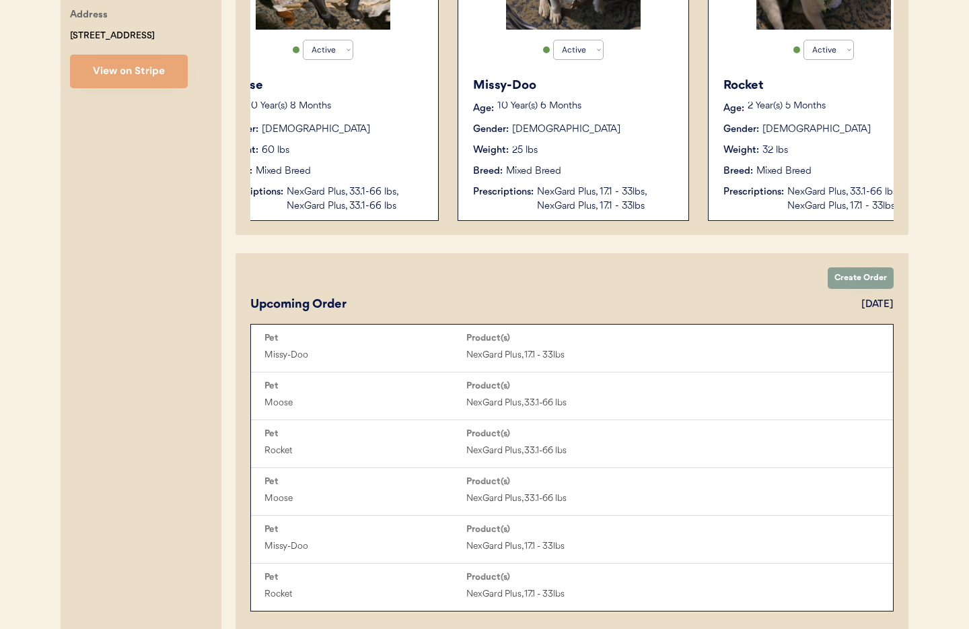
scroll to position [0, 108]
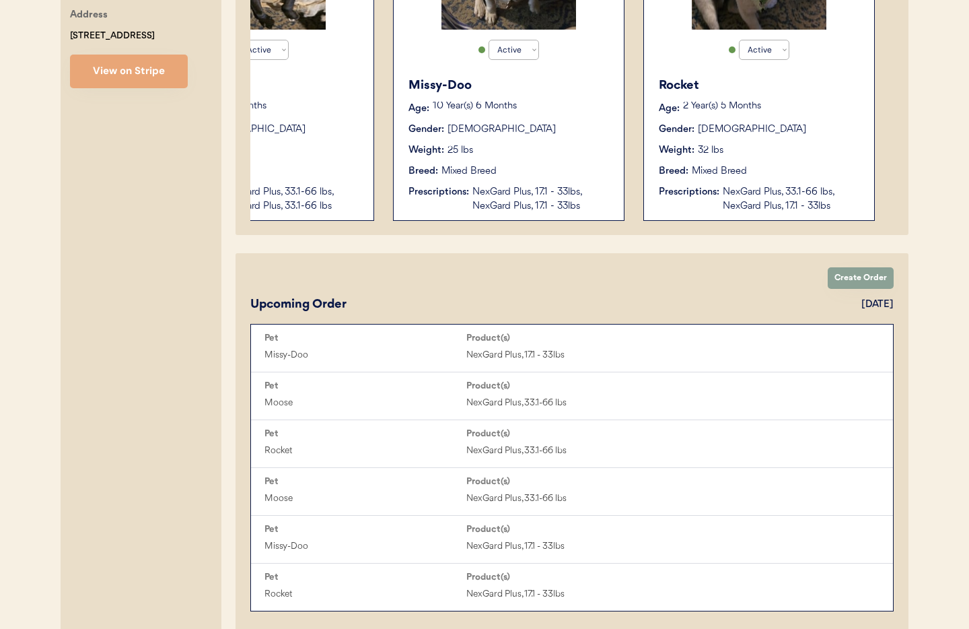
click at [726, 193] on div "NexGard Plus, 33.1-66 lbs, NexGard Plus, 17.1 - 33lbs" at bounding box center [792, 199] width 138 height 28
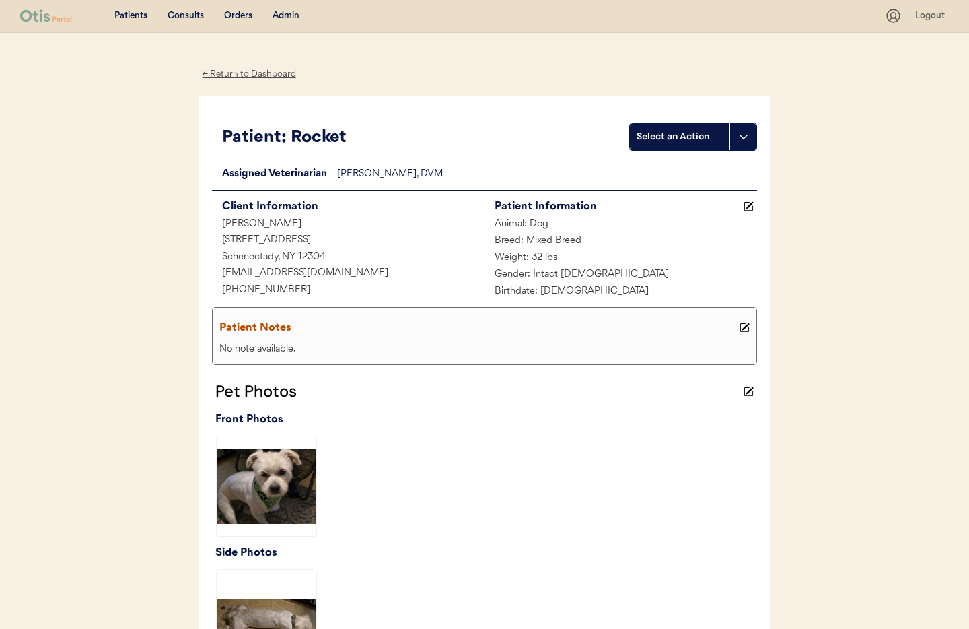
scroll to position [2, 0]
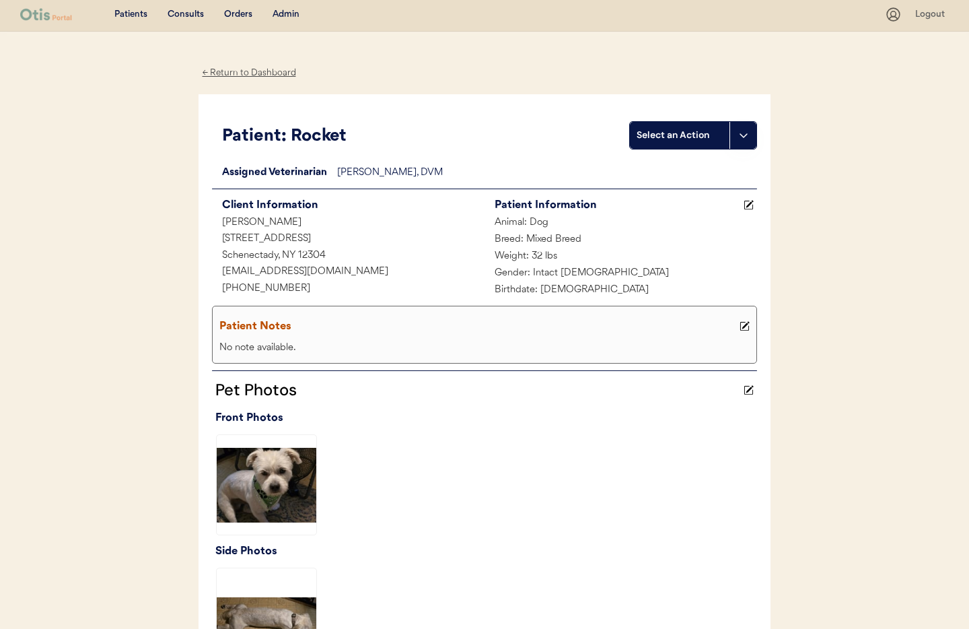
click at [265, 71] on div "← Return to Dashboard" at bounding box center [249, 72] width 101 height 15
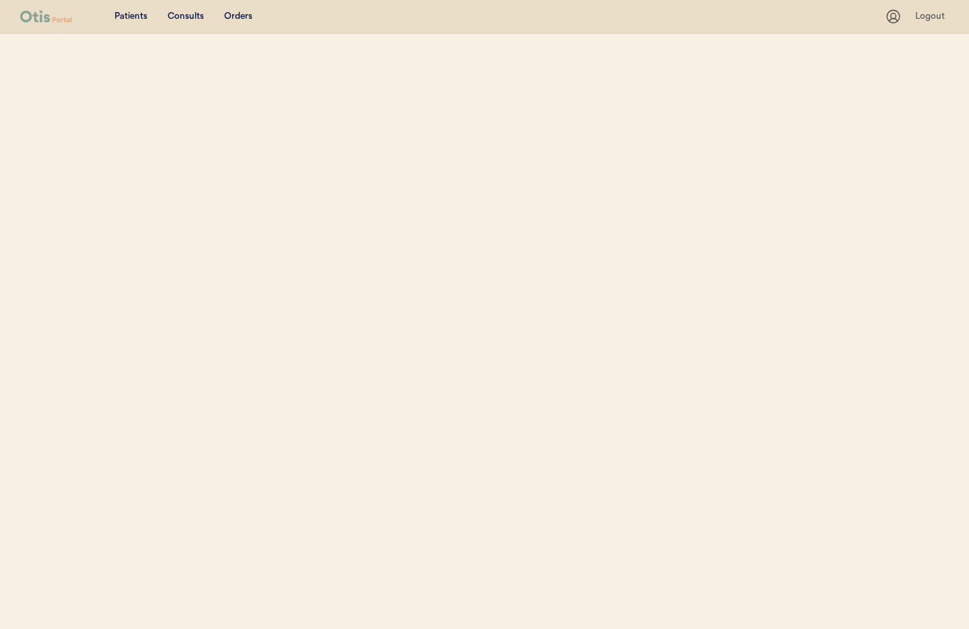
select select ""Name""
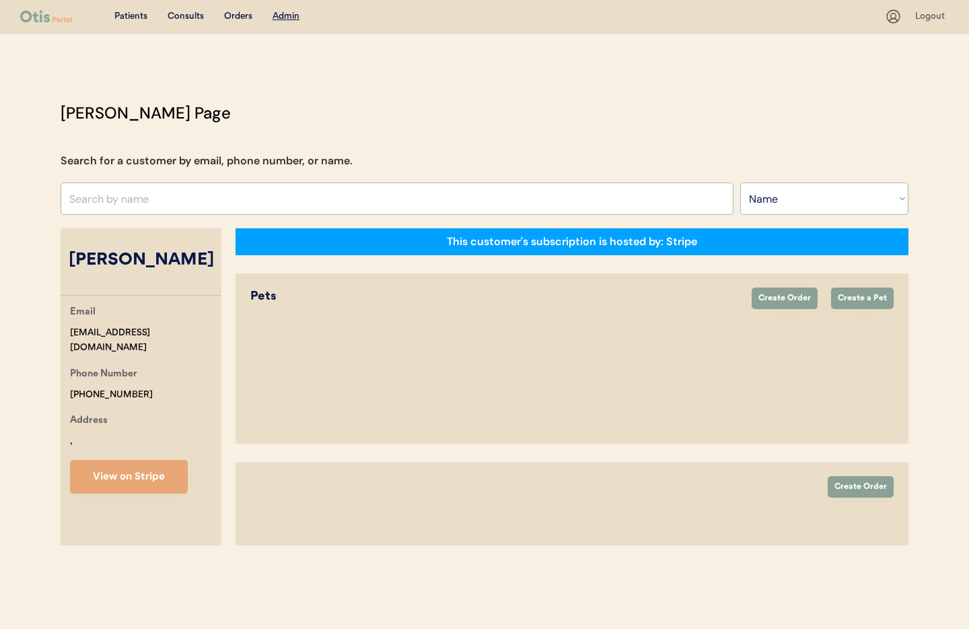
select select "true"
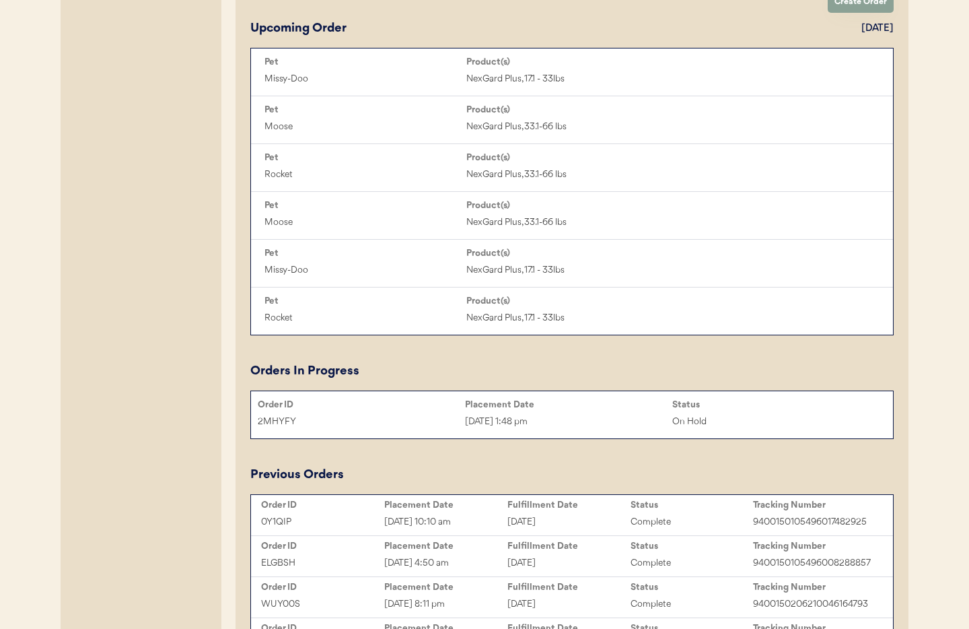
scroll to position [785, 0]
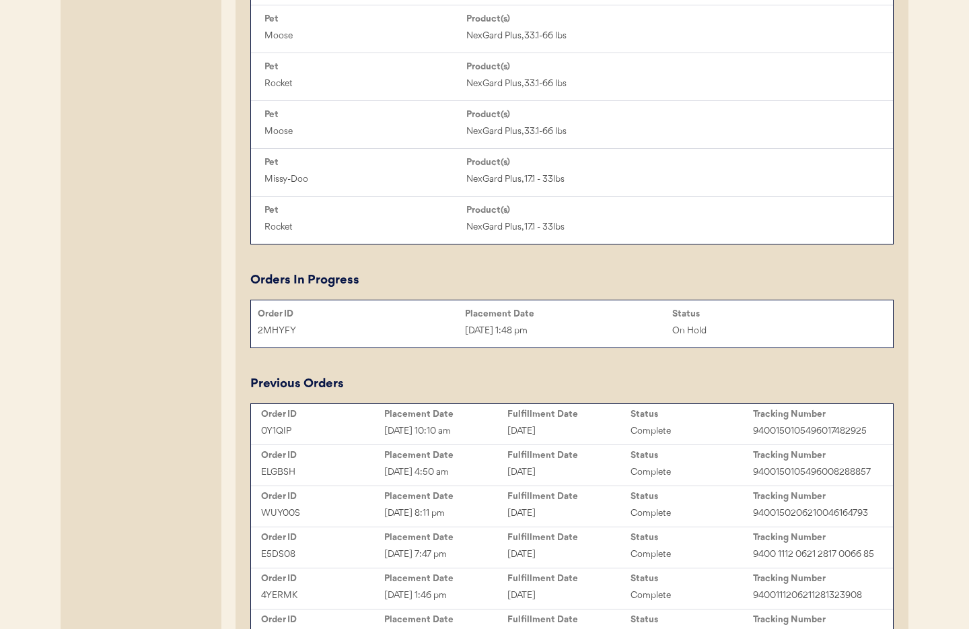
click at [604, 327] on div "[DATE] 1:48 pm" at bounding box center [568, 330] width 207 height 15
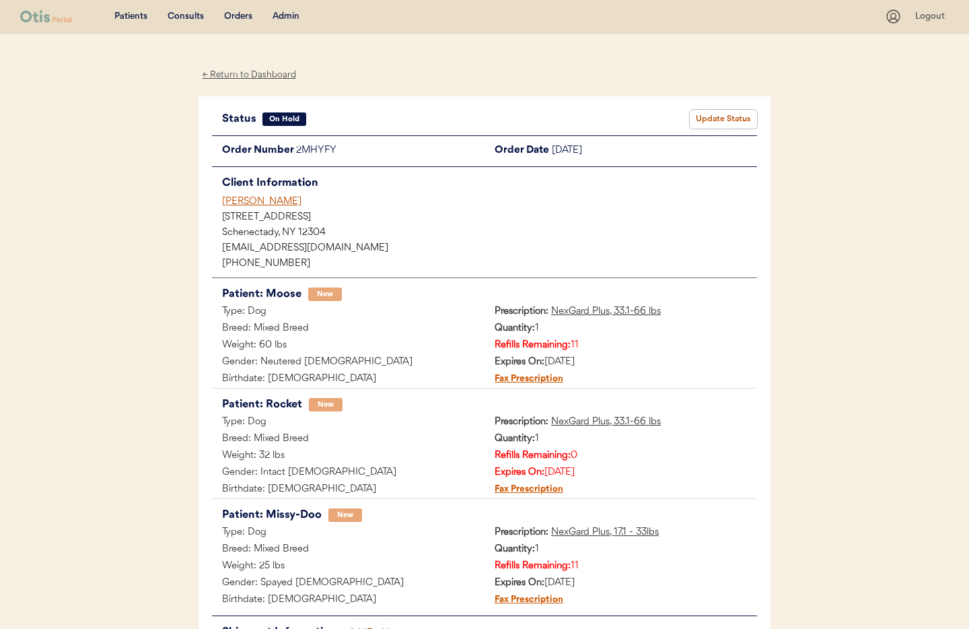
click at [711, 117] on button "Update Status" at bounding box center [723, 119] width 67 height 19
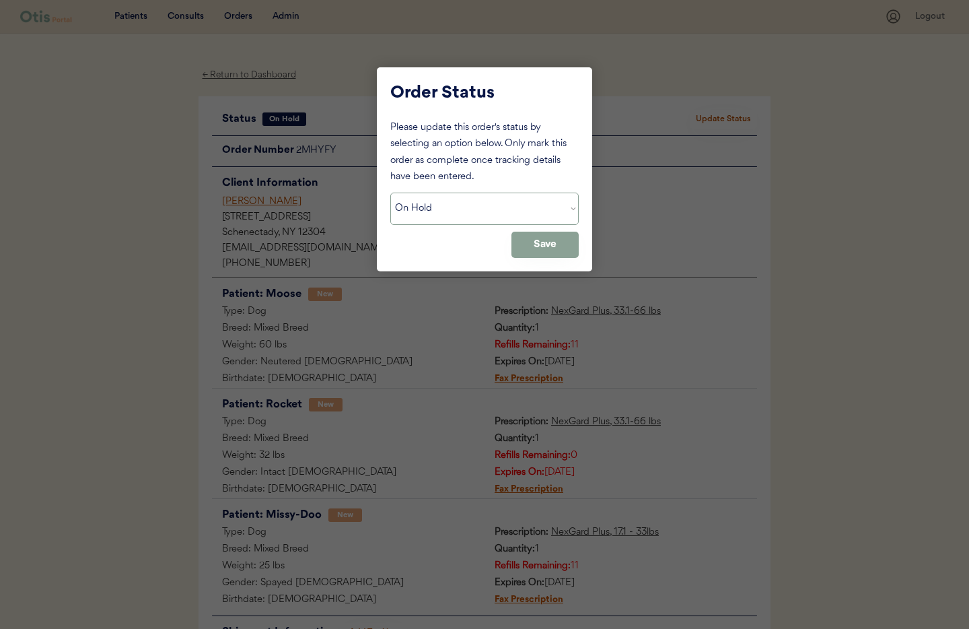
click at [476, 207] on select "Status On Hold New In Progress Complete Pending HW Consent Canceled" at bounding box center [484, 208] width 188 height 32
select select ""cancelled""
click at [390, 192] on select "Status On Hold New In Progress Complete Pending HW Consent Canceled" at bounding box center [484, 208] width 188 height 32
click at [531, 246] on button "Save" at bounding box center [544, 244] width 67 height 26
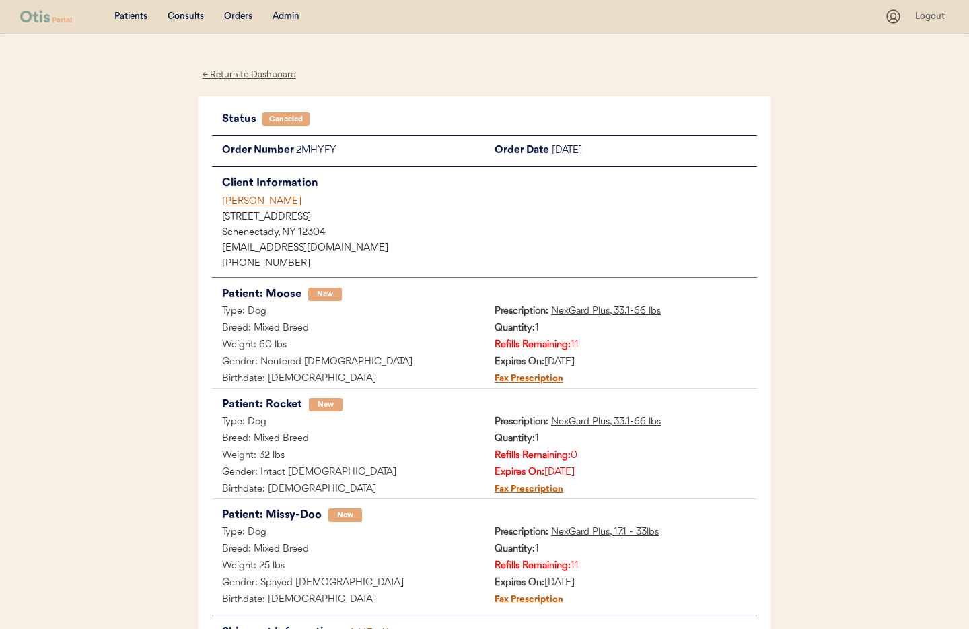
click at [255, 72] on div "← Return to Dashboard" at bounding box center [249, 74] width 101 height 15
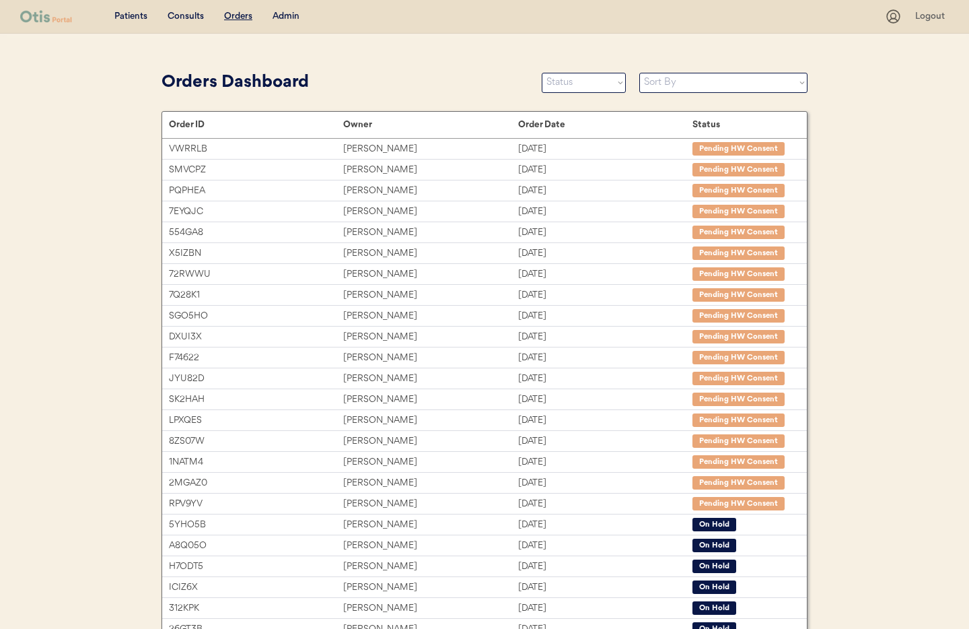
click at [287, 14] on div "Admin" at bounding box center [286, 16] width 27 height 13
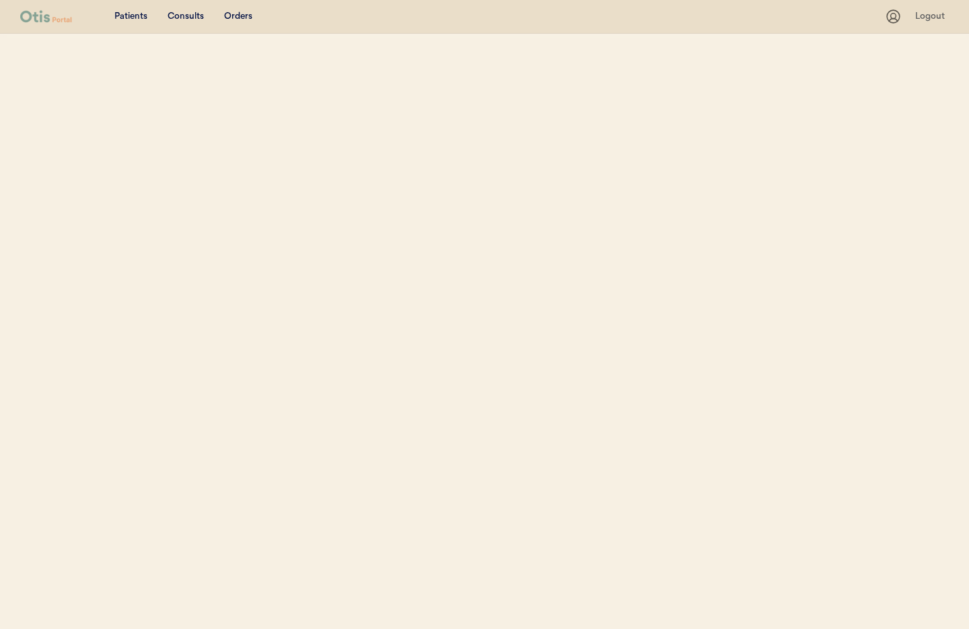
select select ""Name""
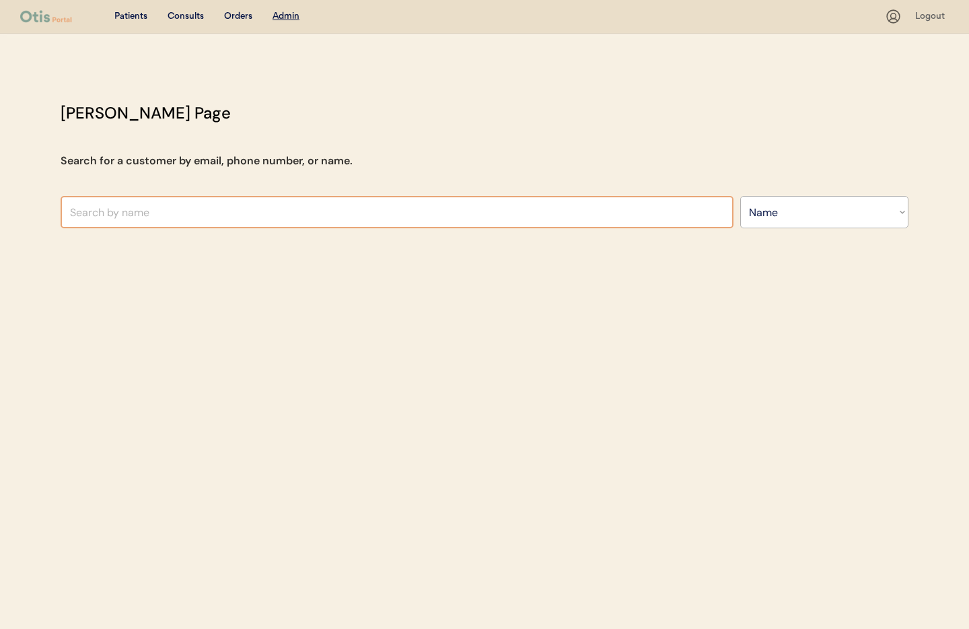
click at [253, 209] on input "text" at bounding box center [397, 212] width 673 height 32
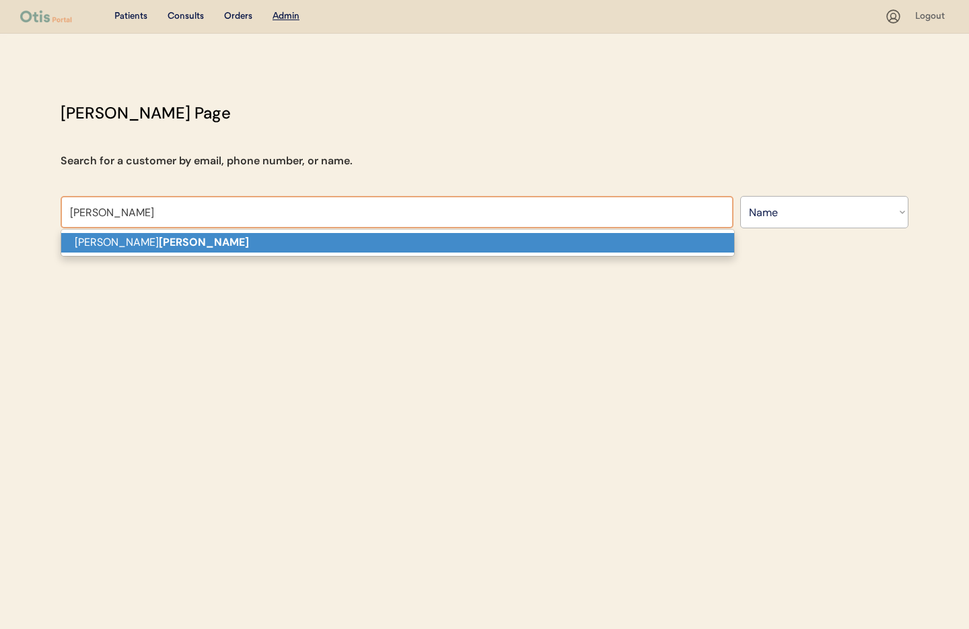
click at [256, 235] on p "[PERSON_NAME]" at bounding box center [397, 243] width 673 height 20
type input "[PERSON_NAME]"
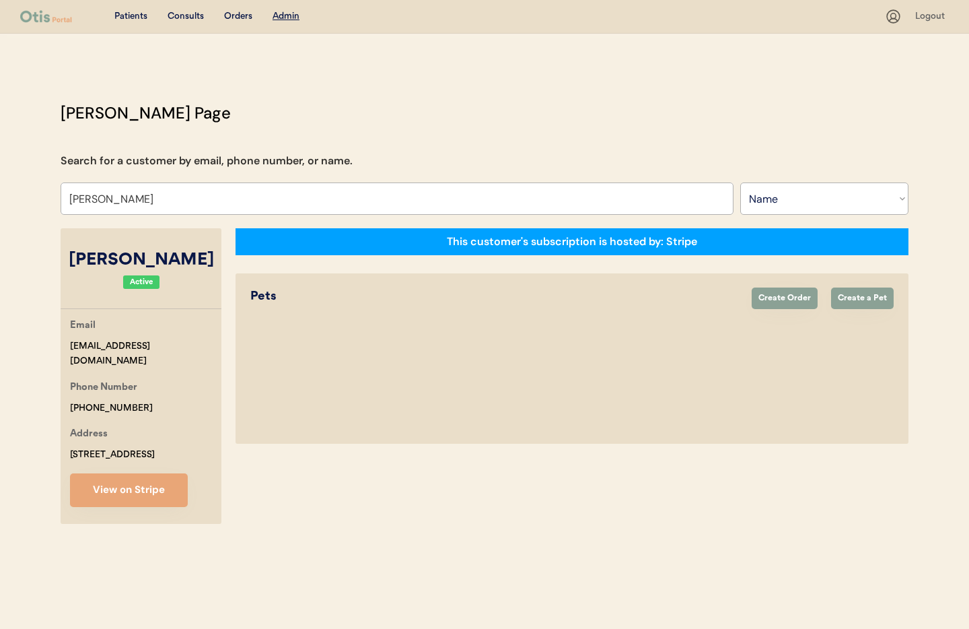
select select "true"
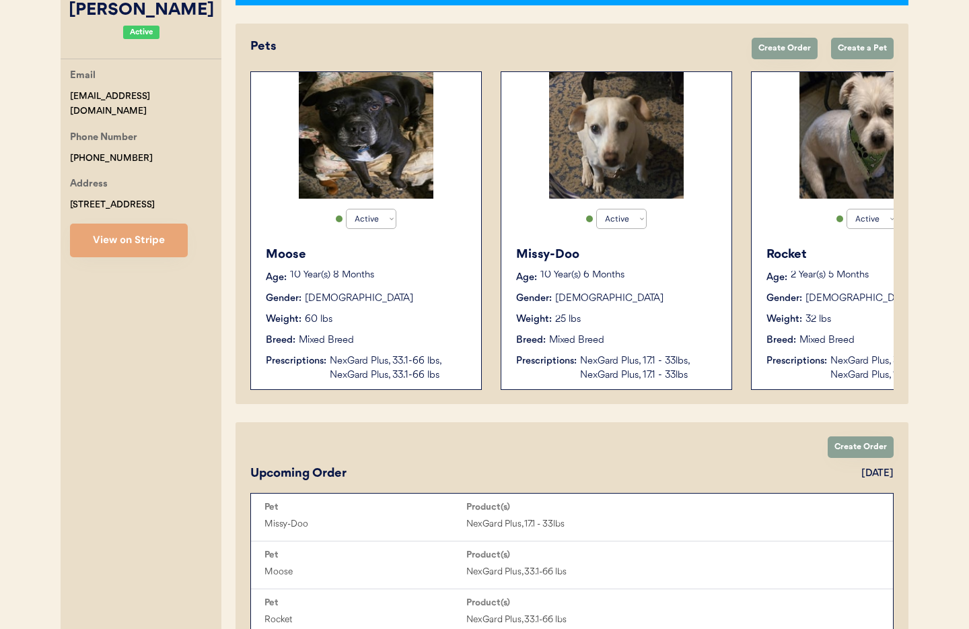
scroll to position [253, 0]
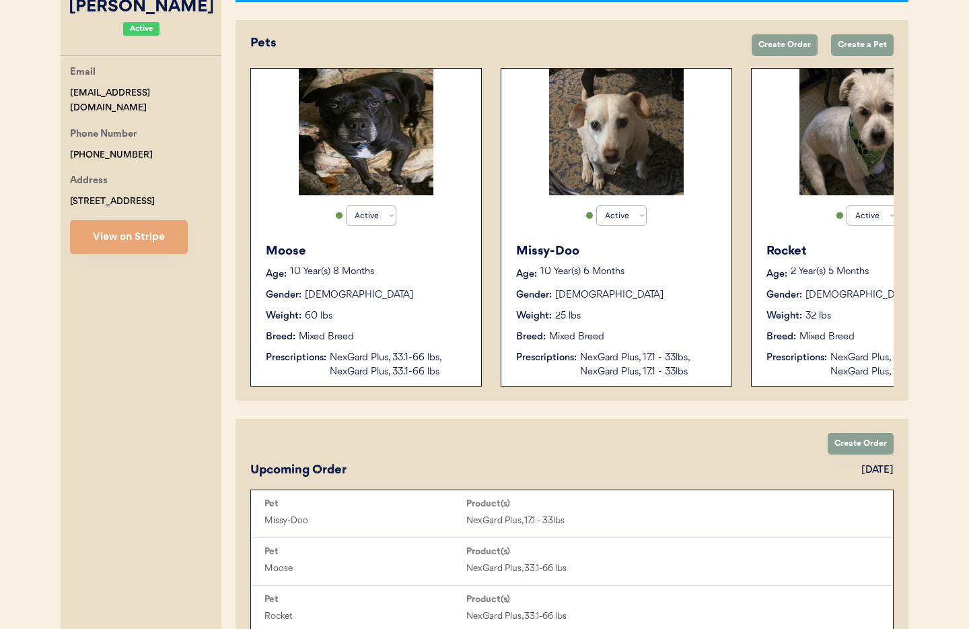
type input "[PERSON_NAME]"
click at [854, 448] on button "Create Order" at bounding box center [861, 444] width 66 height 22
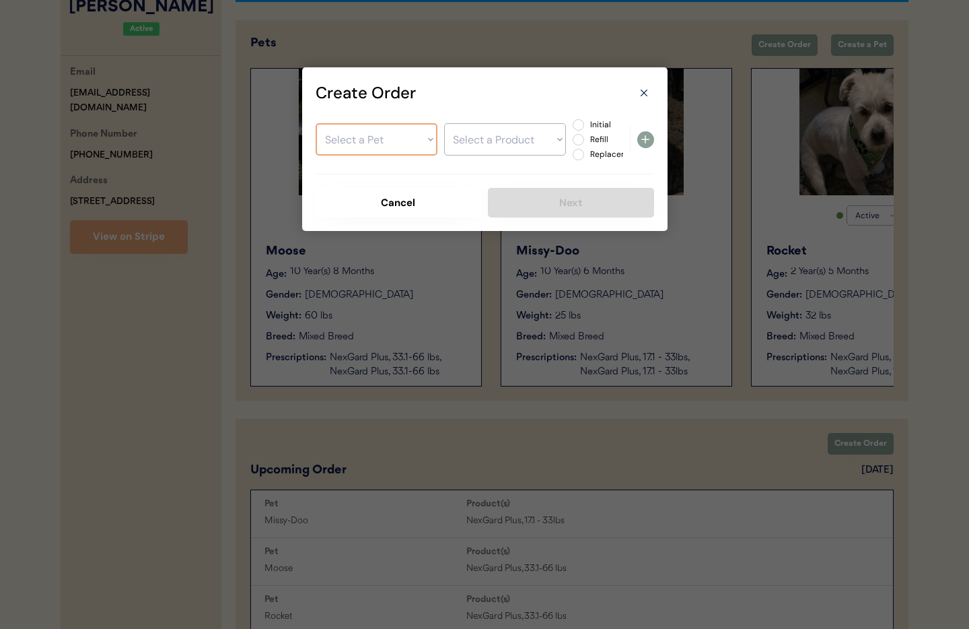
click at [382, 139] on select "Select a Pet [PERSON_NAME]-Doo Rocket" at bounding box center [377, 139] width 122 height 32
select select ""1348695171700984260__LOOKUP__1724325040750x724088550151422000""
click at [316, 123] on select "Select a Pet [PERSON_NAME]-Doo Rocket" at bounding box center [377, 139] width 122 height 32
click at [484, 146] on select "Select a Product NexGard Plus, 33.1-66 lbs NexGard Plus, 33.1-66 lbs" at bounding box center [505, 139] width 122 height 32
select select ""1348695171700984260__LOOKUP__1756414047006x328116627341836300""
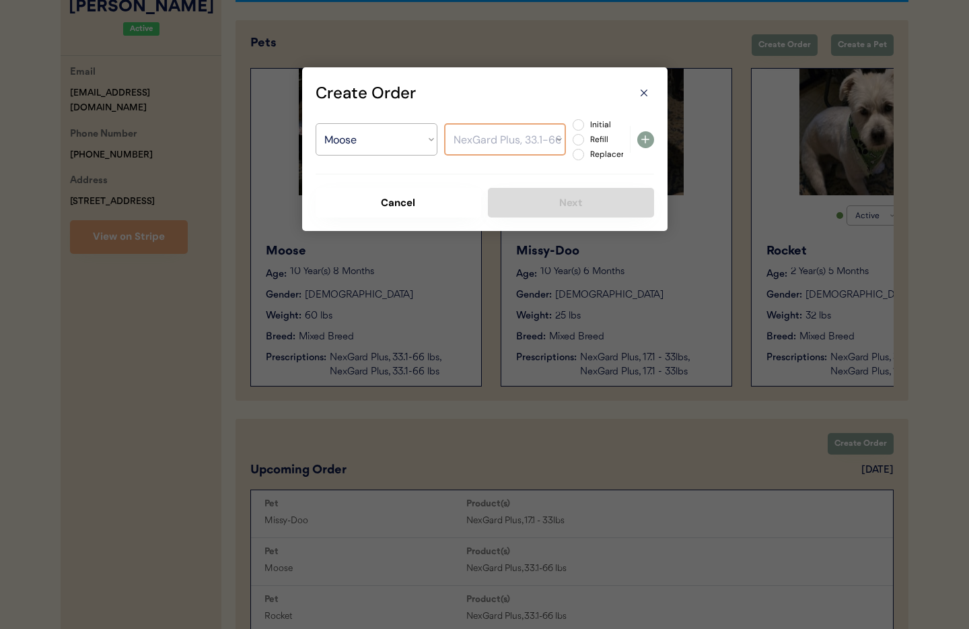
click at [444, 123] on select "Select a Product NexGard Plus, 33.1-66 lbs NexGard Plus, 33.1-66 lbs" at bounding box center [505, 139] width 122 height 32
drag, startPoint x: 582, startPoint y: 122, endPoint x: 618, endPoint y: 135, distance: 38.5
click at [585, 124] on div "Initial Refill Replacement" at bounding box center [598, 139] width 50 height 42
click at [641, 139] on icon at bounding box center [645, 139] width 16 height 16
select select ""PLACEHOLDER_1427118222253""
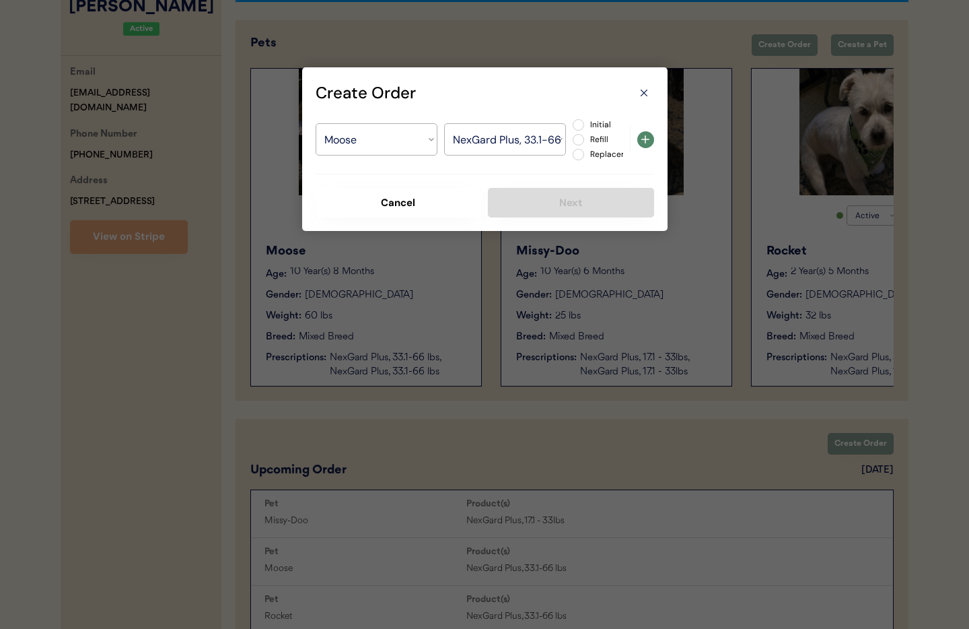
select select ""PLACEHOLDER_1427118222253""
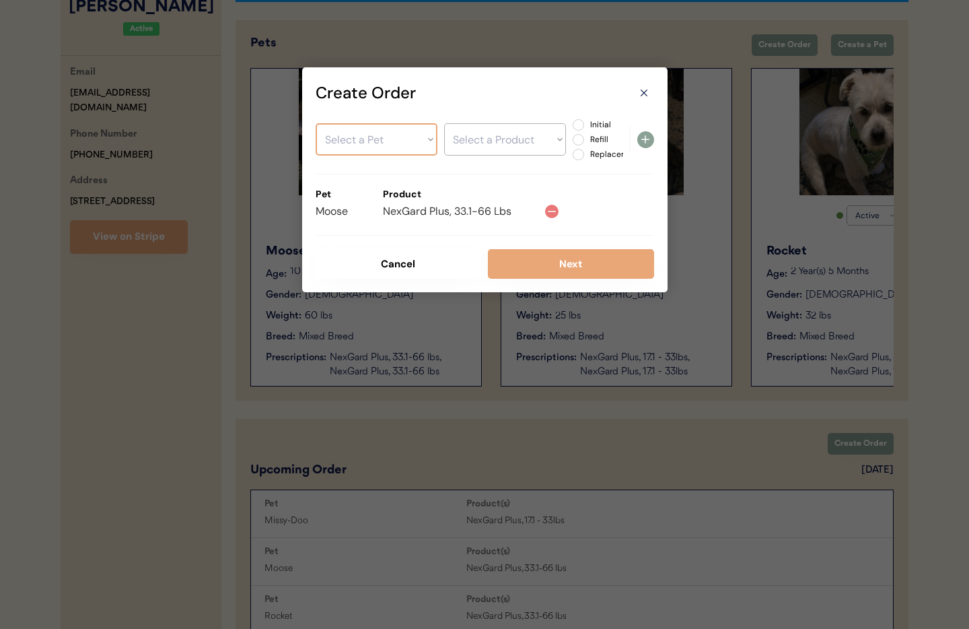
click at [377, 133] on select "Select a Pet [PERSON_NAME]-Doo Rocket" at bounding box center [377, 139] width 122 height 32
select select ""1348695171700984260__LOOKUP__1724325109827x752655231014928400""
click at [316, 123] on select "Select a Pet [PERSON_NAME]-Doo Rocket" at bounding box center [377, 139] width 122 height 32
click at [480, 143] on select "Select a Product NexGard Plus, 17.1 - 33lbs NexGard Plus, 17.1 - 33lbs" at bounding box center [505, 139] width 122 height 32
select select ""1348695171700984260__LOOKUP__1756415395982x728413317654380500""
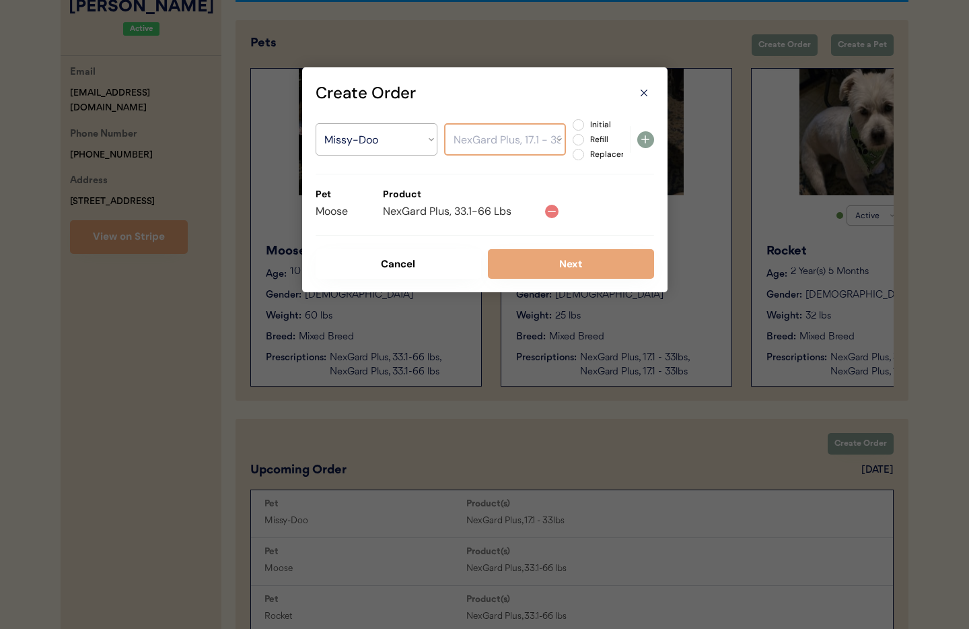
click at [444, 123] on select "Select a Product NexGard Plus, 17.1 - 33lbs NexGard Plus, 17.1 - 33lbs" at bounding box center [505, 139] width 122 height 32
click at [586, 126] on label "Initial" at bounding box center [615, 124] width 59 height 8
click at [571, 126] on input "Initial" at bounding box center [567, 124] width 9 height 9
radio input "true"
click at [647, 142] on icon at bounding box center [645, 139] width 16 height 16
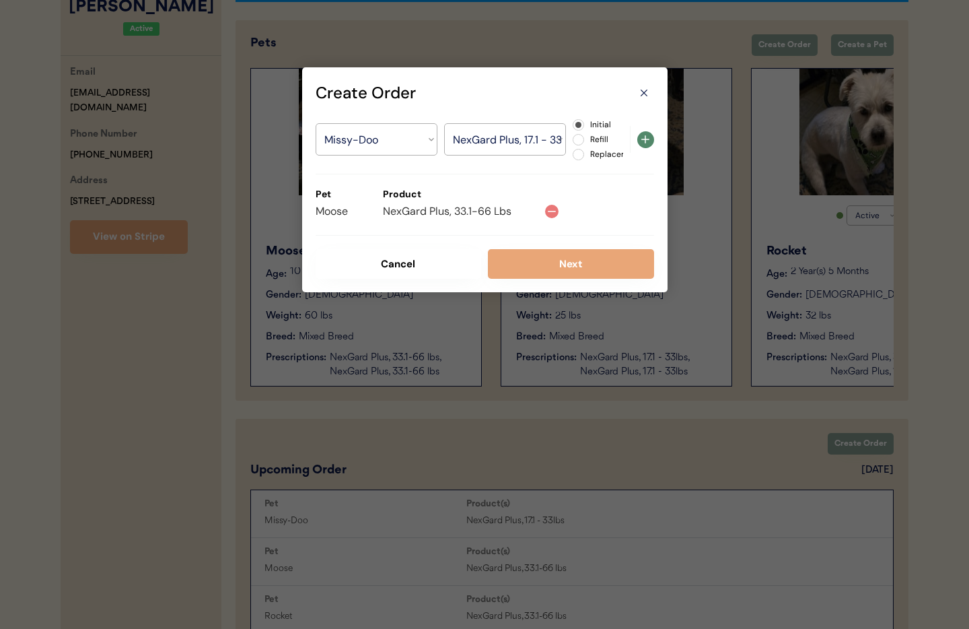
select select ""PLACEHOLDER_1427118222253""
radio input "false"
select select ""PLACEHOLDER_1427118222253""
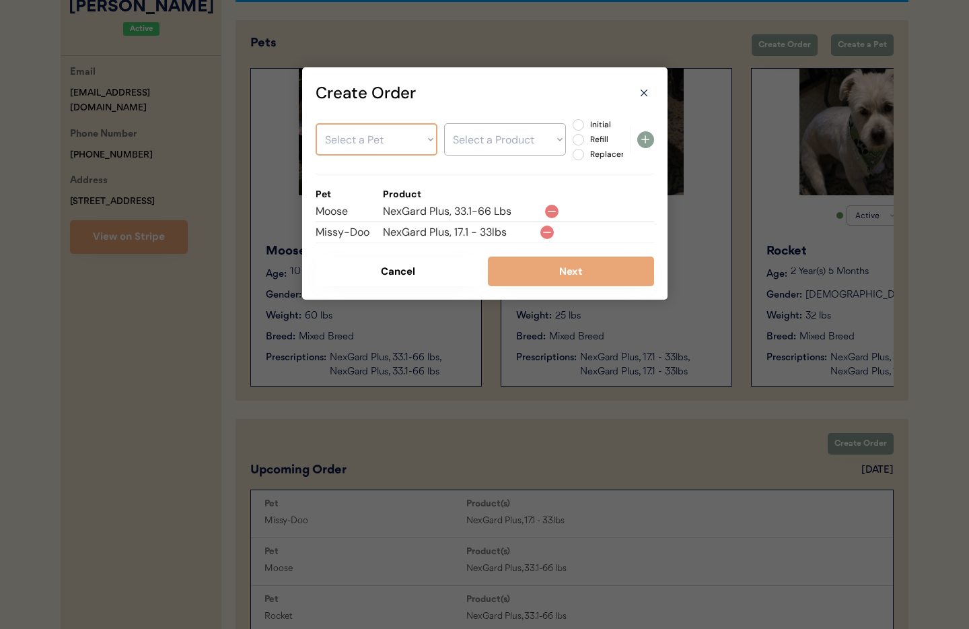
click at [390, 136] on select "Select a Pet [PERSON_NAME]-Doo Rocket" at bounding box center [377, 139] width 122 height 32
select select ""1348695171700984260__LOOKUP__1724325178684x797888979703955500""
click at [316, 123] on select "Select a Pet [PERSON_NAME]-Doo Rocket" at bounding box center [377, 139] width 122 height 32
click at [492, 140] on select "Select a Product" at bounding box center [505, 139] width 122 height 32
select select ""1348695171700984260__LOOKUP__1756415567479x565323432402092000""
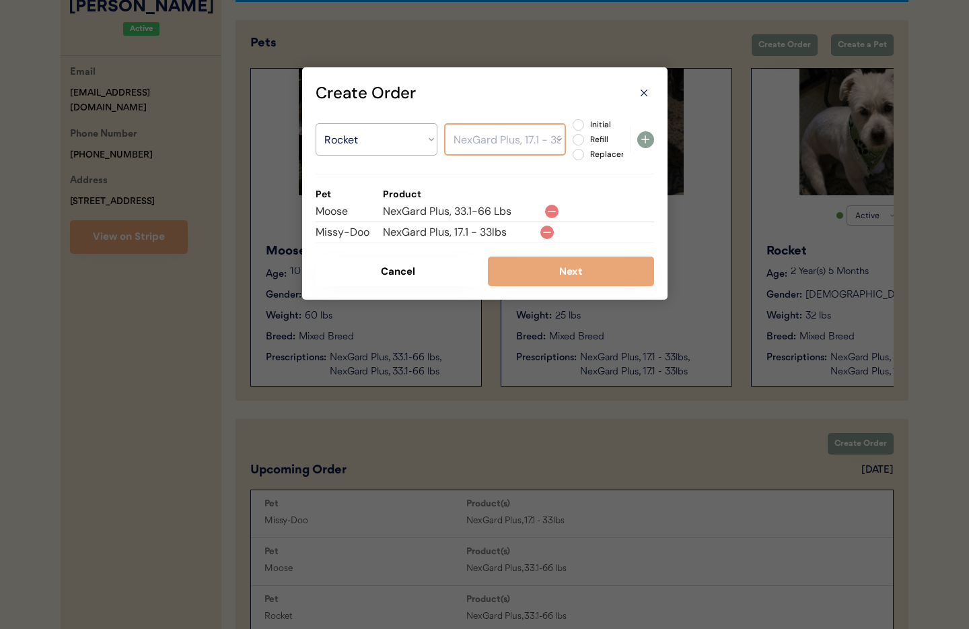
click at [444, 123] on select "Select a Product NexGard Plus, 33.1-66 lbs NexGard Plus, 17.1 - 33lbs" at bounding box center [505, 139] width 122 height 32
click at [586, 126] on label "Initial" at bounding box center [615, 124] width 59 height 8
click at [571, 126] on input "Initial" at bounding box center [567, 124] width 9 height 9
radio input "true"
click at [637, 139] on icon at bounding box center [645, 139] width 16 height 16
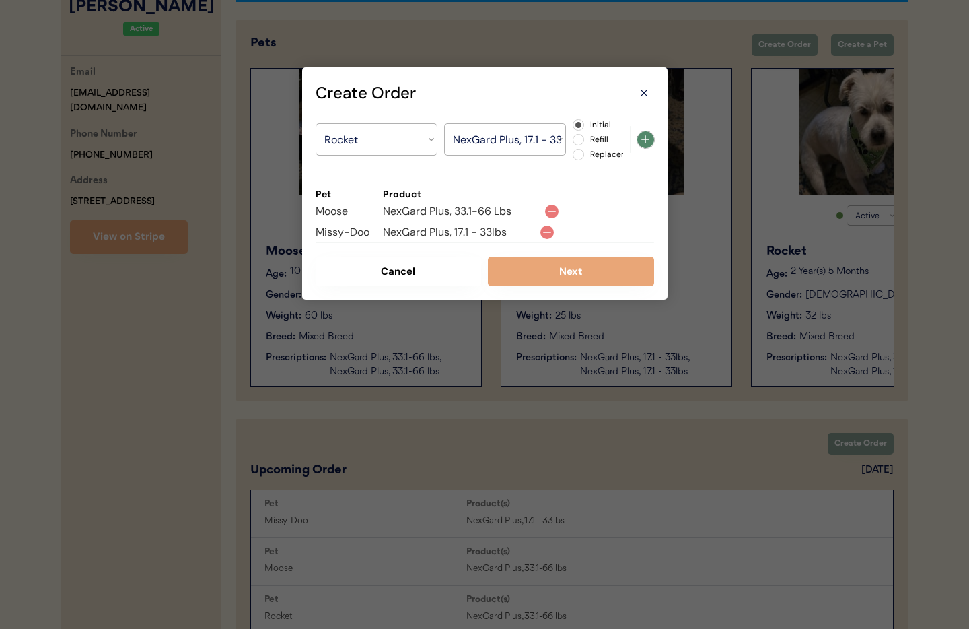
select select ""PLACEHOLDER_1427118222253""
radio input "false"
select select ""PLACEHOLDER_1427118222253""
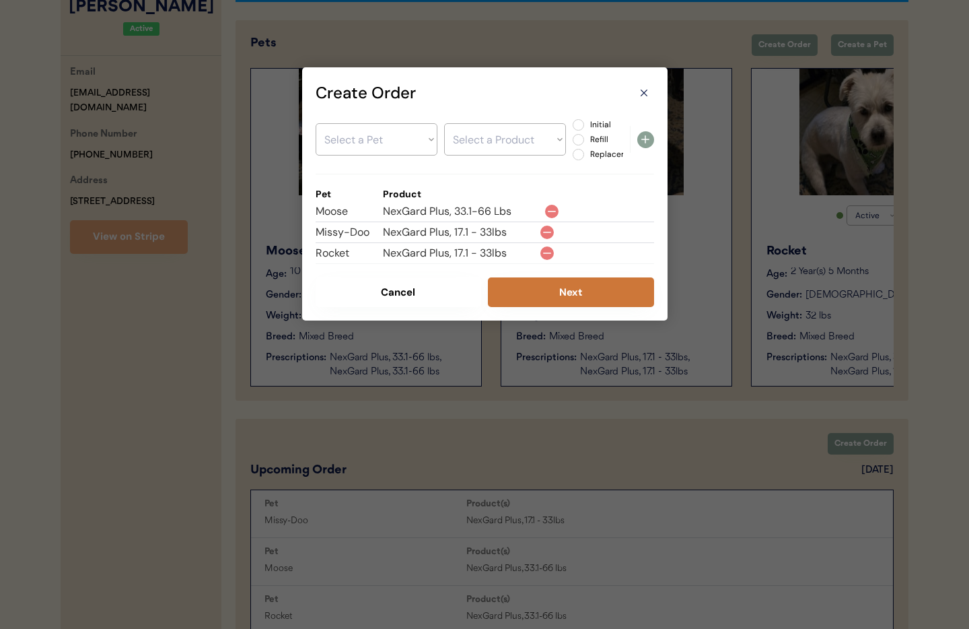
click at [588, 286] on button "Next" at bounding box center [571, 292] width 166 height 30
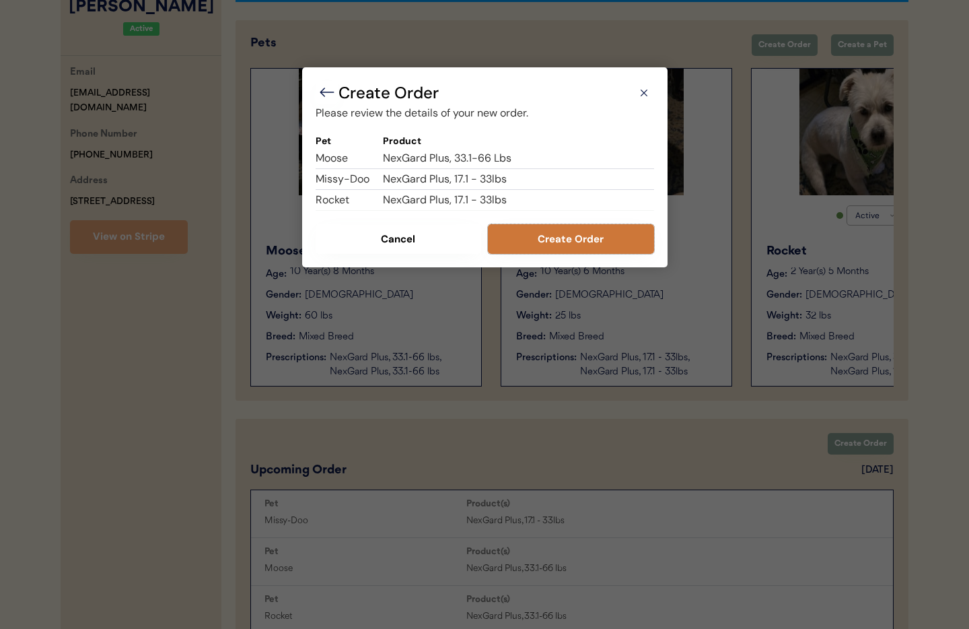
drag, startPoint x: 566, startPoint y: 236, endPoint x: 528, endPoint y: 236, distance: 38.4
click at [564, 236] on button "Create Order" at bounding box center [571, 239] width 166 height 30
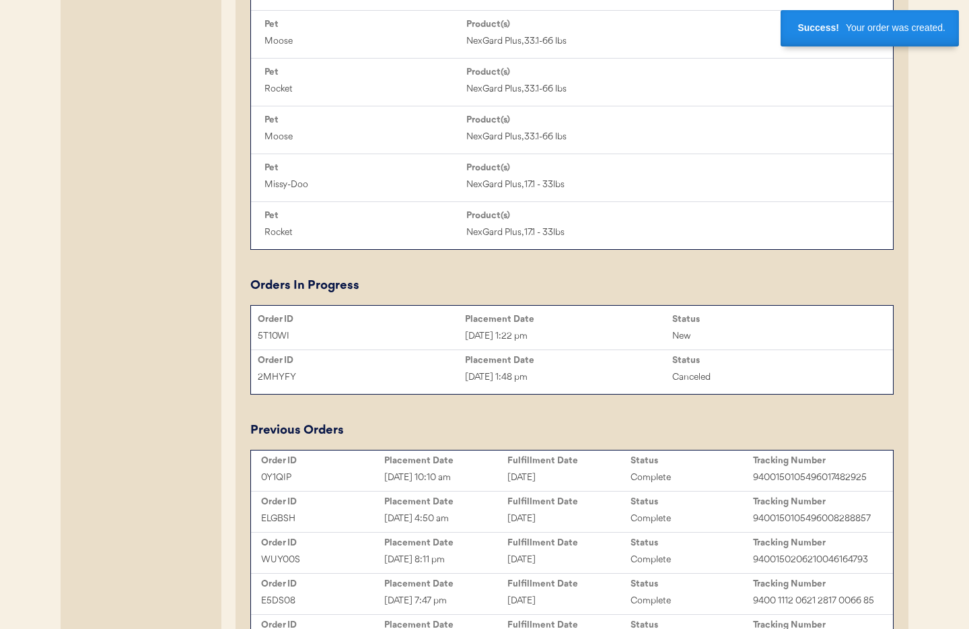
scroll to position [845, 0]
